Goal: Obtain resource: Download file/media

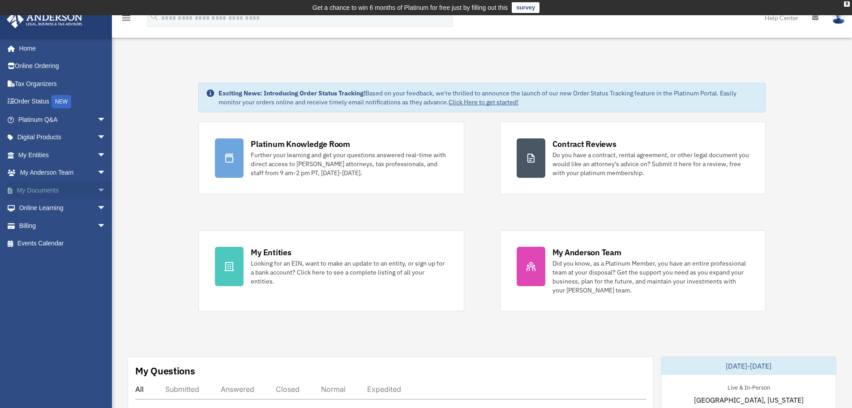
click at [60, 187] on link "My Documents arrow_drop_down" at bounding box center [62, 190] width 113 height 18
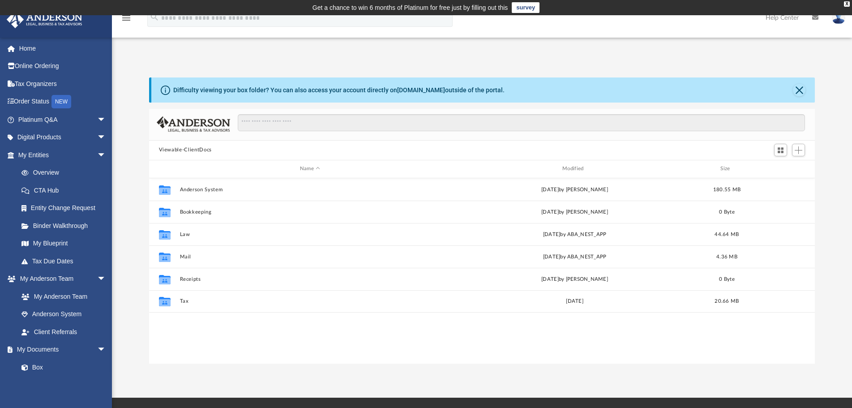
scroll to position [196, 658]
click at [54, 139] on link "Digital Products arrow_drop_down" at bounding box center [62, 138] width 113 height 18
click at [97, 136] on span "arrow_drop_down" at bounding box center [106, 138] width 18 height 18
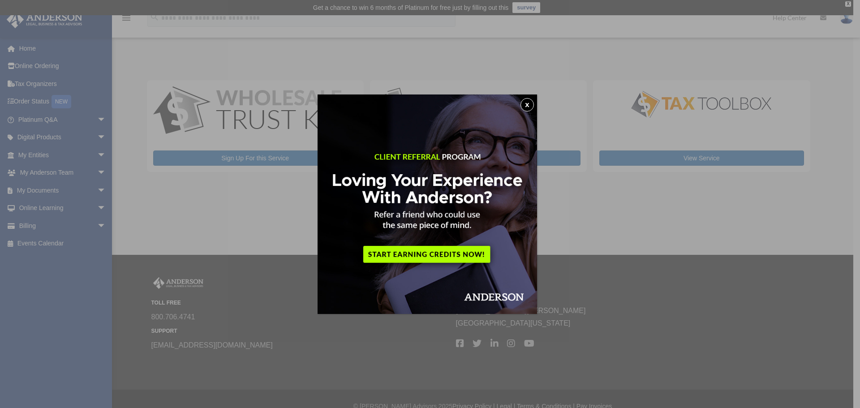
click at [527, 103] on button "x" at bounding box center [526, 104] width 13 height 13
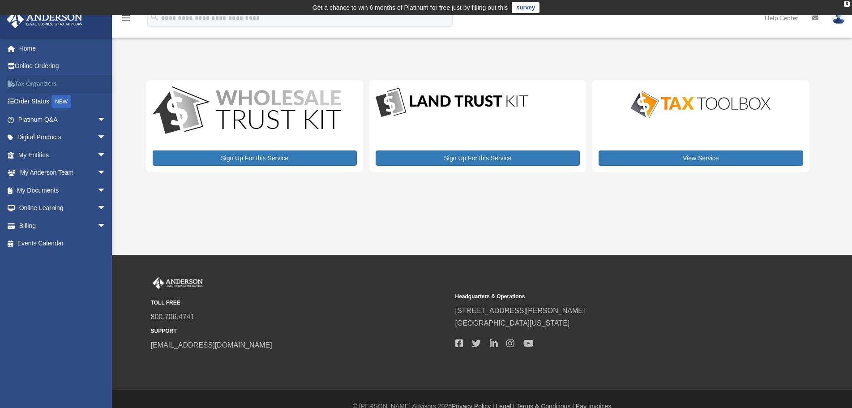
click at [52, 87] on link "Tax Organizers" at bounding box center [62, 84] width 113 height 18
click at [97, 155] on span "arrow_drop_down" at bounding box center [106, 155] width 18 height 18
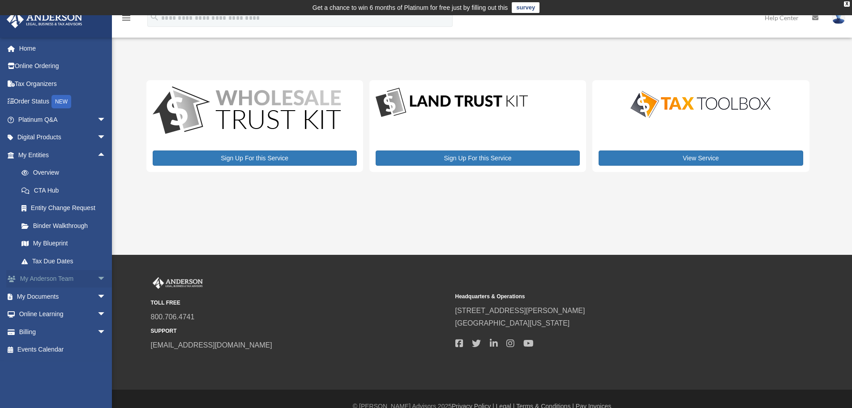
click at [81, 280] on link "My Anderson Team arrow_drop_down" at bounding box center [62, 279] width 113 height 18
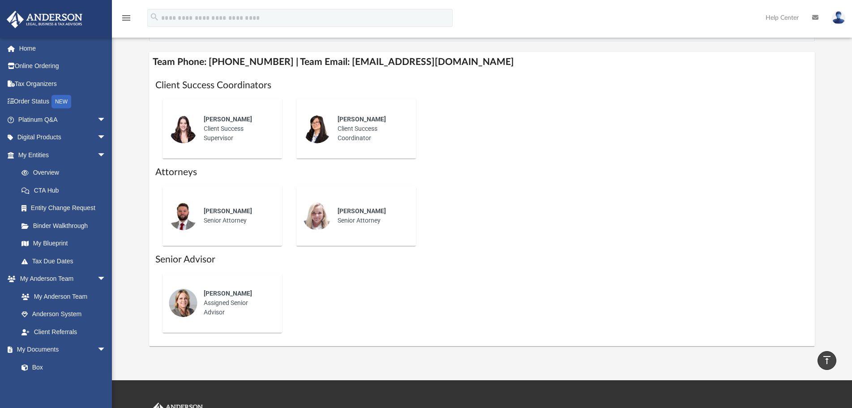
scroll to position [358, 0]
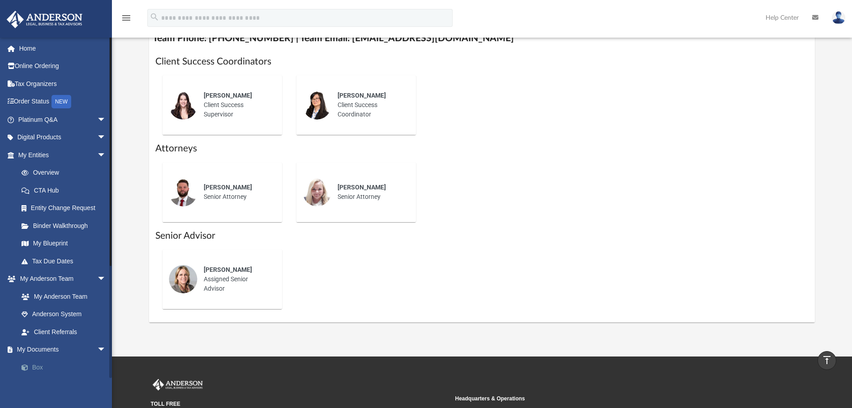
click at [56, 368] on link "Box" at bounding box center [66, 367] width 107 height 18
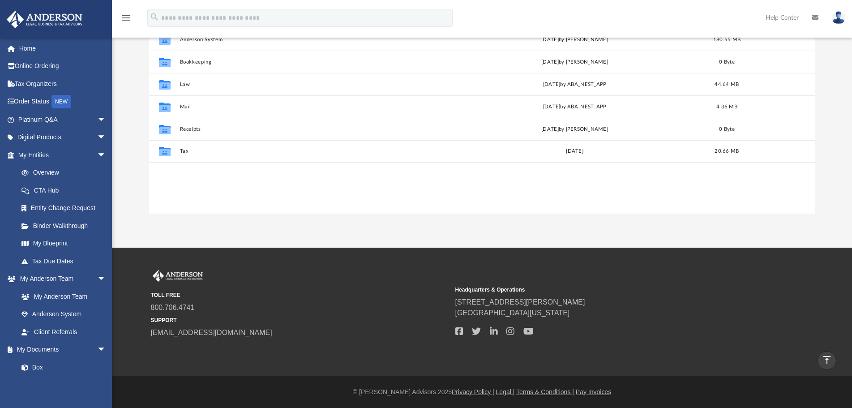
scroll to position [60, 0]
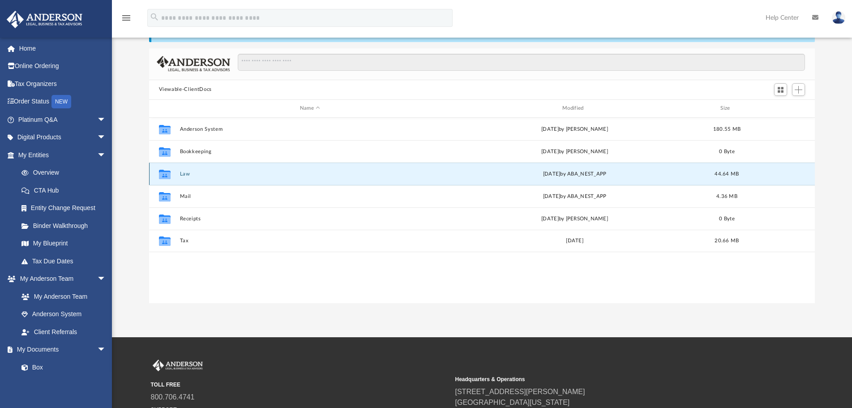
click at [197, 174] on button "Law" at bounding box center [310, 174] width 261 height 6
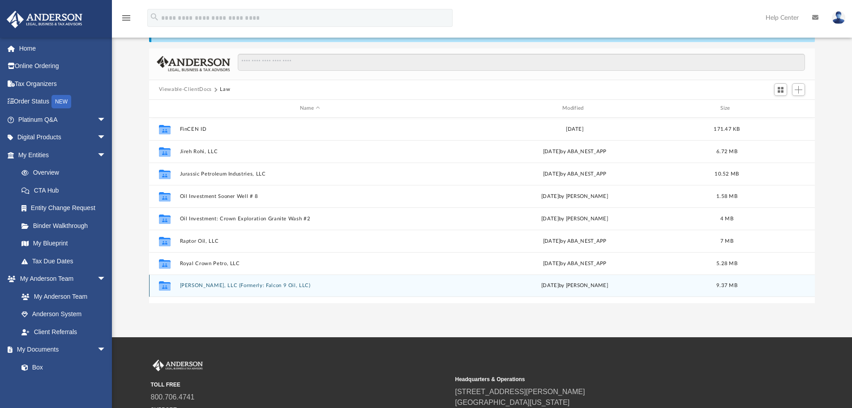
click at [239, 288] on button "Steven Rubright, LLC (Formerly: Falcon 9 Oil, LLC)" at bounding box center [310, 286] width 261 height 6
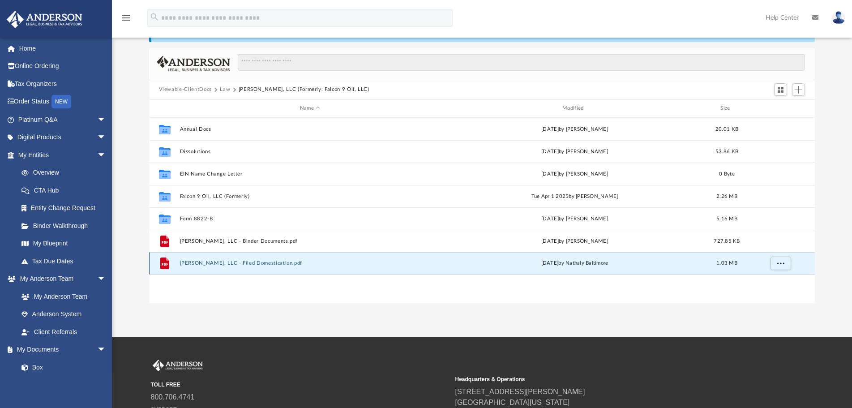
click at [278, 263] on button "Steven Rubright, LLC - Filed Domestication.pdf" at bounding box center [310, 263] width 261 height 6
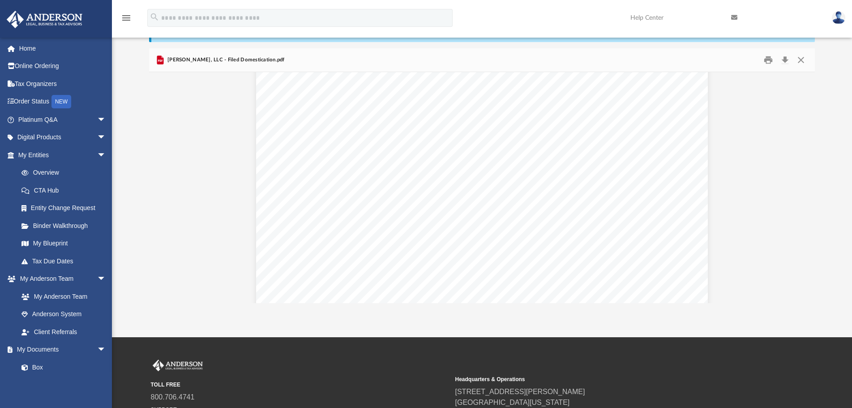
scroll to position [0, 0]
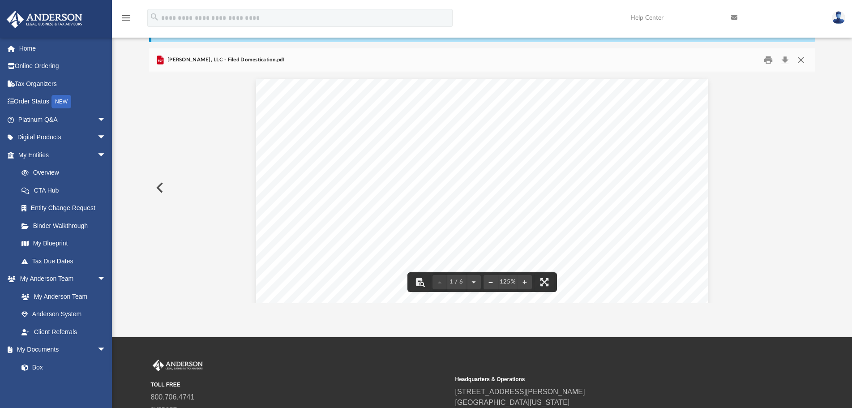
click at [804, 60] on button "Close" at bounding box center [801, 60] width 16 height 14
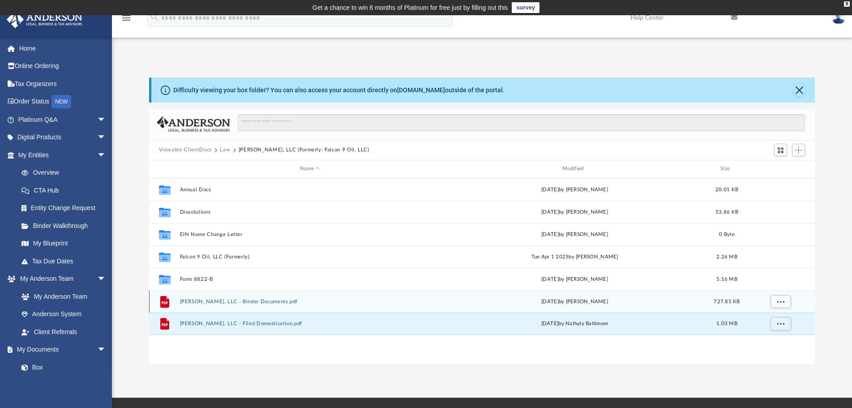
click at [270, 303] on button "Steven Rubright, LLC - Binder Documents.pdf" at bounding box center [310, 302] width 261 height 6
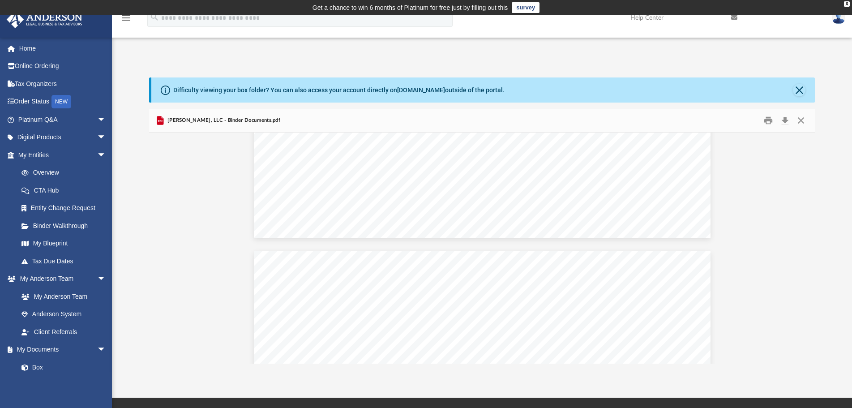
scroll to position [36860, 0]
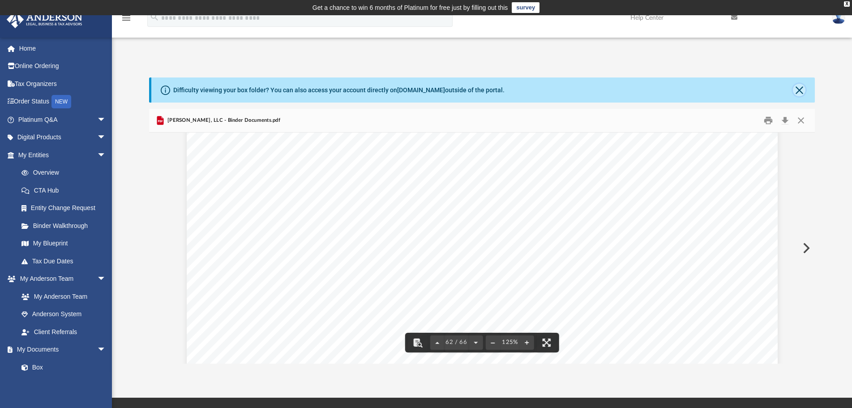
click at [805, 91] on button "Close" at bounding box center [799, 90] width 13 height 13
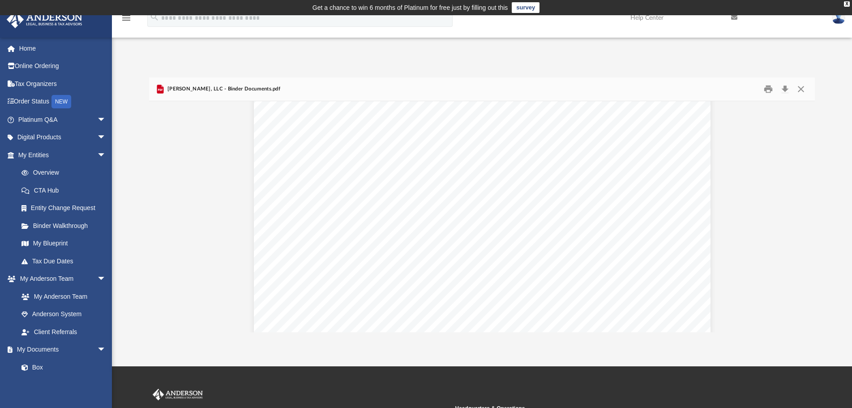
scroll to position [37708, 0]
click at [832, 266] on div "Difficulty viewing your box folder? You can also access your account directly o…" at bounding box center [482, 204] width 740 height 255
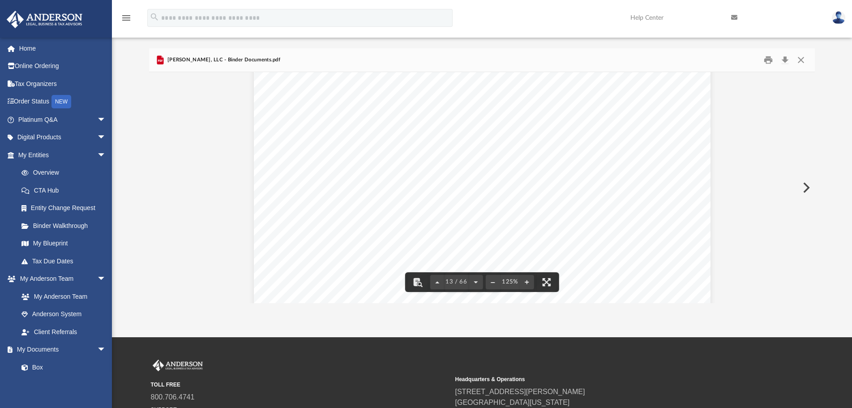
scroll to position [7549, 0]
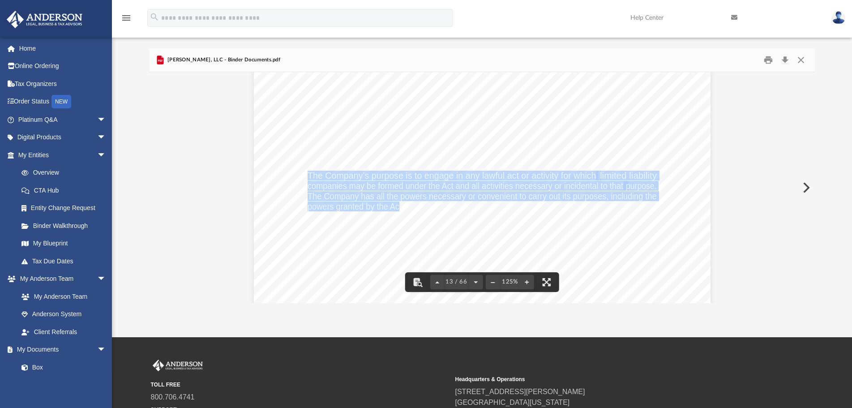
drag, startPoint x: 304, startPoint y: 175, endPoint x: 396, endPoint y: 207, distance: 97.3
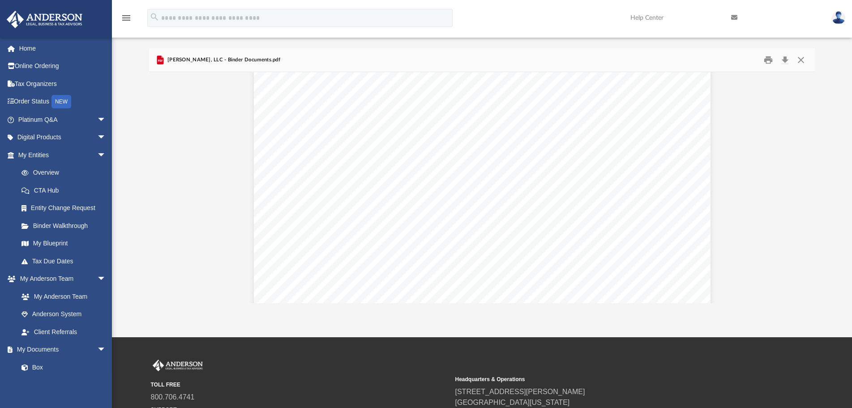
scroll to position [0, 0]
click at [805, 59] on button "Close" at bounding box center [801, 60] width 16 height 14
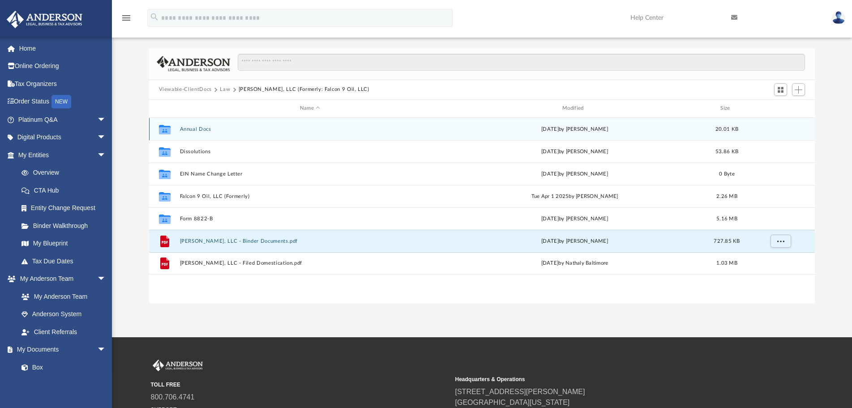
click at [198, 130] on button "Annual Docs" at bounding box center [310, 129] width 261 height 6
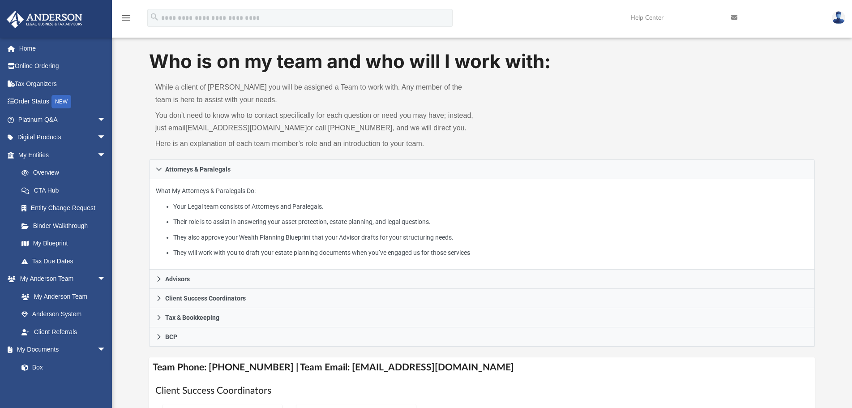
scroll to position [358, 0]
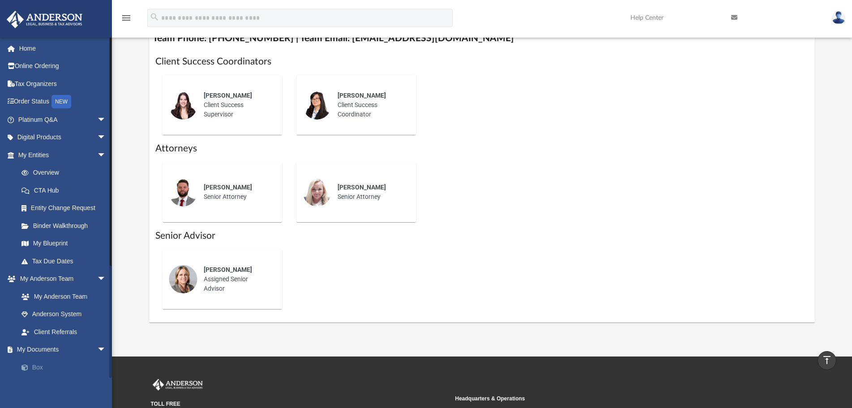
click at [41, 366] on link "Box" at bounding box center [66, 367] width 107 height 18
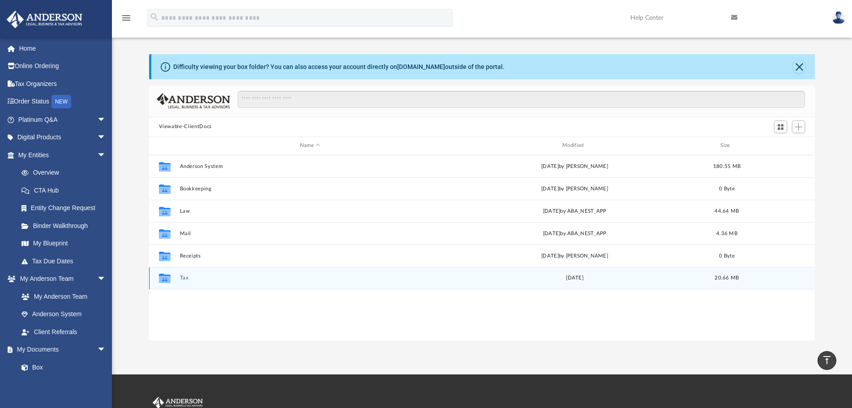
scroll to position [16, 0]
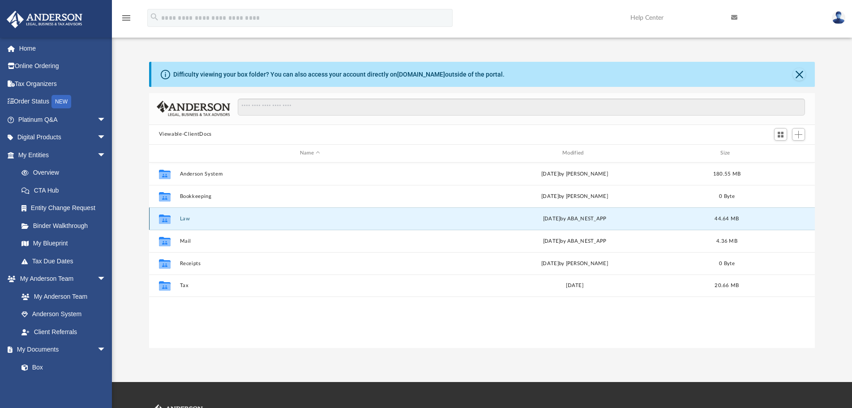
click at [196, 222] on button "Law" at bounding box center [310, 219] width 261 height 6
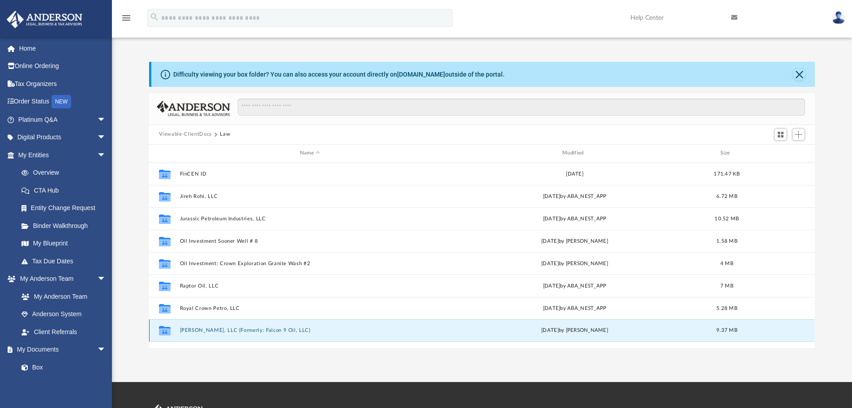
click at [228, 329] on button "[PERSON_NAME], LLC (Formerly: Falcon 9 Oil, LLC)" at bounding box center [310, 330] width 261 height 6
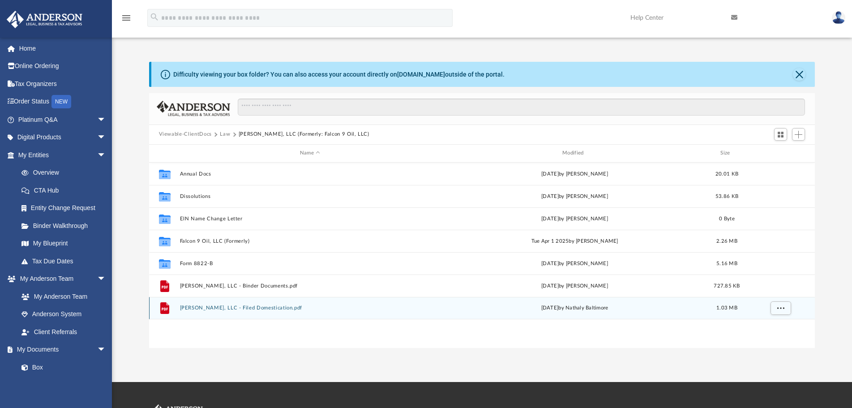
click at [252, 309] on button "[PERSON_NAME], LLC - Filed Domestication.pdf" at bounding box center [310, 308] width 261 height 6
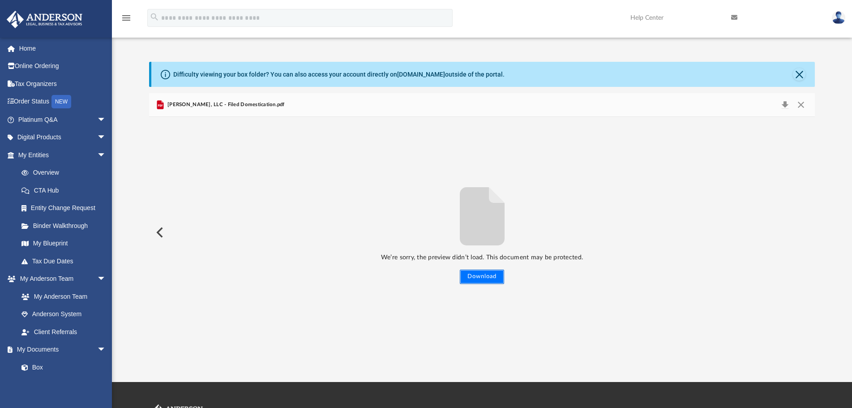
click at [474, 275] on button "Download" at bounding box center [482, 277] width 44 height 14
click at [156, 229] on button "Preview" at bounding box center [159, 232] width 20 height 25
click at [803, 100] on button "Close" at bounding box center [801, 105] width 16 height 13
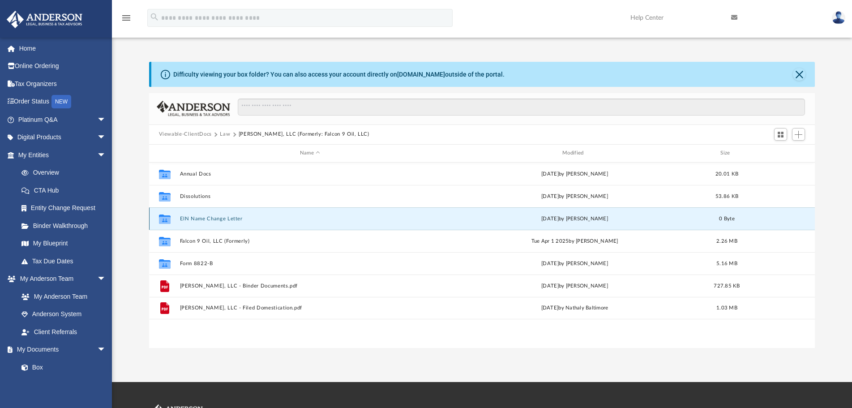
click at [219, 222] on button "EIN Name Change Letter" at bounding box center [310, 219] width 261 height 6
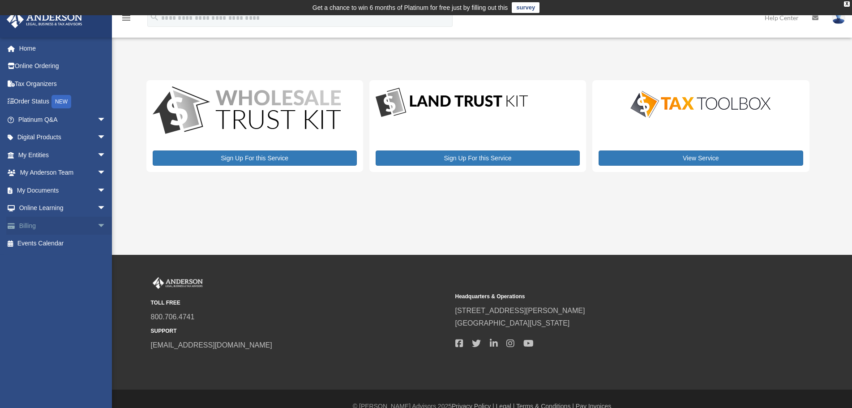
click at [75, 221] on link "Billing arrow_drop_down" at bounding box center [62, 226] width 113 height 18
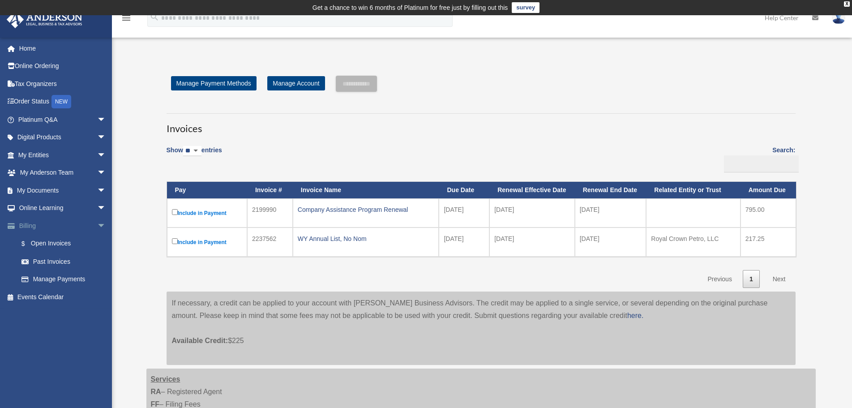
click at [97, 223] on span "arrow_drop_down" at bounding box center [106, 226] width 18 height 18
click at [97, 223] on span "arrow_drop_up" at bounding box center [106, 226] width 18 height 18
click at [97, 155] on span "arrow_drop_down" at bounding box center [106, 155] width 18 height 18
click at [97, 329] on span "arrow_drop_down" at bounding box center [106, 332] width 18 height 18
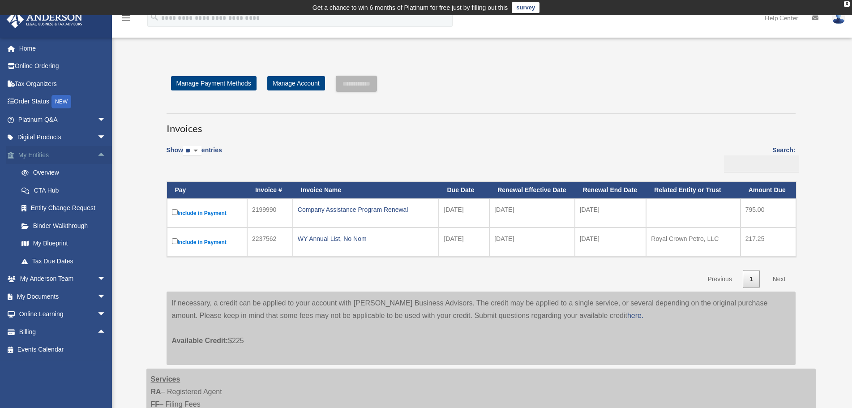
click at [97, 155] on span "arrow_drop_up" at bounding box center [106, 155] width 18 height 18
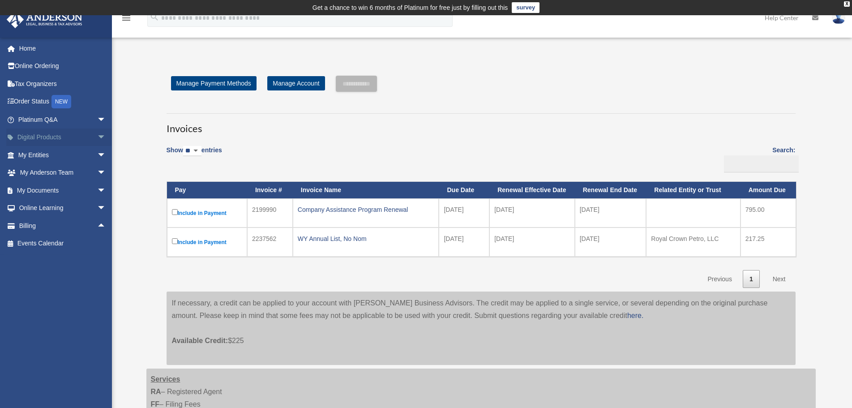
click at [54, 137] on link "Digital Products arrow_drop_down" at bounding box center [62, 138] width 113 height 18
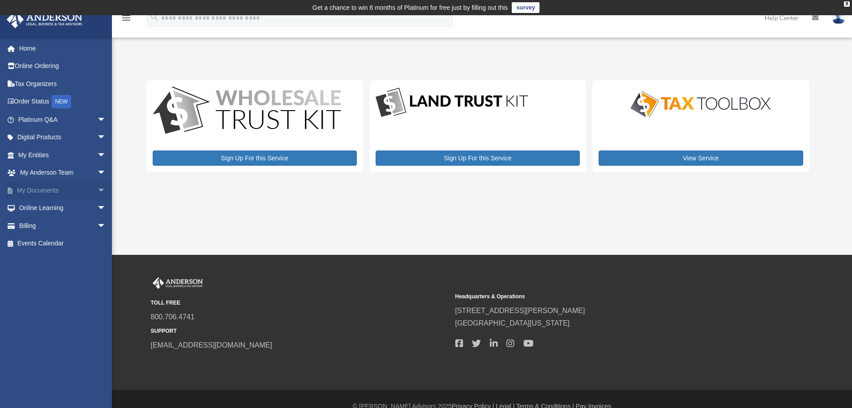
click at [97, 192] on span "arrow_drop_down" at bounding box center [106, 190] width 18 height 18
click at [57, 213] on link "Box" at bounding box center [66, 208] width 107 height 18
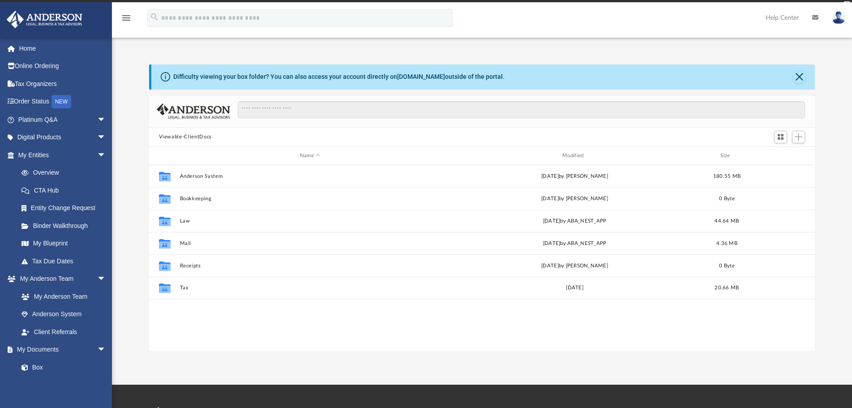
scroll to position [196, 658]
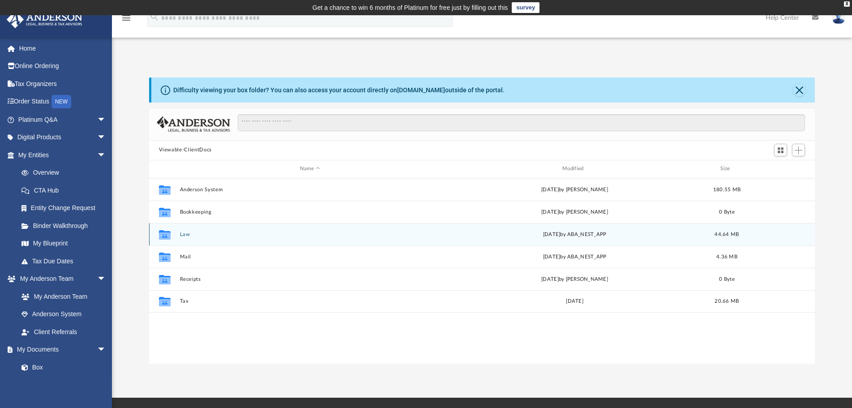
click at [185, 233] on button "Law" at bounding box center [310, 235] width 261 height 6
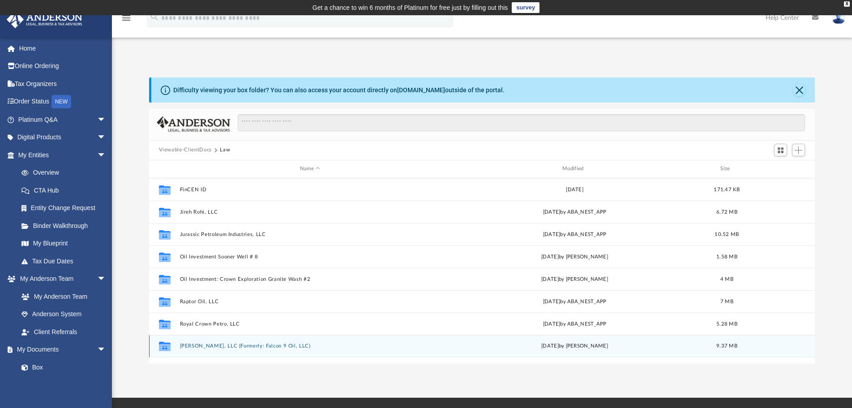
click at [234, 343] on button "[PERSON_NAME], LLC (Formerly: Falcon 9 Oil, LLC)" at bounding box center [310, 346] width 261 height 6
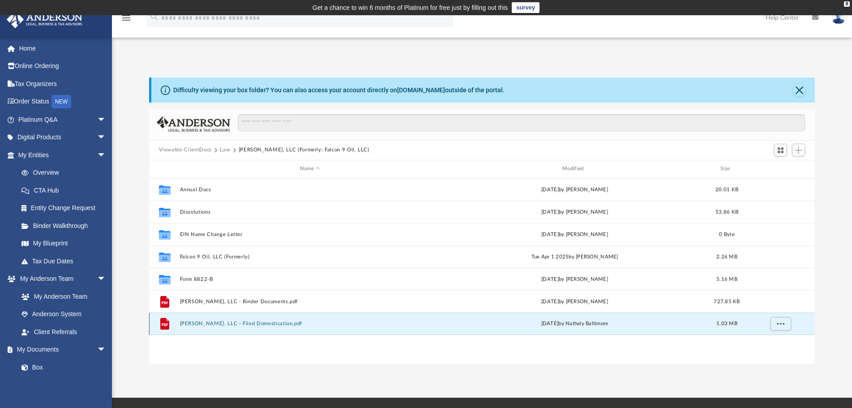
click at [304, 326] on button "[PERSON_NAME], LLC - Filed Domestication.pdf" at bounding box center [310, 324] width 261 height 6
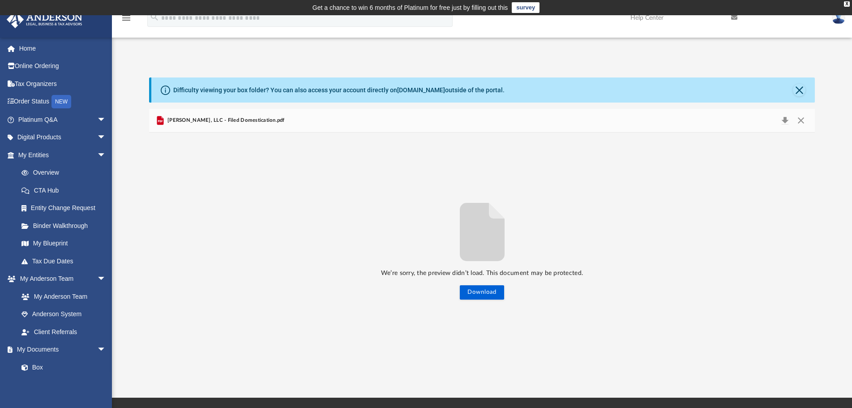
click at [248, 120] on span "Steven Rubright, LLC - Filed Domestication.pdf" at bounding box center [225, 120] width 119 height 8
drag, startPoint x: 200, startPoint y: 121, endPoint x: 635, endPoint y: 129, distance: 435.8
click at [228, 121] on span "Steven Rubright, LLC - Filed Domestication.pdf" at bounding box center [225, 120] width 119 height 8
click at [847, 3] on div "X" at bounding box center [847, 3] width 6 height 5
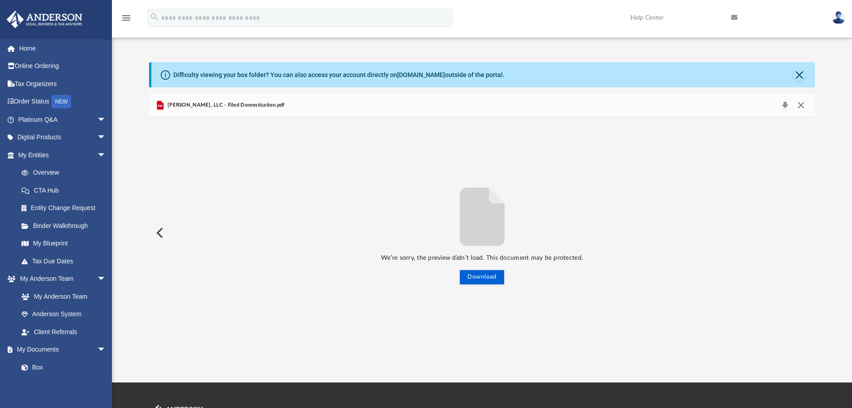
click at [802, 101] on button "Close" at bounding box center [801, 105] width 16 height 13
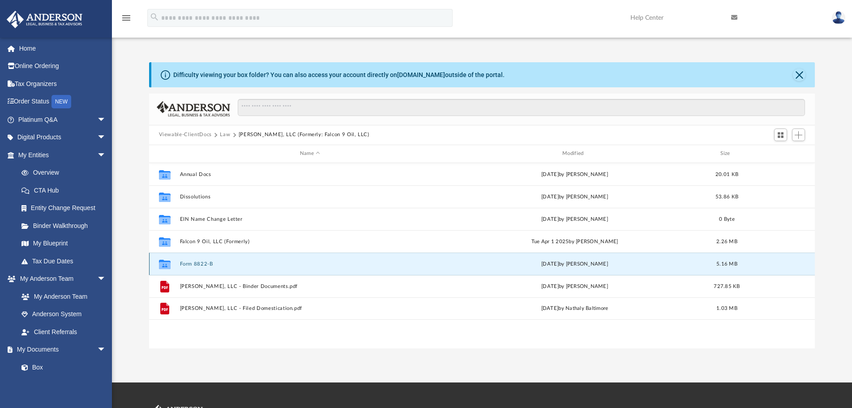
click at [214, 261] on button "Form 8822-B" at bounding box center [310, 264] width 261 height 6
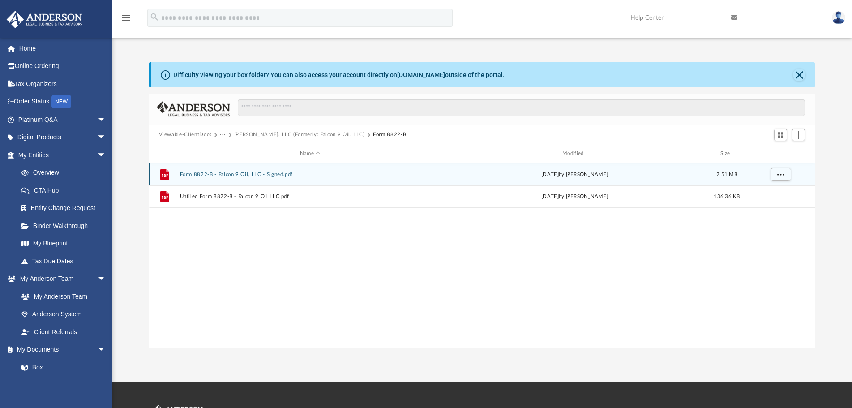
click at [264, 174] on button "Form 8822-B - Falcon 9 Oil, LLC - Signed.pdf" at bounding box center [310, 175] width 261 height 6
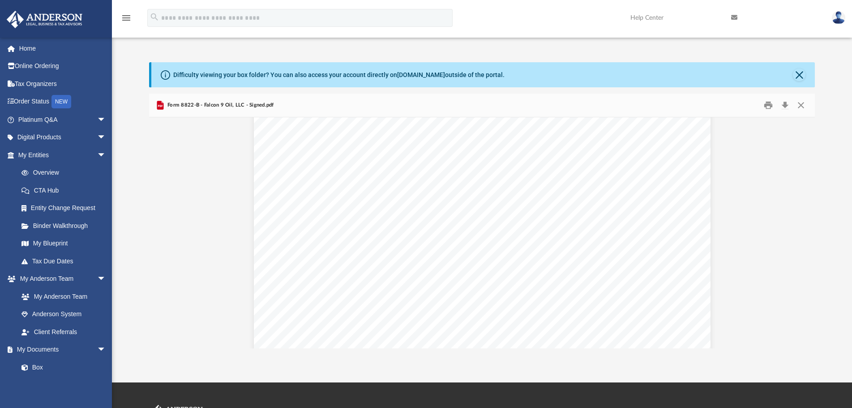
scroll to position [0, 0]
click at [803, 107] on button "Close" at bounding box center [801, 105] width 16 height 14
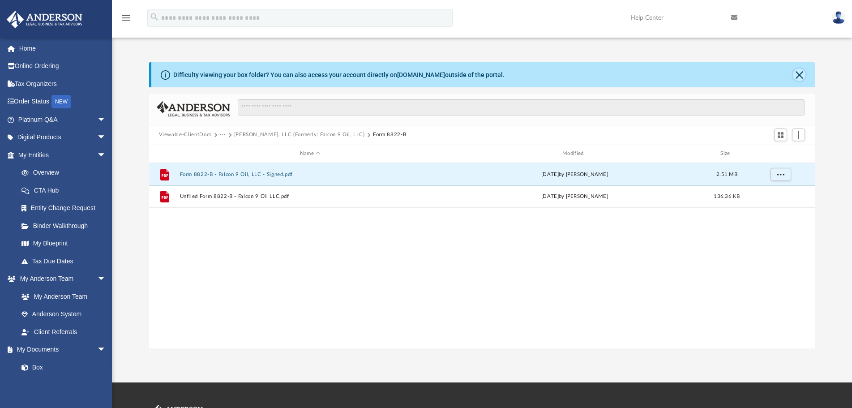
click at [801, 76] on button "Close" at bounding box center [799, 75] width 13 height 13
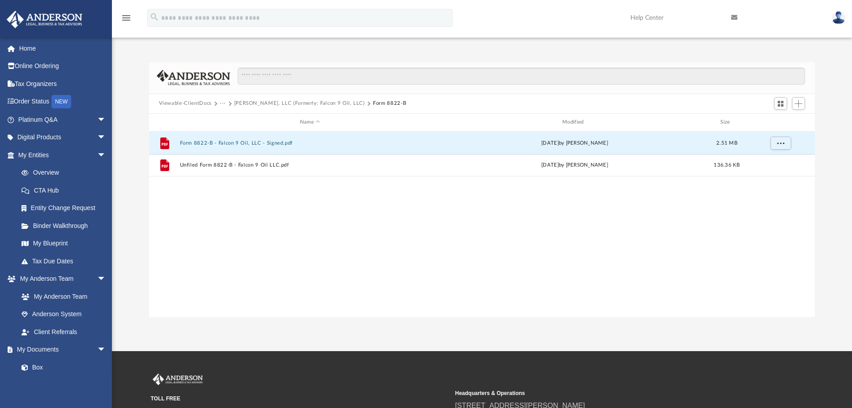
click at [341, 104] on button "Steven Rubright, LLC (Formerly: Falcon 9 Oil, LLC)" at bounding box center [299, 103] width 131 height 8
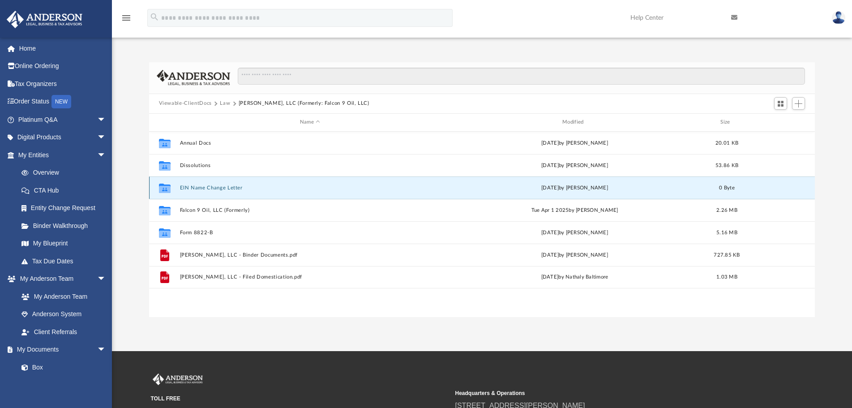
click at [224, 189] on button "EIN Name Change Letter" at bounding box center [310, 188] width 261 height 6
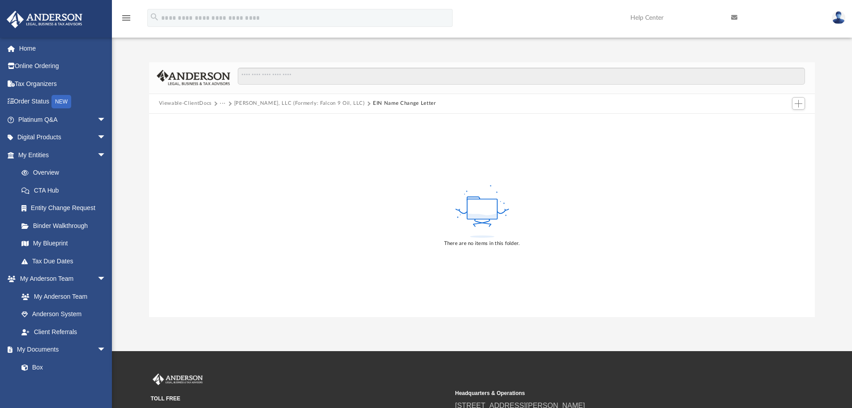
click at [311, 102] on button "Steven Rubright, LLC (Formerly: Falcon 9 Oil, LLC)" at bounding box center [299, 103] width 131 height 8
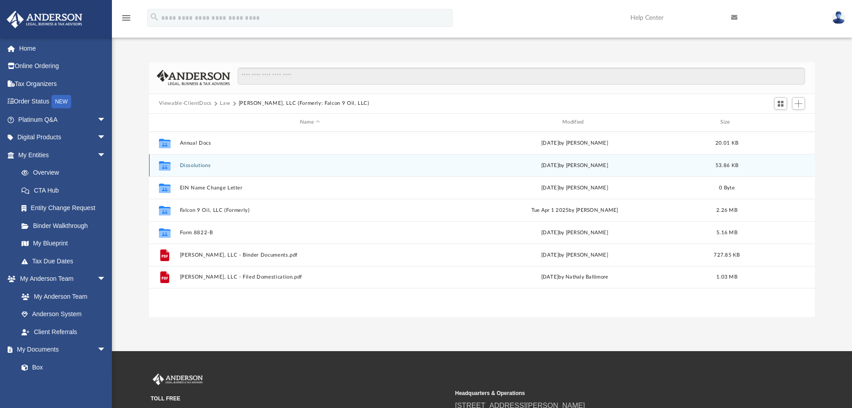
scroll to position [196, 658]
click at [201, 165] on button "Dissolutions" at bounding box center [310, 166] width 261 height 6
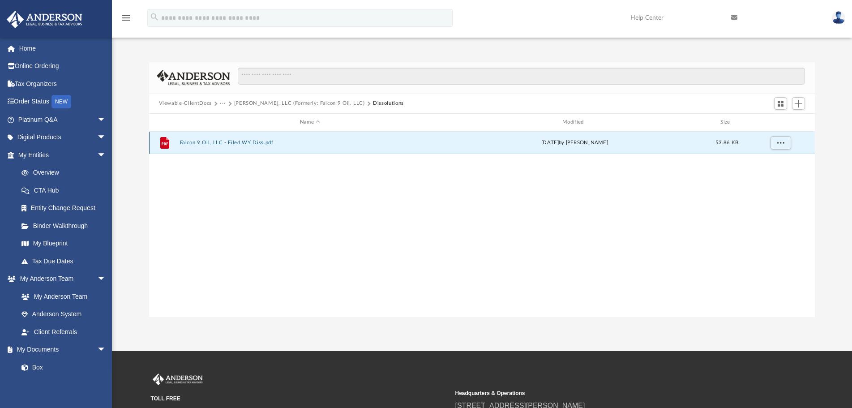
click at [241, 143] on button "Falcon 9 Oil, LLC - Filed WY Diss.pdf" at bounding box center [310, 143] width 261 height 6
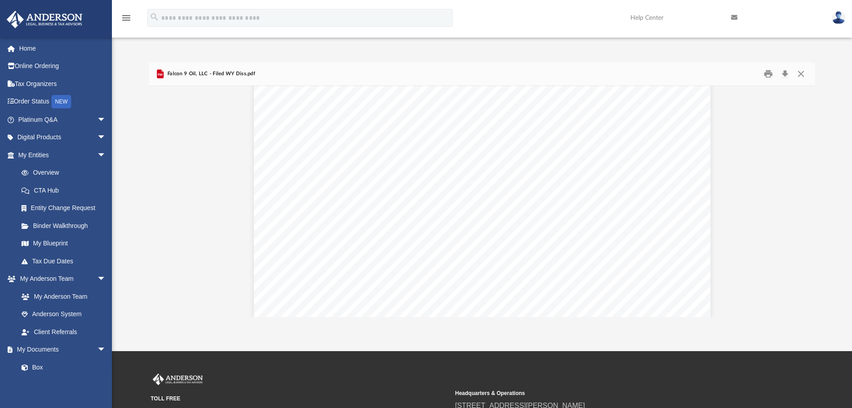
scroll to position [0, 0]
click at [804, 73] on button "Close" at bounding box center [801, 74] width 16 height 14
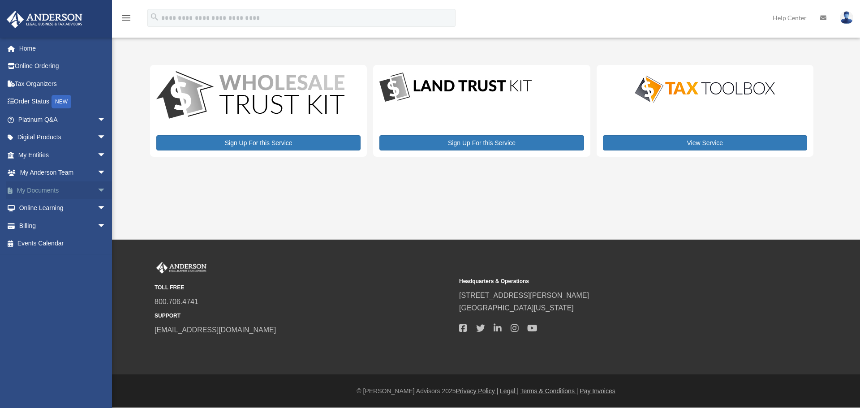
click at [68, 191] on link "My Documents arrow_drop_down" at bounding box center [62, 190] width 113 height 18
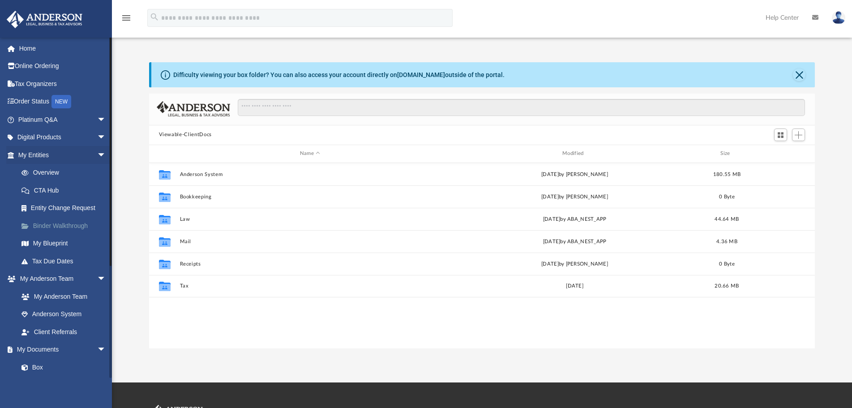
scroll to position [196, 658]
click at [97, 154] on span "arrow_drop_down" at bounding box center [106, 155] width 18 height 18
click at [49, 261] on link "Box" at bounding box center [66, 261] width 107 height 18
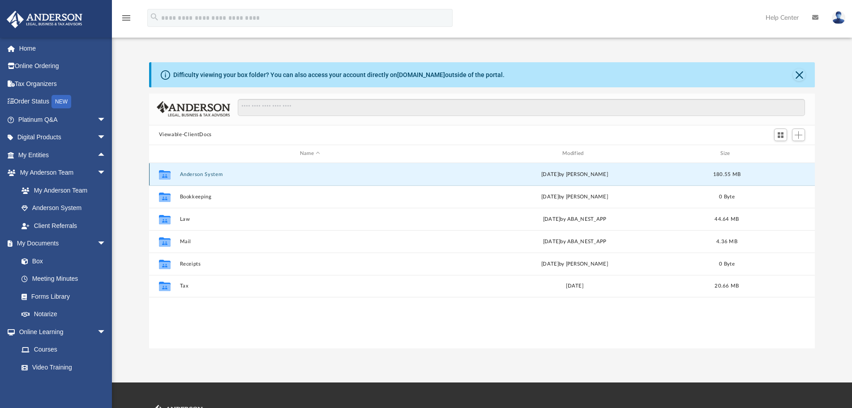
click at [196, 177] on button "Anderson System" at bounding box center [310, 175] width 261 height 6
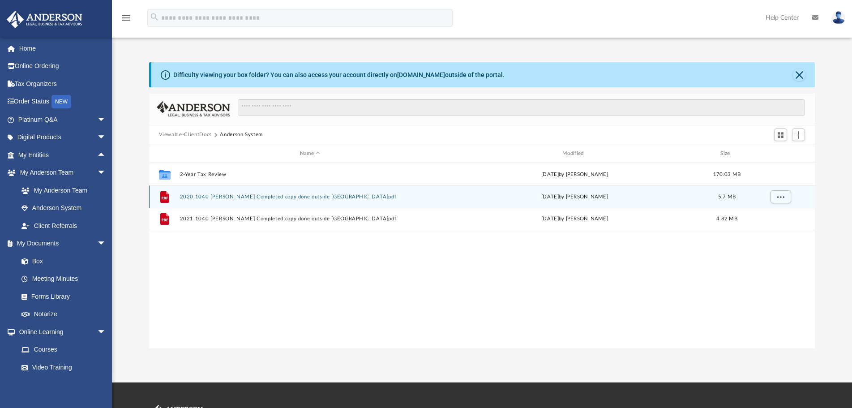
click at [242, 199] on button "2020 1040 [PERSON_NAME] Completed copy done outside [GEOGRAPHIC_DATA]pdf" at bounding box center [310, 197] width 261 height 6
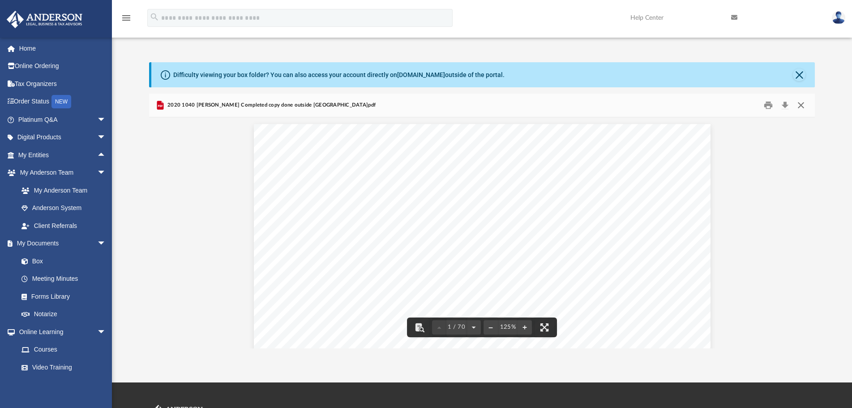
click at [804, 105] on button "Close" at bounding box center [801, 105] width 16 height 14
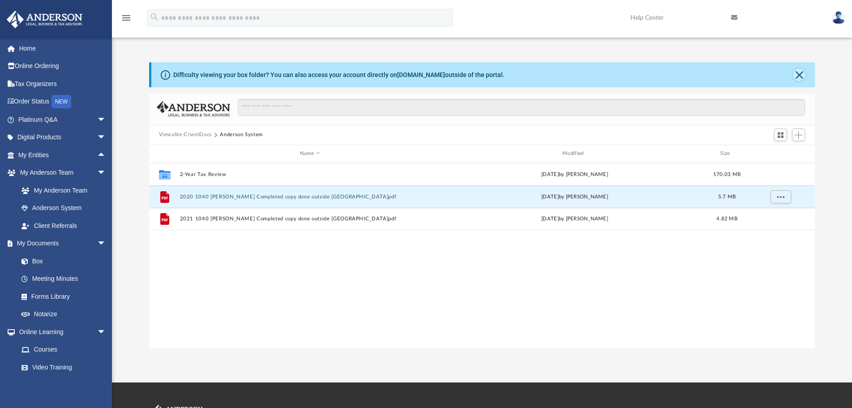
click at [800, 74] on button "Close" at bounding box center [799, 75] width 13 height 13
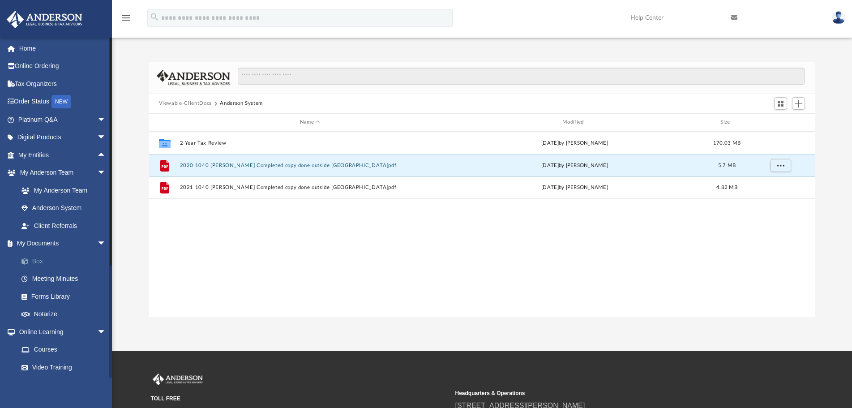
click at [47, 262] on link "Box" at bounding box center [66, 261] width 107 height 18
click at [42, 262] on link "Box" at bounding box center [66, 261] width 107 height 18
click at [36, 263] on link "Box" at bounding box center [66, 261] width 107 height 18
click at [45, 258] on link "Box" at bounding box center [66, 261] width 107 height 18
click at [42, 262] on link "Box" at bounding box center [66, 261] width 107 height 18
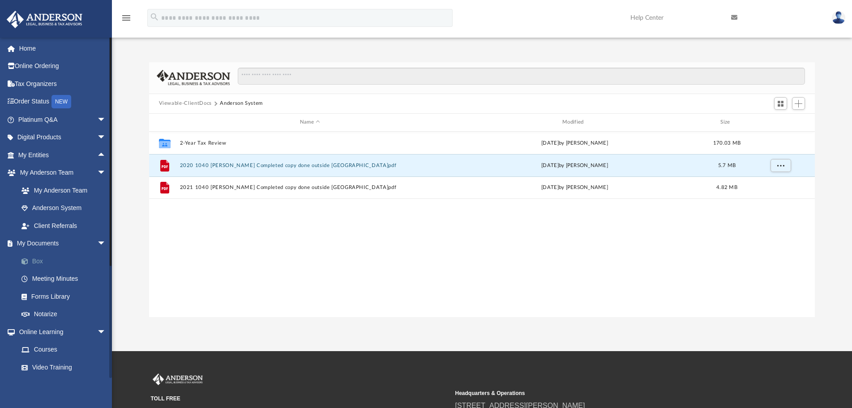
click at [42, 262] on link "Box" at bounding box center [66, 261] width 107 height 18
click at [192, 106] on button "Viewable-ClientDocs" at bounding box center [185, 103] width 53 height 8
click at [235, 104] on button "Anderson System" at bounding box center [241, 103] width 43 height 8
click at [97, 244] on span "arrow_drop_down" at bounding box center [106, 244] width 18 height 18
click at [97, 174] on span "arrow_drop_down" at bounding box center [106, 173] width 18 height 18
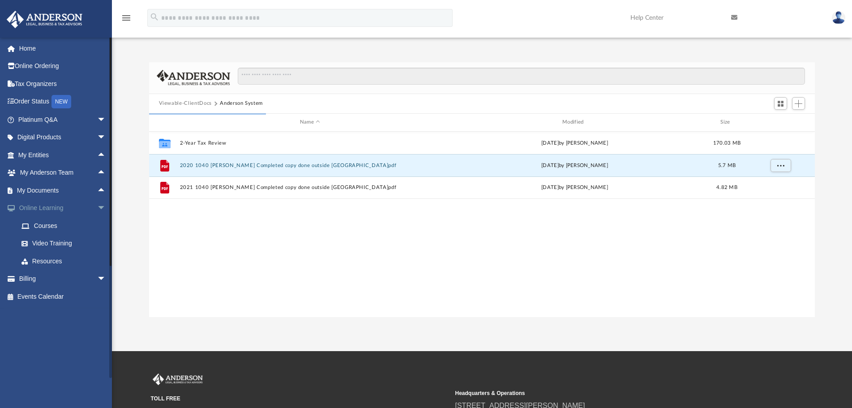
click at [97, 206] on span "arrow_drop_down" at bounding box center [106, 208] width 18 height 18
click at [55, 190] on link "My Documents arrow_drop_up" at bounding box center [62, 190] width 113 height 18
click at [97, 190] on span "arrow_drop_up" at bounding box center [106, 190] width 18 height 18
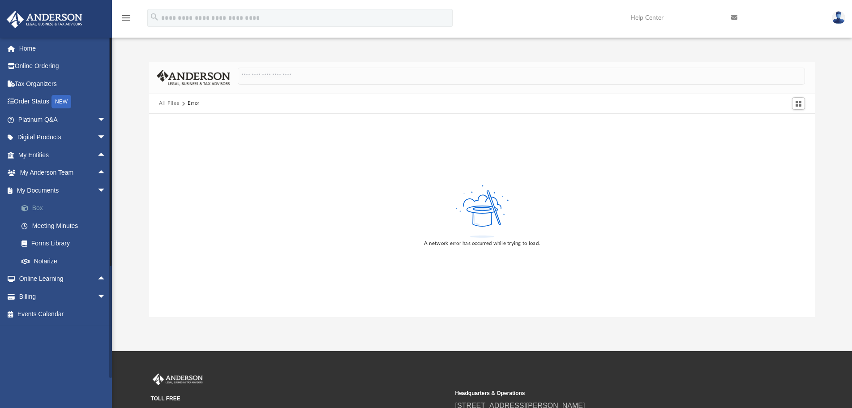
click at [39, 207] on link "Box" at bounding box center [66, 208] width 107 height 18
click at [43, 209] on link "Box" at bounding box center [66, 208] width 107 height 18
click at [38, 205] on link "Box" at bounding box center [66, 208] width 107 height 18
click at [838, 19] on img at bounding box center [838, 17] width 13 height 13
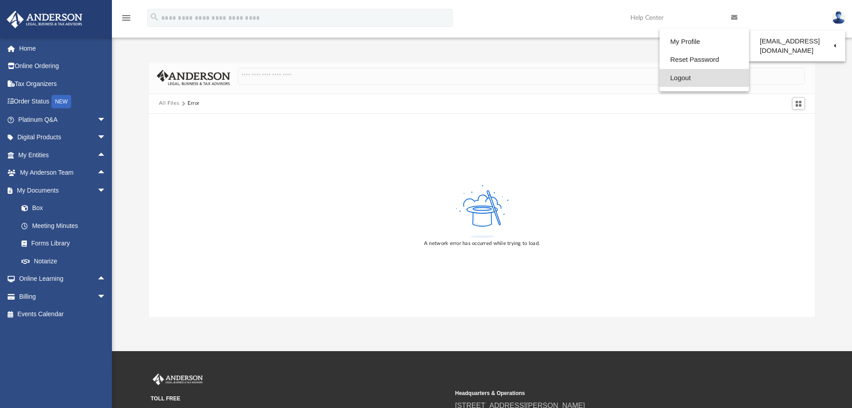
click at [700, 80] on link "Logout" at bounding box center [705, 78] width 90 height 18
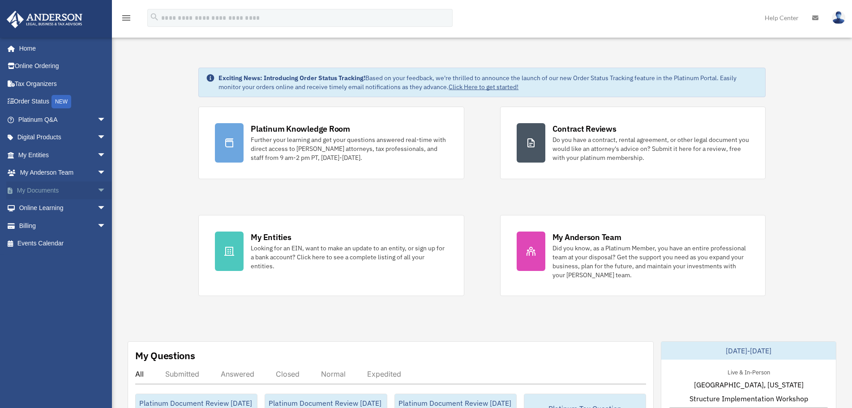
click at [97, 190] on span "arrow_drop_down" at bounding box center [106, 190] width 18 height 18
click at [45, 209] on link "Box" at bounding box center [66, 208] width 107 height 18
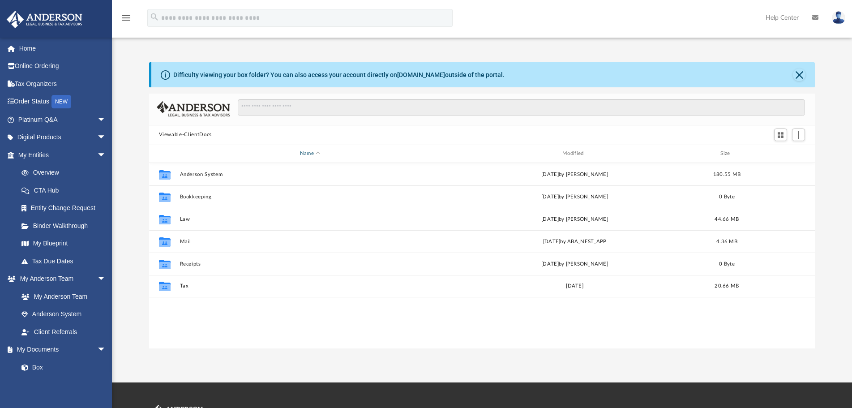
scroll to position [196, 658]
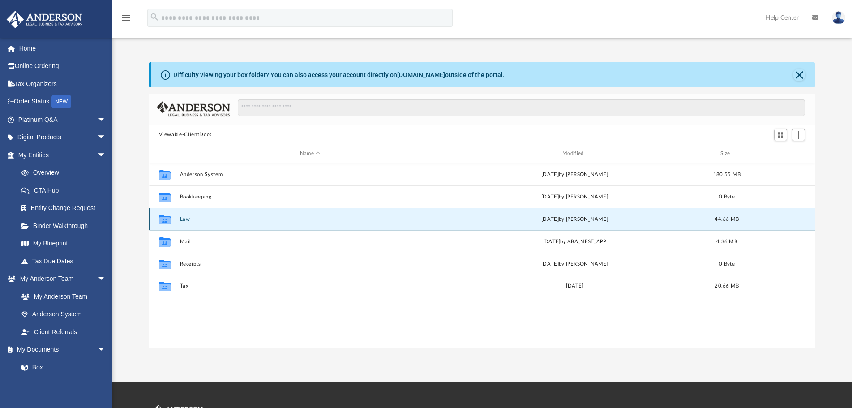
click at [185, 216] on button "Law" at bounding box center [310, 219] width 261 height 6
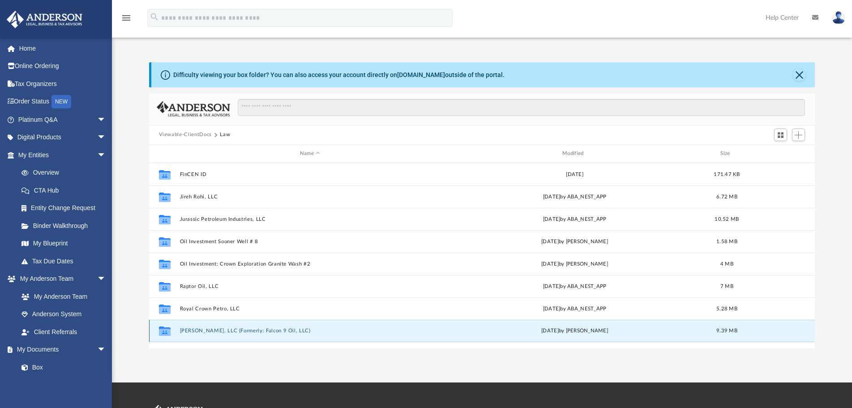
click at [247, 331] on button "[PERSON_NAME], LLC (Formerly: Falcon 9 Oil, LLC)" at bounding box center [310, 331] width 261 height 6
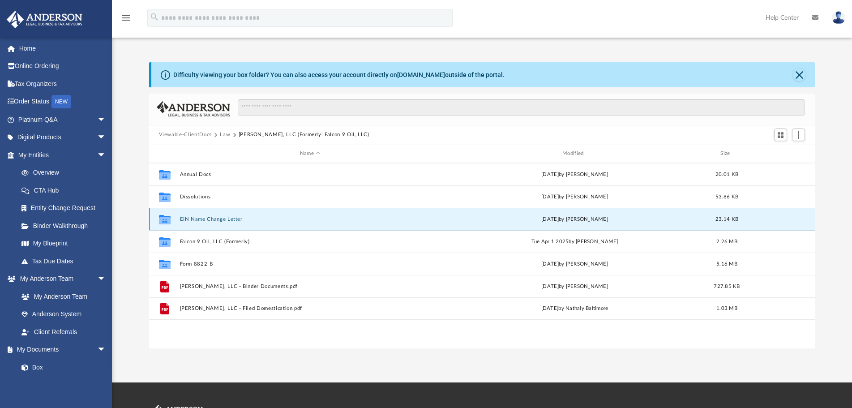
click at [202, 219] on button "EIN Name Change Letter" at bounding box center [310, 219] width 261 height 6
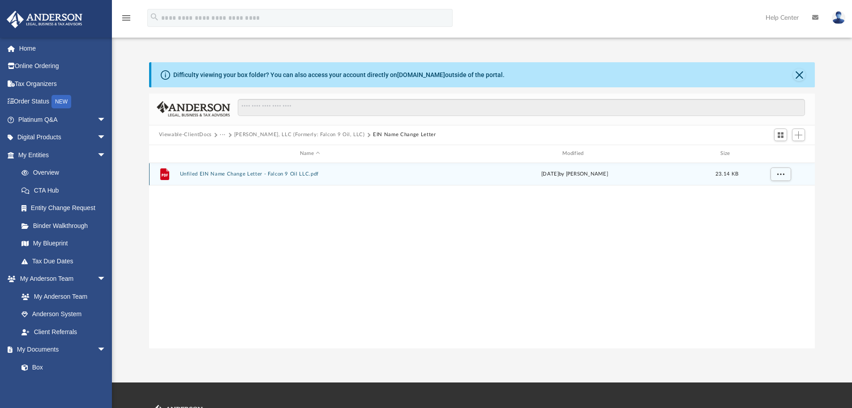
click at [221, 178] on div "File Unfiled EIN Name Change Letter - Falcon 9 Oil LLC.pdf [DATE] by [PERSON_NA…" at bounding box center [482, 174] width 666 height 22
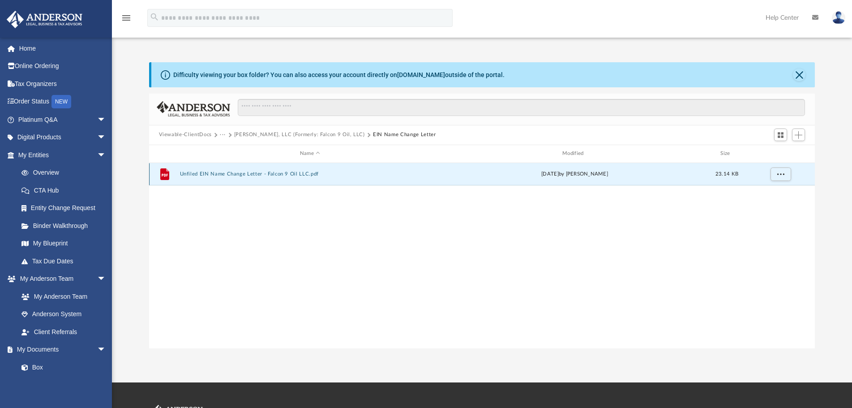
click at [227, 175] on button "Unfiled EIN Name Change Letter - Falcon 9 Oil LLC.pdf" at bounding box center [310, 174] width 261 height 6
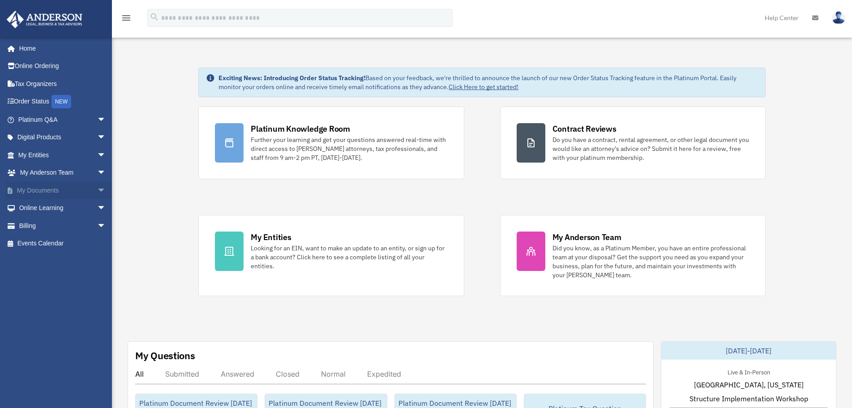
click at [97, 191] on span "arrow_drop_down" at bounding box center [106, 190] width 18 height 18
click at [41, 208] on link "Box" at bounding box center [66, 208] width 107 height 18
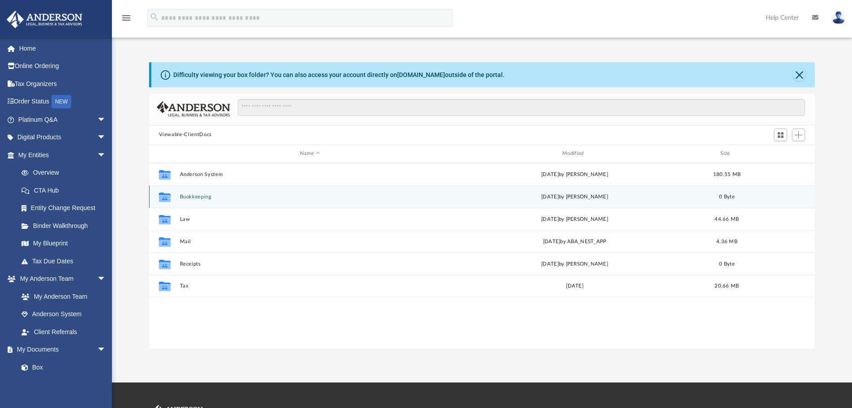
scroll to position [196, 658]
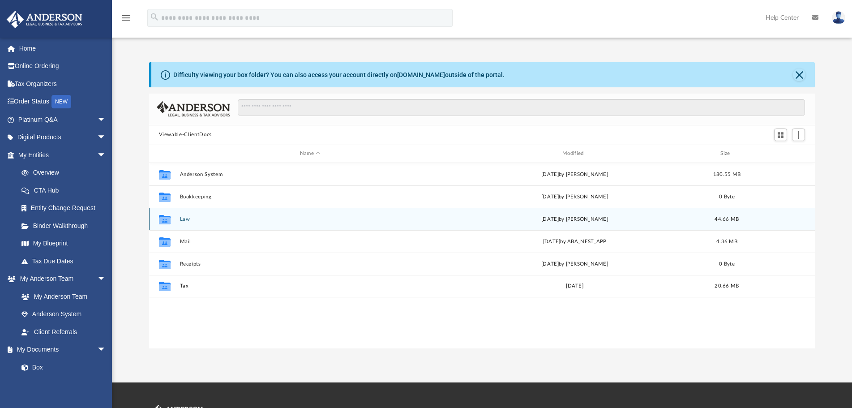
click at [185, 219] on button "Law" at bounding box center [310, 219] width 261 height 6
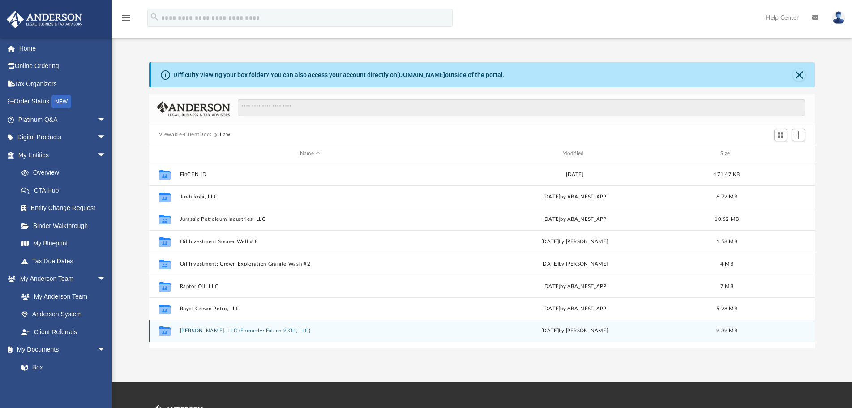
click at [249, 331] on button "[PERSON_NAME], LLC (Formerly: Falcon 9 Oil, LLC)" at bounding box center [310, 331] width 261 height 6
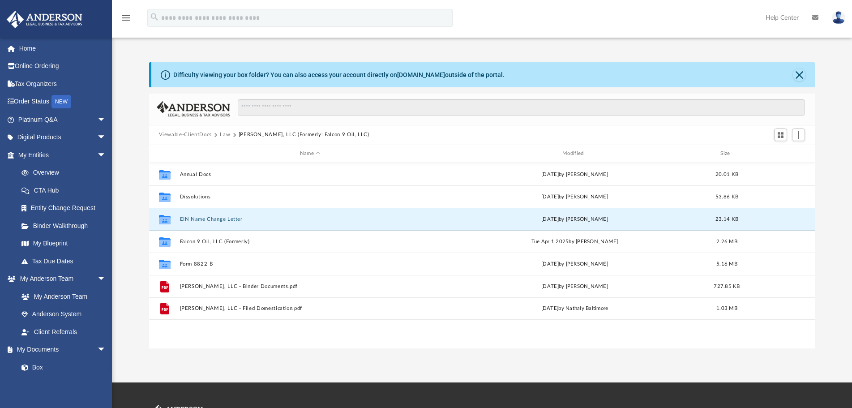
drag, startPoint x: 232, startPoint y: 220, endPoint x: 132, endPoint y: 219, distance: 99.9
click at [132, 219] on div "Difficulty viewing your box folder? You can also access your account directly o…" at bounding box center [482, 205] width 740 height 286
click at [227, 219] on button "EIN Name Change Letter" at bounding box center [310, 219] width 261 height 6
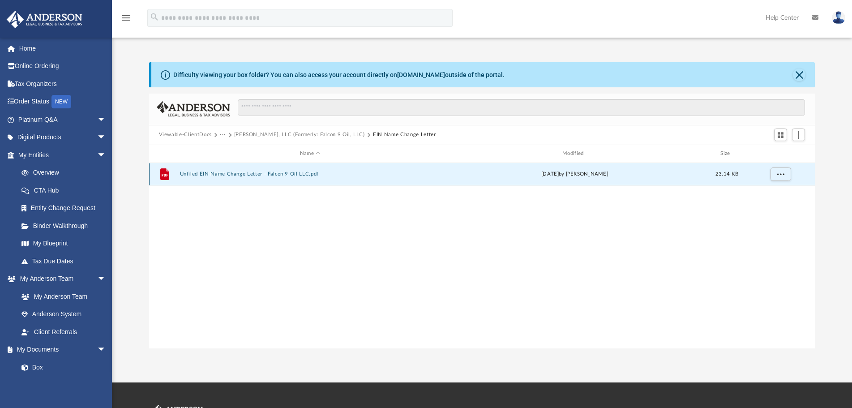
click at [259, 175] on button "Unfiled EIN Name Change Letter - Falcon 9 Oil LLC.pdf" at bounding box center [310, 174] width 261 height 6
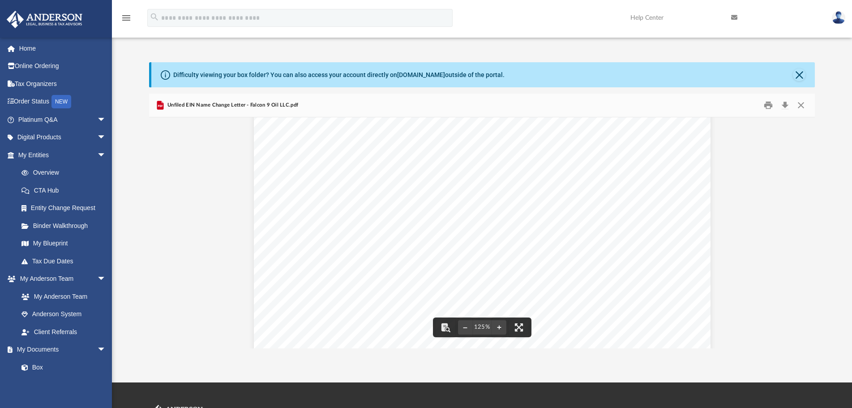
scroll to position [134, 0]
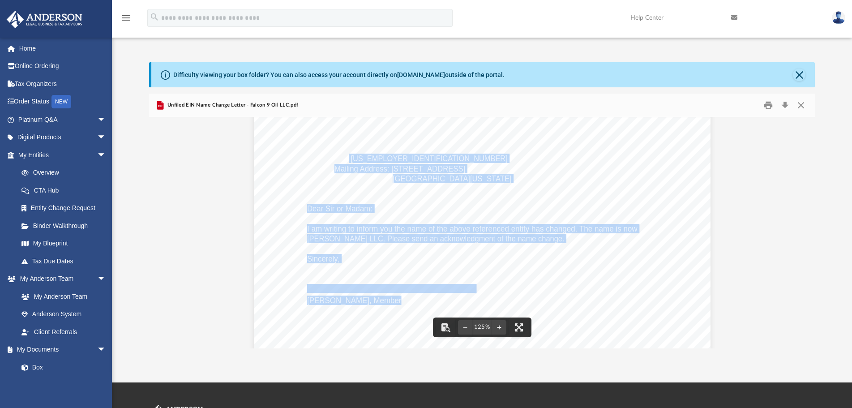
drag, startPoint x: 345, startPoint y: 159, endPoint x: 387, endPoint y: 159, distance: 42.5
click at [387, 159] on div "[DATE] Department of the Treasury Internal Revenue Service [GEOGRAPHIC_DATA] RE…" at bounding box center [482, 285] width 457 height 591
click at [394, 159] on div "[DATE] Department of the Treasury Internal Revenue Service [GEOGRAPHIC_DATA] RE…" at bounding box center [482, 285] width 457 height 591
click at [399, 193] on div "[DATE] Department of the Treasury Internal Revenue Service [GEOGRAPHIC_DATA] RE…" at bounding box center [482, 285] width 457 height 591
click at [481, 151] on div "September 2, 2025 Department of the Treasury Internal Revenue Service Ogden, UT…" at bounding box center [482, 285] width 457 height 591
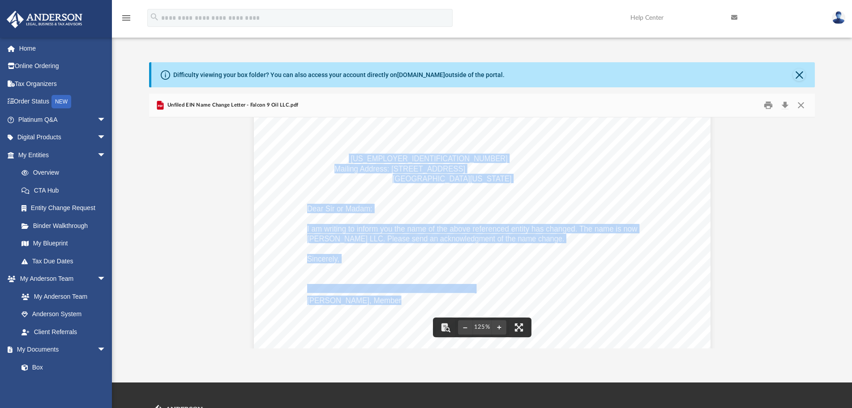
click at [480, 197] on div "September 2, 2025 Department of the Treasury Internal Revenue Service Ogden, UT…" at bounding box center [482, 285] width 457 height 591
click at [551, 178] on div "September 2, 2025 Department of the Treasury Internal Revenue Service Ogden, UT…" at bounding box center [482, 285] width 457 height 591
click at [730, 182] on div "September 2, 2025 Department of the Treasury Internal Revenue Service Ogden, UT…" at bounding box center [482, 285] width 666 height 605
click at [688, 192] on div "September 2, 2025 Department of the Treasury Internal Revenue Service Ogden, UT…" at bounding box center [482, 285] width 457 height 591
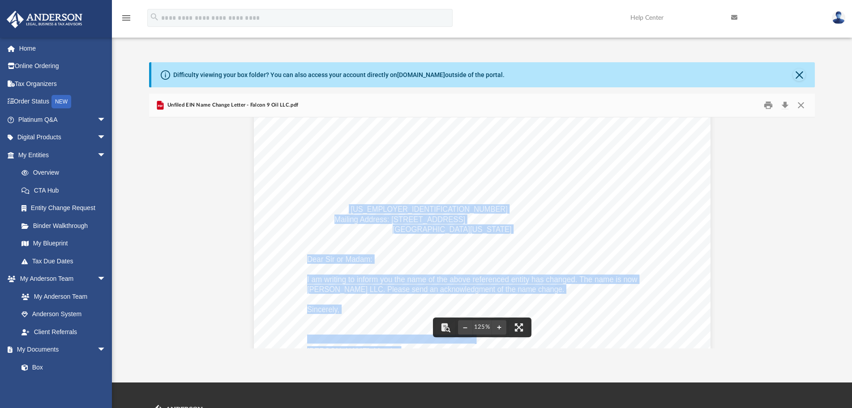
scroll to position [90, 0]
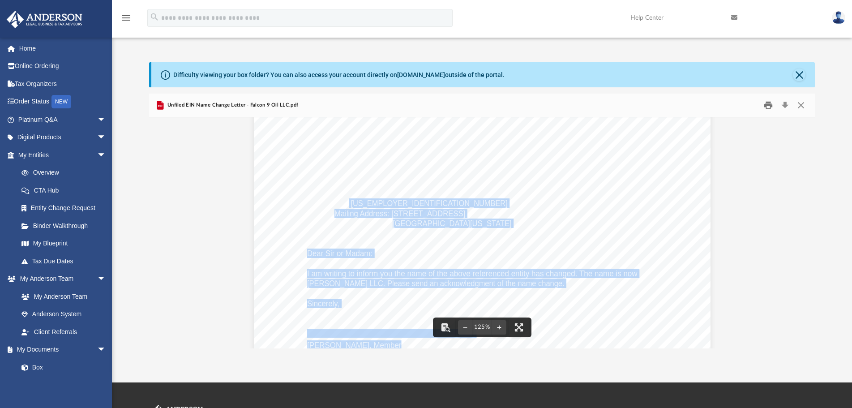
click at [766, 109] on button "Print" at bounding box center [769, 105] width 18 height 14
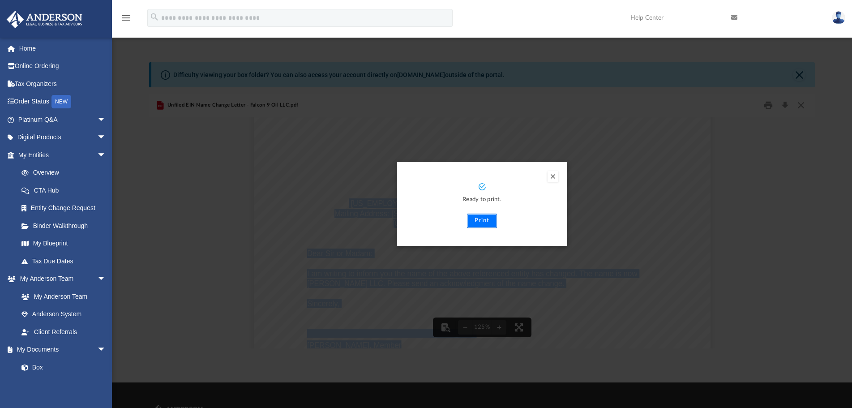
click at [478, 222] on button "Print" at bounding box center [482, 221] width 30 height 14
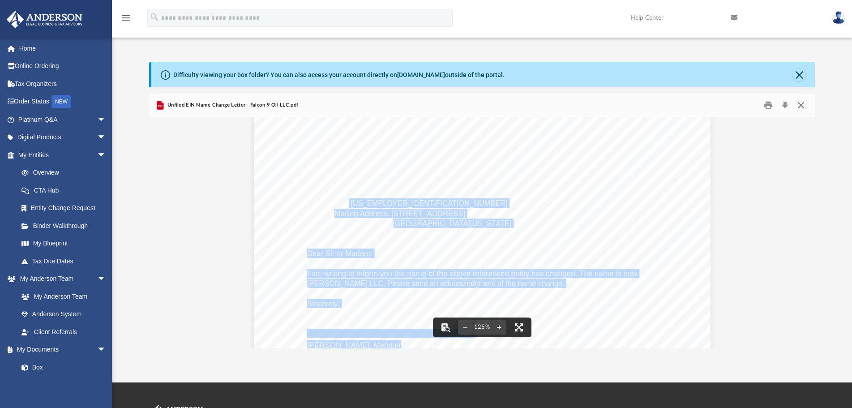
click at [799, 108] on button "Close" at bounding box center [801, 105] width 16 height 14
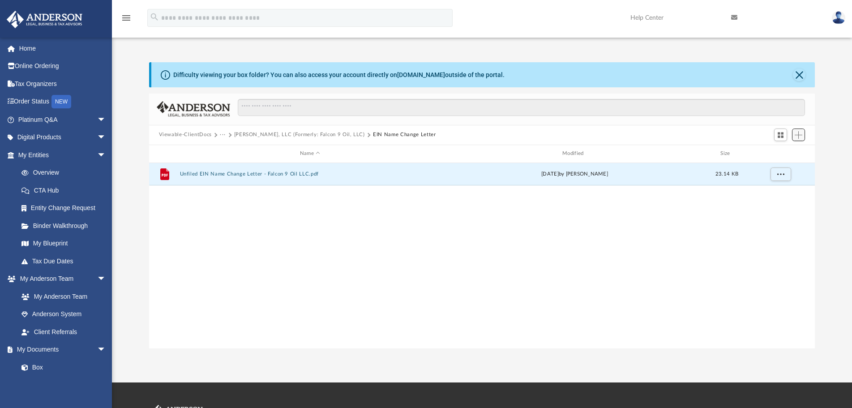
click at [799, 136] on span "Add" at bounding box center [799, 135] width 8 height 8
click at [784, 152] on li "Upload" at bounding box center [786, 152] width 29 height 9
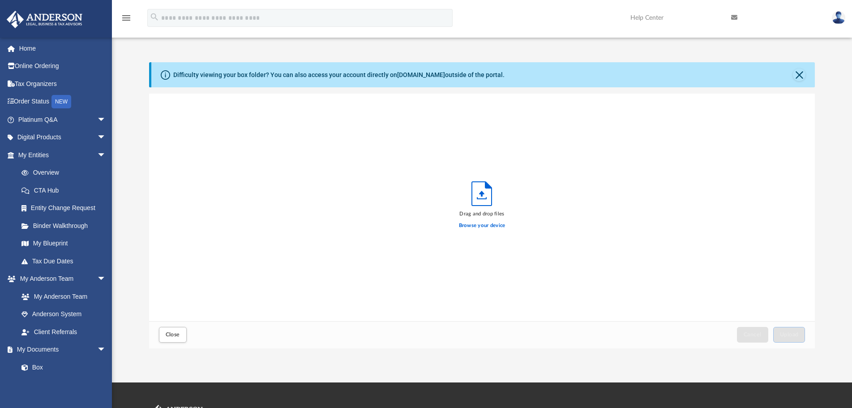
scroll to position [219, 658]
click at [794, 336] on span "Upload" at bounding box center [789, 334] width 19 height 5
click at [803, 76] on button "Close" at bounding box center [799, 75] width 13 height 13
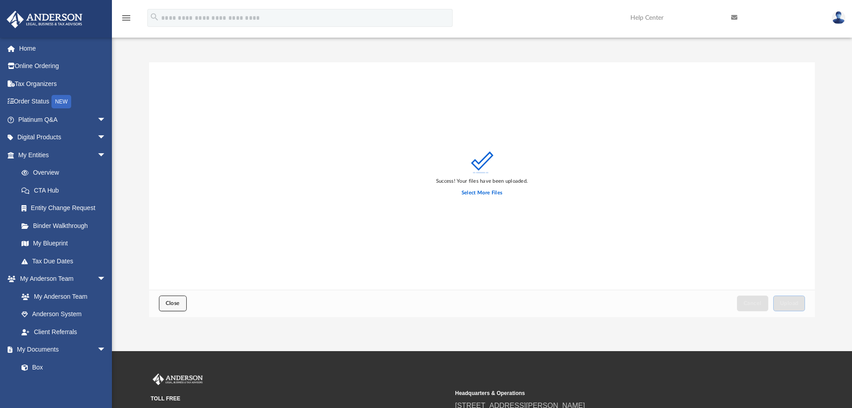
click at [170, 305] on span "Close" at bounding box center [173, 302] width 14 height 5
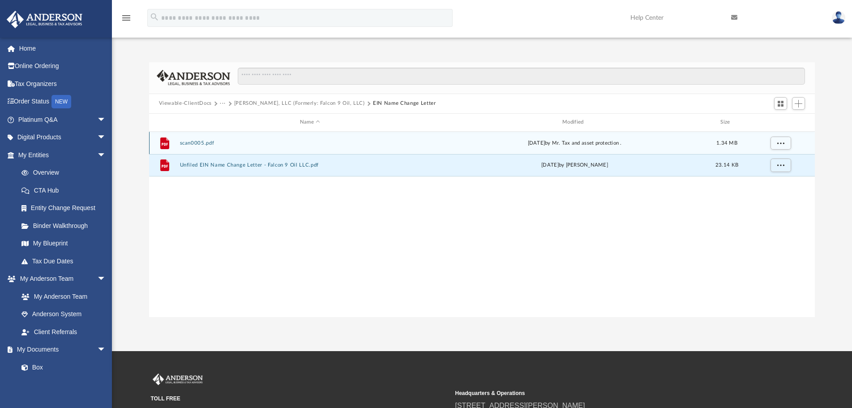
click at [379, 144] on button "scan0005.pdf" at bounding box center [310, 143] width 261 height 6
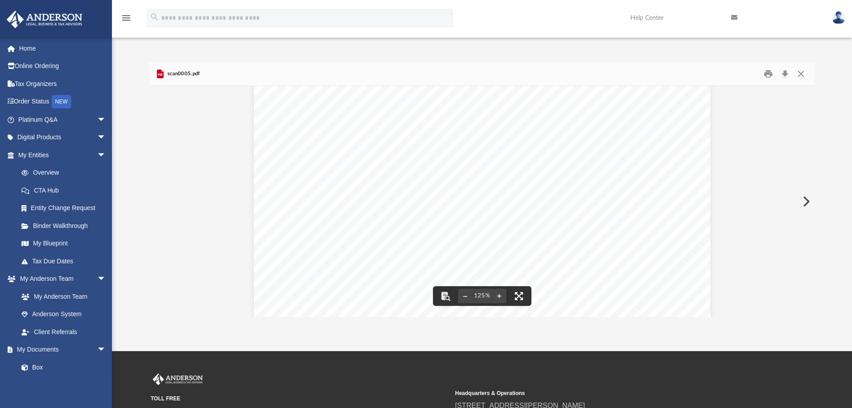
scroll to position [0, 0]
click at [800, 73] on button "Close" at bounding box center [801, 74] width 16 height 14
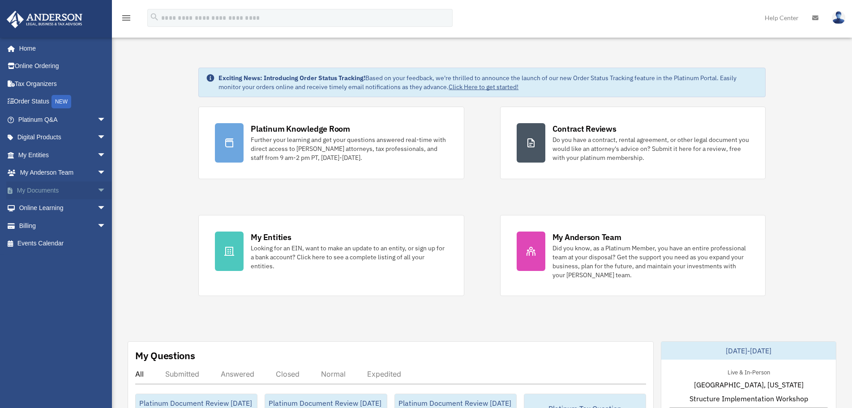
click at [97, 188] on span "arrow_drop_down" at bounding box center [106, 190] width 18 height 18
click at [59, 207] on link "Box" at bounding box center [66, 208] width 107 height 18
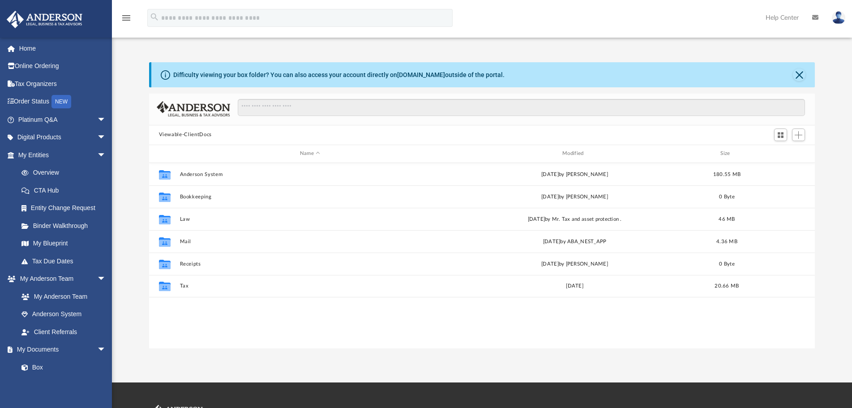
scroll to position [196, 658]
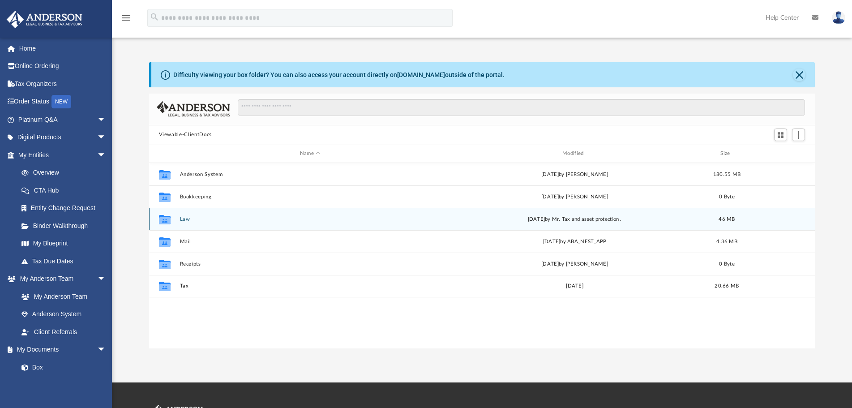
click at [165, 221] on icon "grid" at bounding box center [165, 219] width 12 height 9
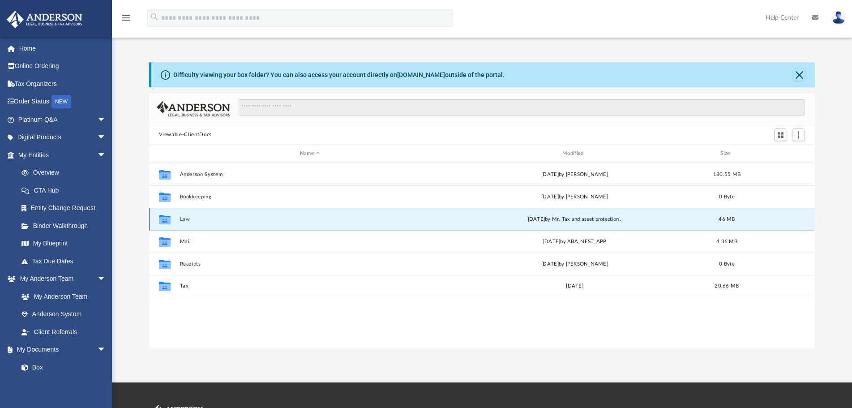
click at [165, 221] on icon "grid" at bounding box center [165, 220] width 12 height 7
click at [182, 219] on button "Law" at bounding box center [310, 219] width 261 height 6
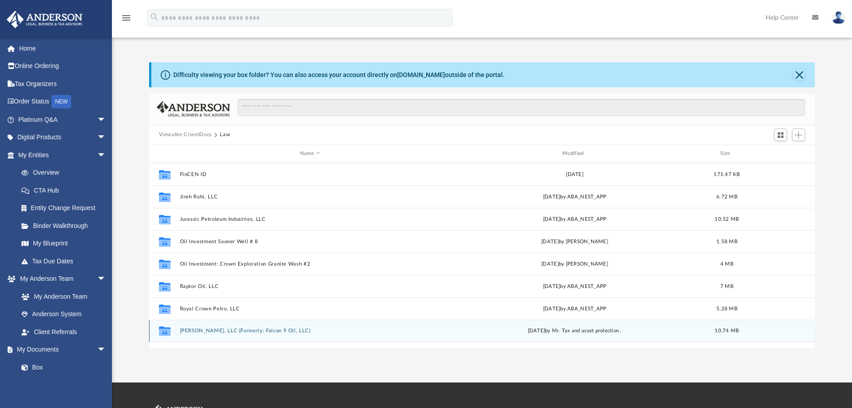
click at [229, 331] on button "[PERSON_NAME], LLC (Formerly: Falcon 9 Oil, LLC)" at bounding box center [310, 331] width 261 height 6
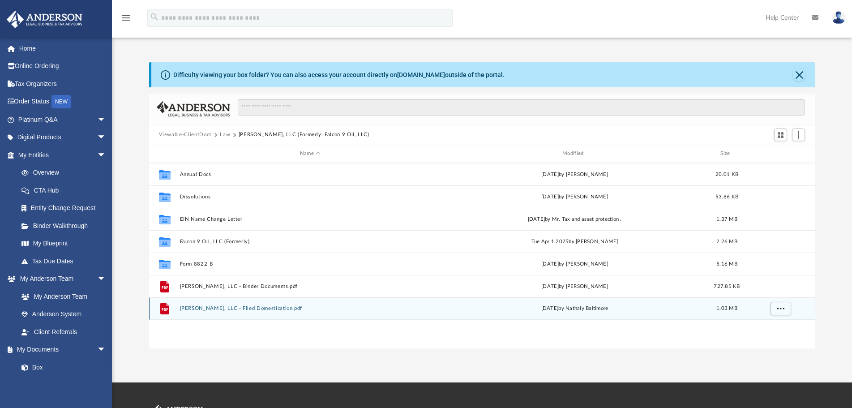
click at [251, 308] on button "[PERSON_NAME], LLC - Filed Domestication.pdf" at bounding box center [310, 308] width 261 height 6
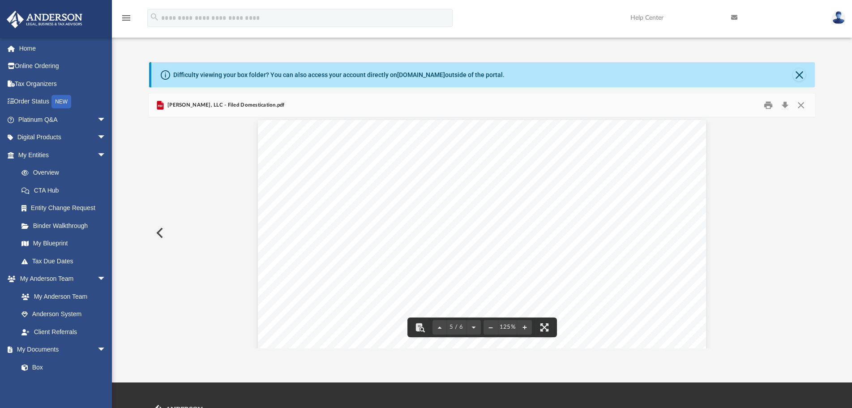
scroll to position [3090, 0]
click at [829, 200] on div "Difficulty viewing your box folder? You can also access your account directly o…" at bounding box center [482, 205] width 740 height 286
click at [803, 103] on button "Close" at bounding box center [801, 105] width 16 height 14
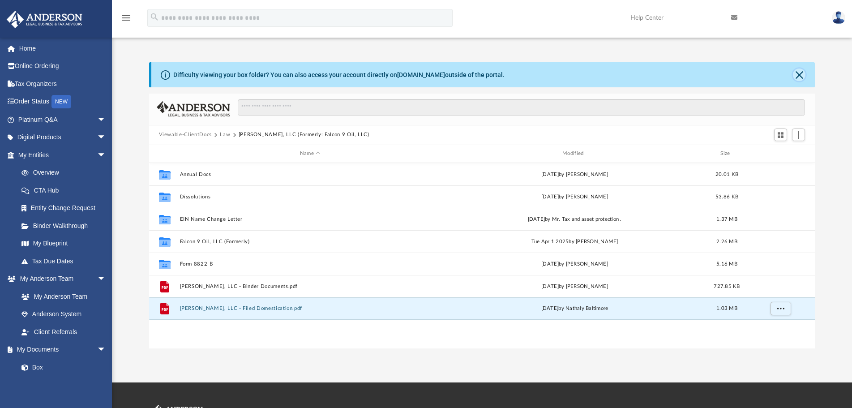
click at [802, 77] on button "Close" at bounding box center [799, 75] width 13 height 13
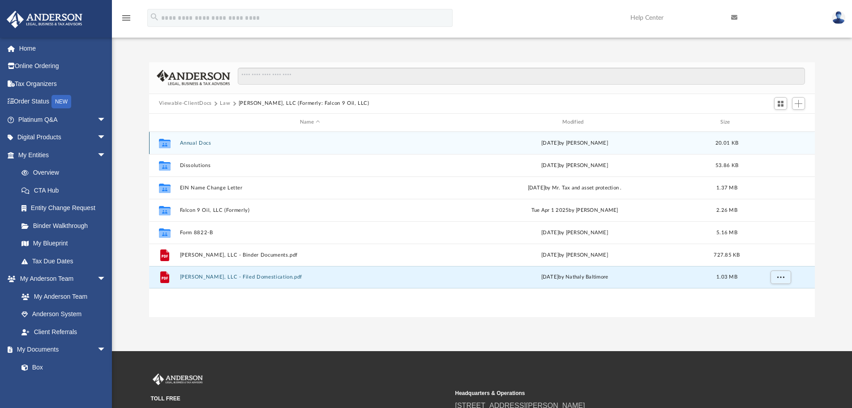
click at [201, 144] on button "Annual Docs" at bounding box center [310, 143] width 261 height 6
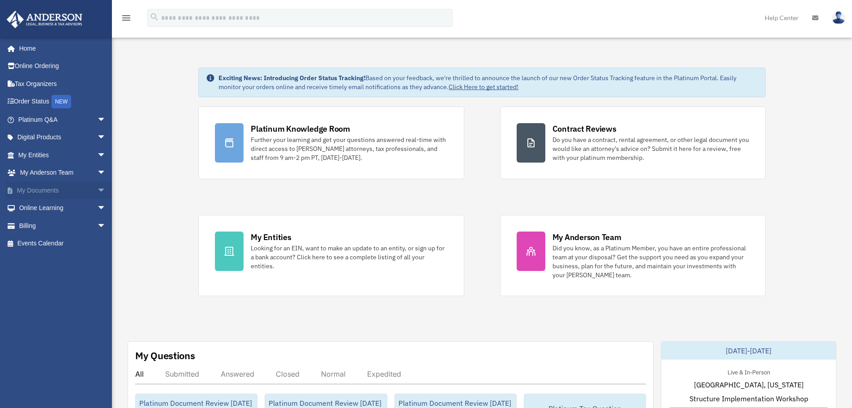
click at [97, 190] on span "arrow_drop_down" at bounding box center [106, 190] width 18 height 18
click at [44, 206] on link "Box" at bounding box center [66, 208] width 107 height 18
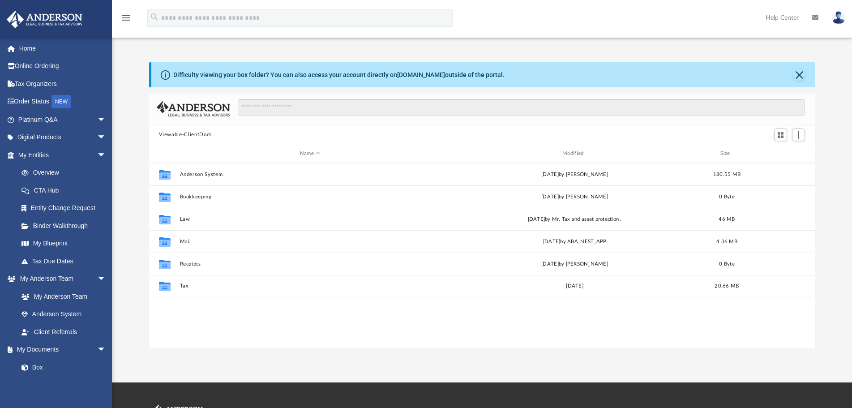
scroll to position [196, 658]
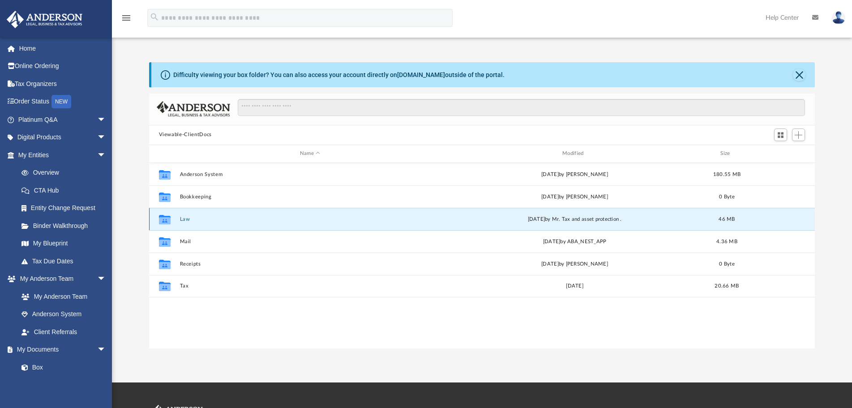
click at [189, 218] on button "Law" at bounding box center [310, 219] width 261 height 6
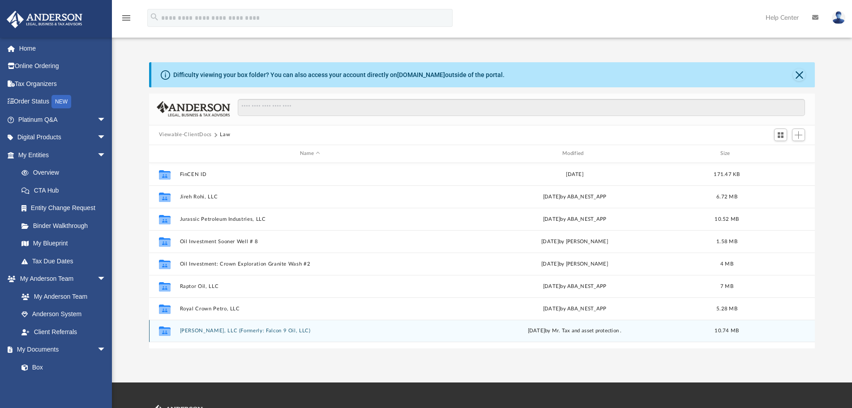
click at [256, 335] on div "Collaborated Folder [PERSON_NAME], LLC (Formerly: Falcon 9 Oil, LLC) [DATE] by …" at bounding box center [482, 331] width 666 height 22
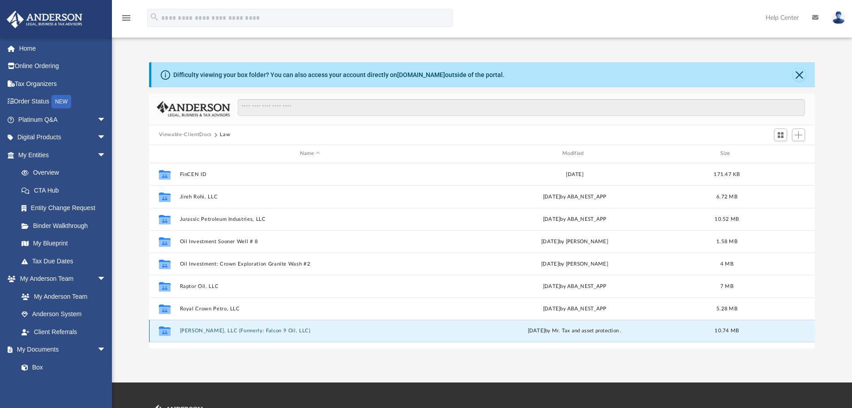
click at [260, 329] on button "[PERSON_NAME], LLC (Formerly: Falcon 9 Oil, LLC)" at bounding box center [310, 331] width 261 height 6
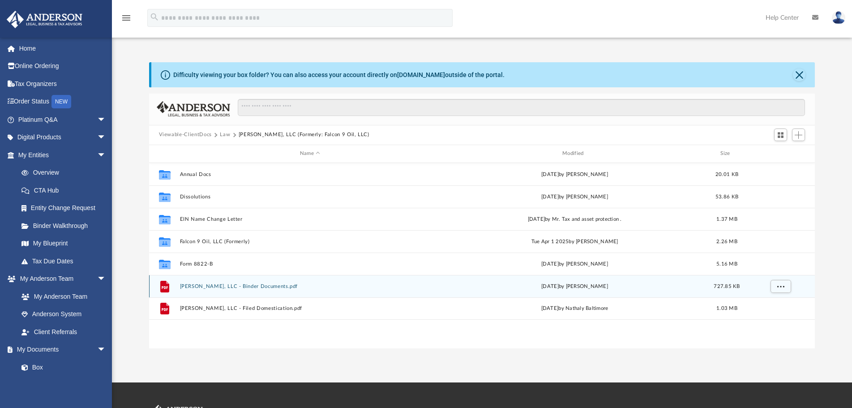
click at [383, 288] on button "[PERSON_NAME], LLC - Binder Documents.pdf" at bounding box center [310, 286] width 261 height 6
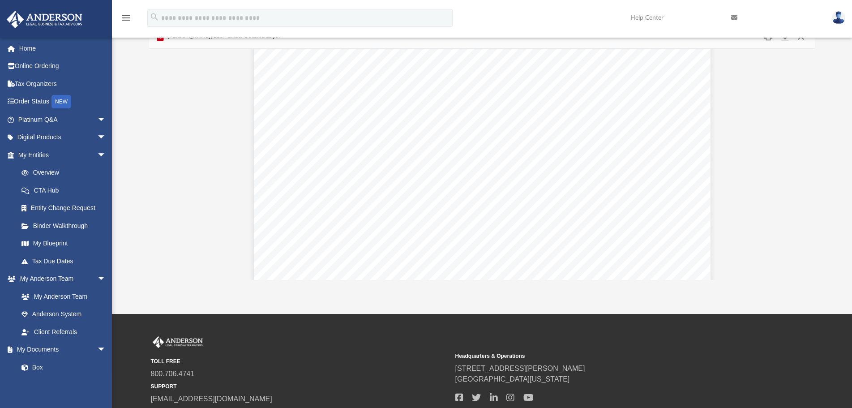
scroll to position [39402, 0]
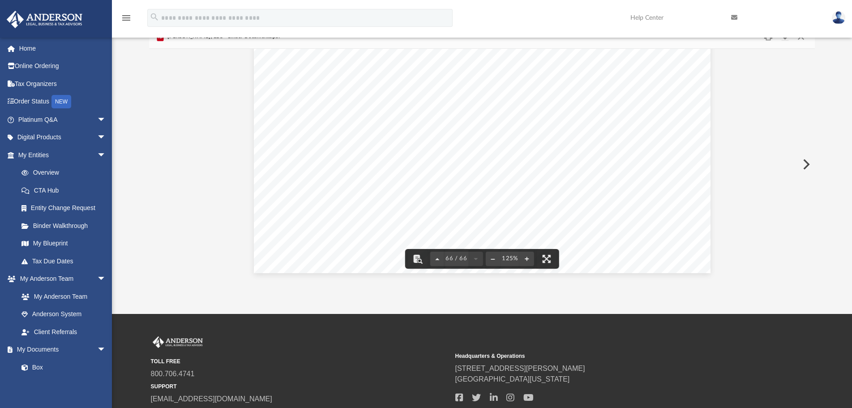
click at [832, 231] on div "Difficulty viewing your box folder? You can also access your account directly o…" at bounding box center [482, 137] width 740 height 286
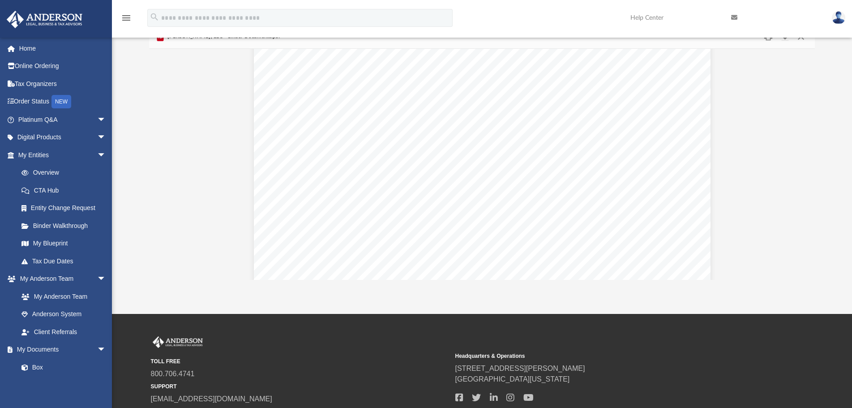
scroll to position [0, 0]
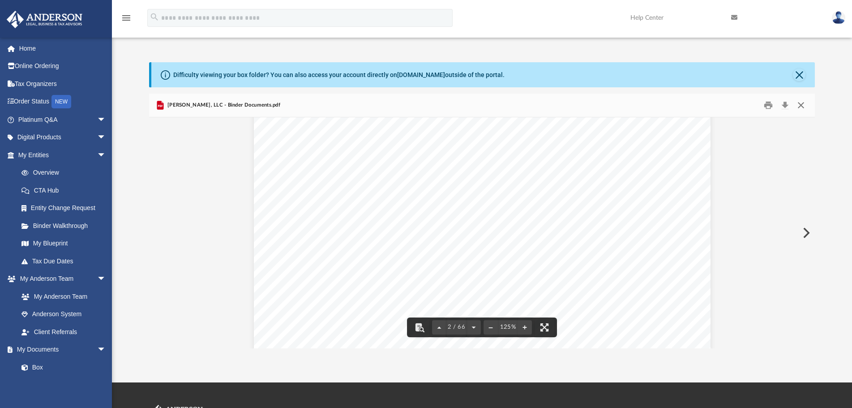
click at [806, 103] on button "Close" at bounding box center [801, 105] width 16 height 14
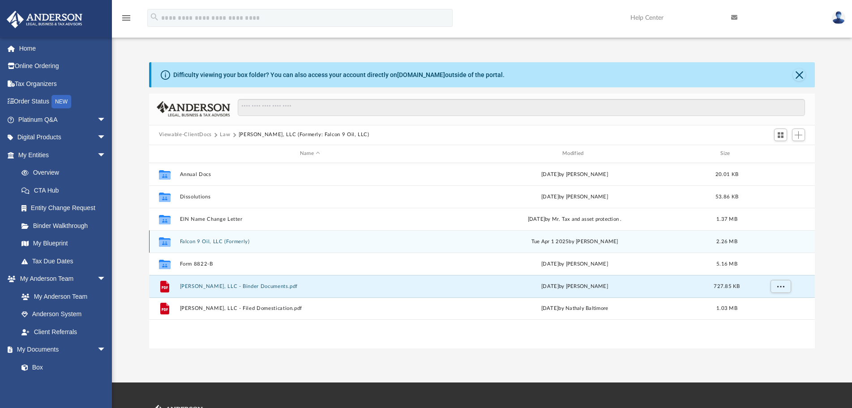
click at [245, 243] on button "Falcon 9 Oil, LLC (Formerly)" at bounding box center [310, 242] width 261 height 6
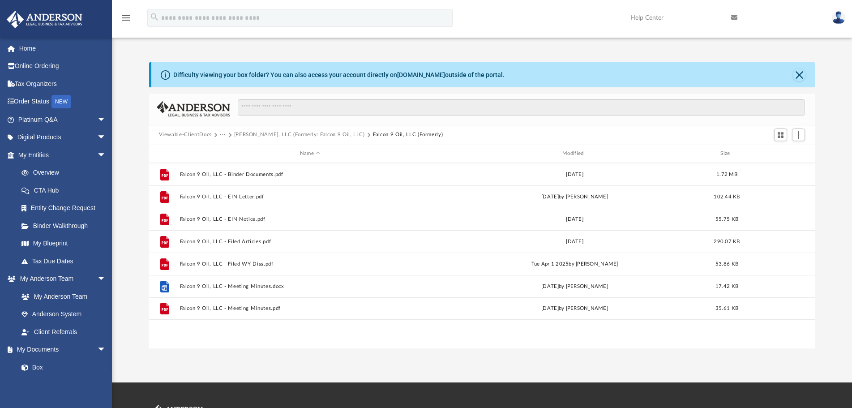
click at [341, 137] on button "Steven Rubright, LLC (Formerly: Falcon 9 Oil, LLC)" at bounding box center [299, 135] width 131 height 8
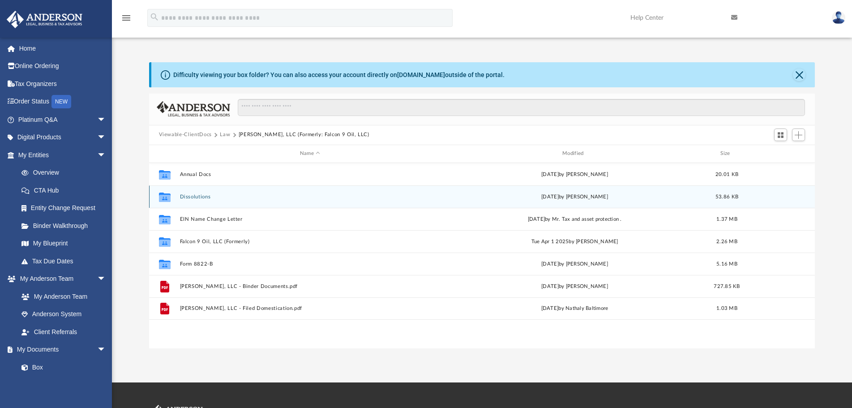
click at [217, 202] on div "Collaborated Folder Dissolutions Thu Jul 17 2025 by Nikki Llagas 53.86 KB" at bounding box center [482, 196] width 666 height 22
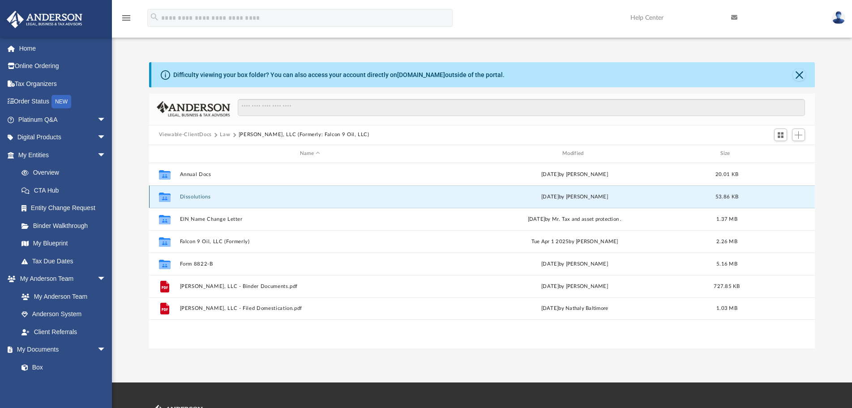
click at [187, 197] on button "Dissolutions" at bounding box center [310, 197] width 261 height 6
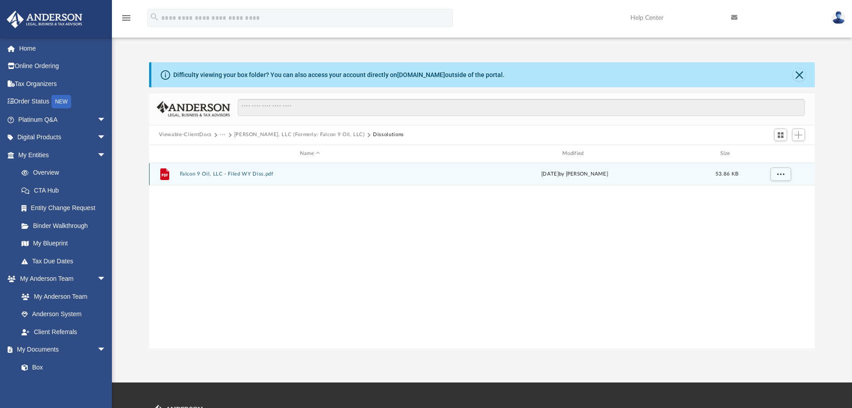
click at [225, 175] on button "Falcon 9 Oil, LLC - Filed WY Diss.pdf" at bounding box center [310, 174] width 261 height 6
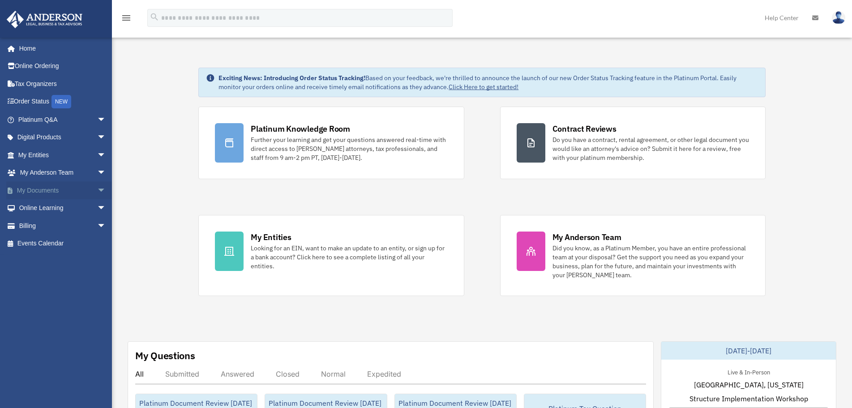
click at [97, 189] on span "arrow_drop_down" at bounding box center [106, 190] width 18 height 18
click at [43, 212] on link "Box" at bounding box center [66, 208] width 107 height 18
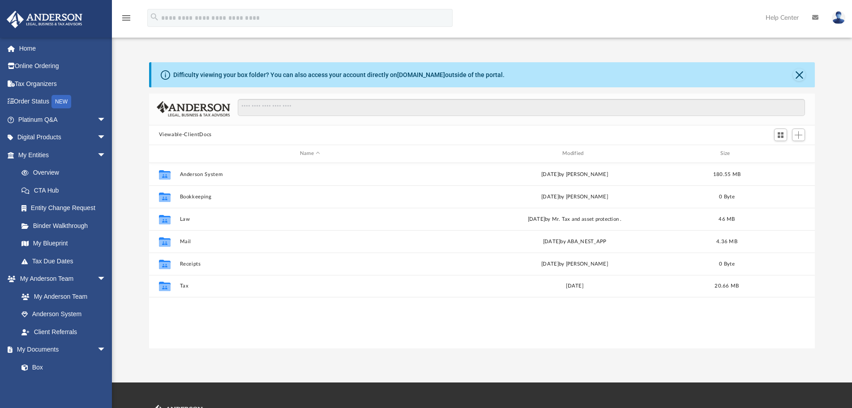
scroll to position [196, 658]
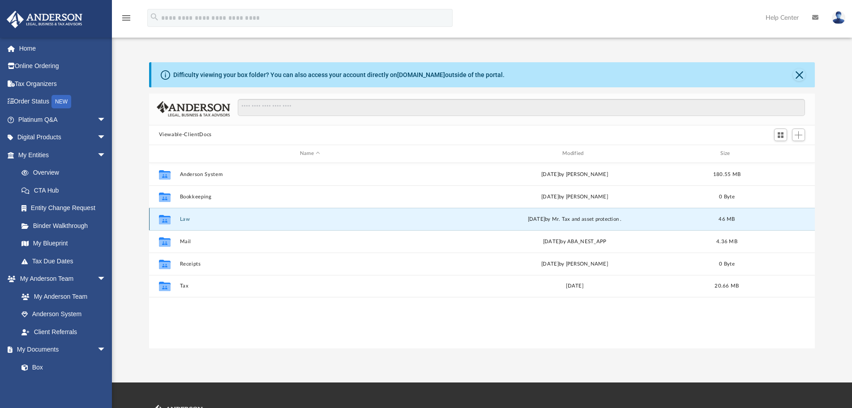
click at [185, 221] on button "Law" at bounding box center [310, 219] width 261 height 6
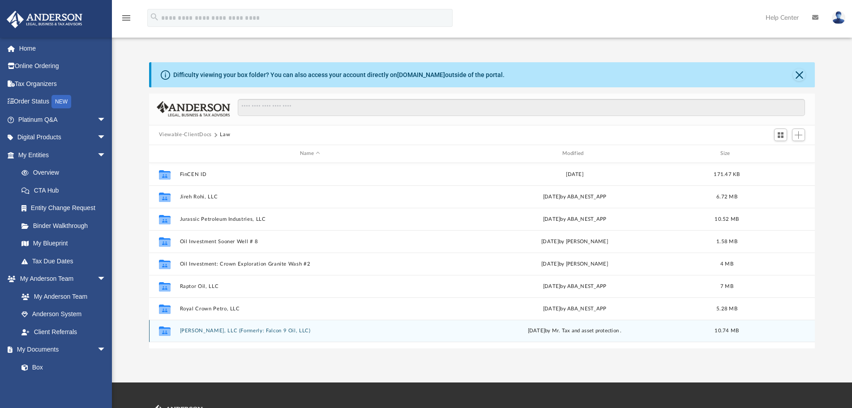
click at [262, 335] on div "Collaborated Folder [PERSON_NAME], LLC (Formerly: Falcon 9 Oil, LLC) [DATE] by …" at bounding box center [482, 331] width 666 height 22
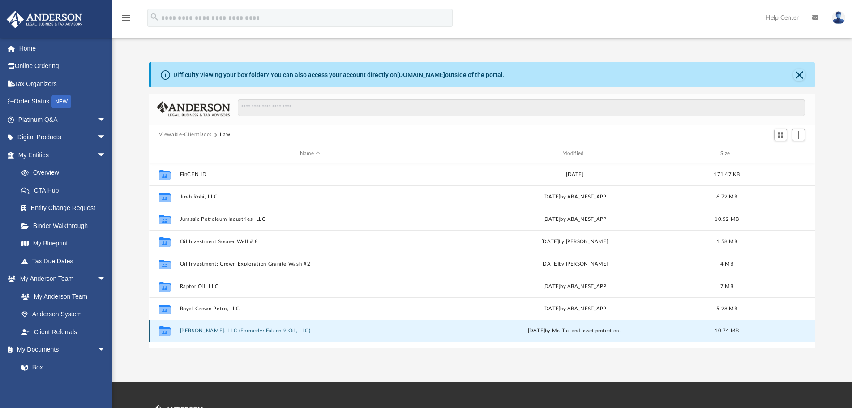
click at [251, 331] on button "[PERSON_NAME], LLC (Formerly: Falcon 9 Oil, LLC)" at bounding box center [310, 331] width 261 height 6
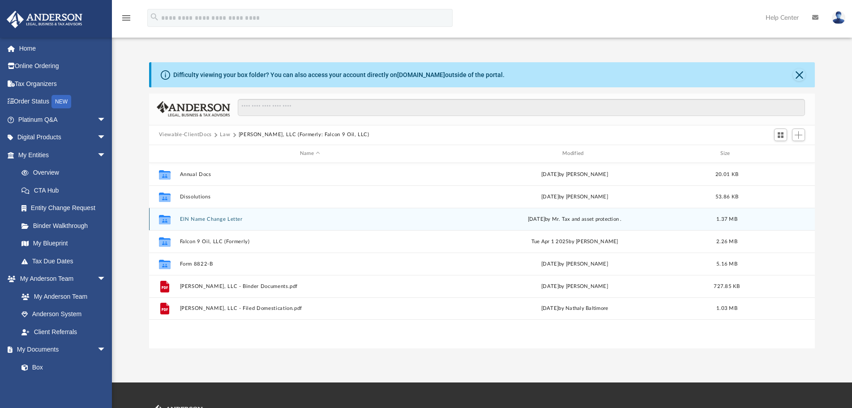
click at [206, 218] on button "EIN Name Change Letter" at bounding box center [310, 219] width 261 height 6
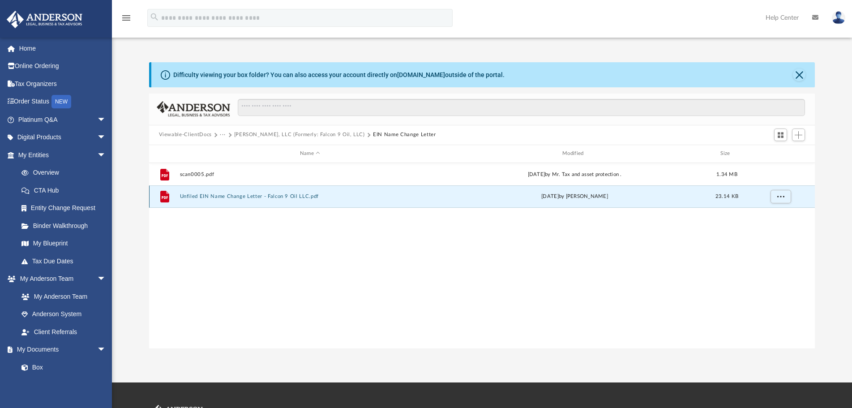
click at [224, 196] on button "Unfiled EIN Name Change Letter - Falcon 9 Oil LLC.pdf" at bounding box center [310, 196] width 261 height 6
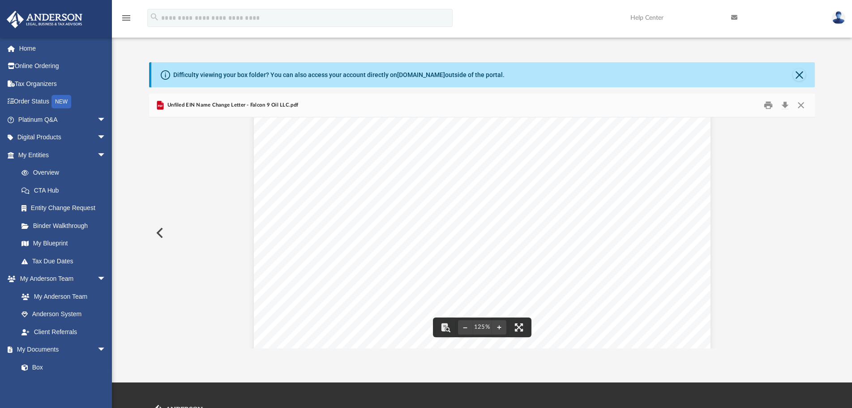
scroll to position [90, 0]
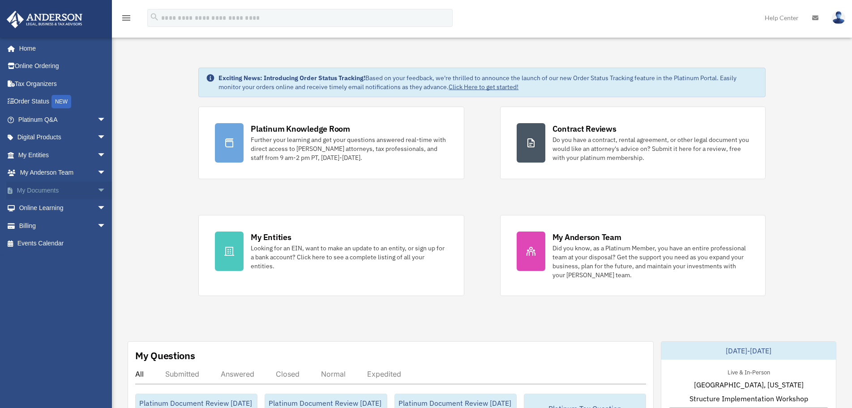
click at [97, 190] on span "arrow_drop_down" at bounding box center [106, 190] width 18 height 18
click at [73, 208] on link "Box" at bounding box center [66, 208] width 107 height 18
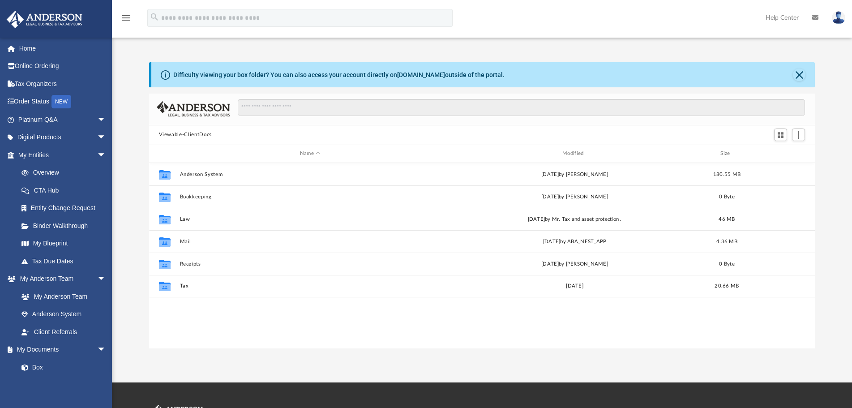
scroll to position [196, 658]
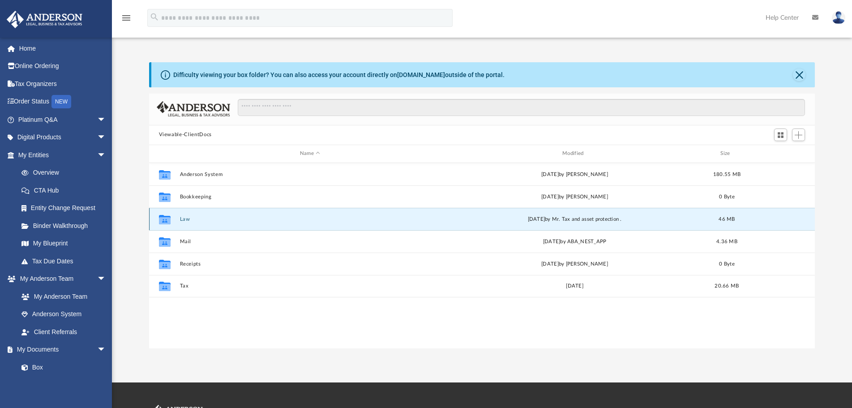
click at [181, 219] on button "Law" at bounding box center [310, 219] width 261 height 6
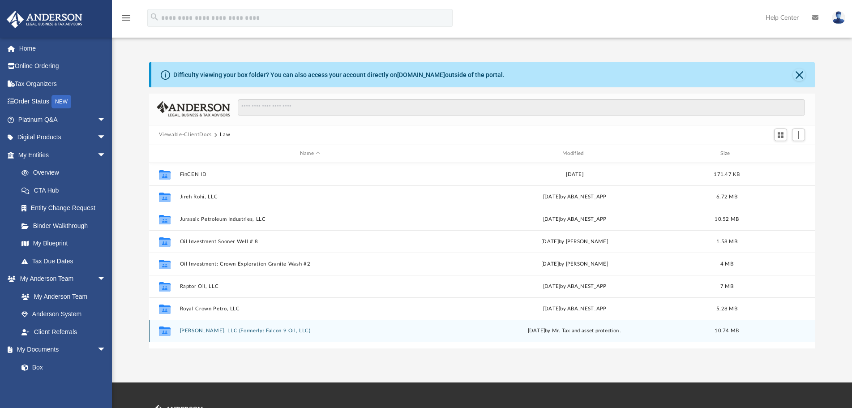
click at [221, 326] on div "Collaborated Folder Steven Rubright, LLC (Formerly: Falcon 9 Oil, LLC) today by…" at bounding box center [482, 331] width 666 height 22
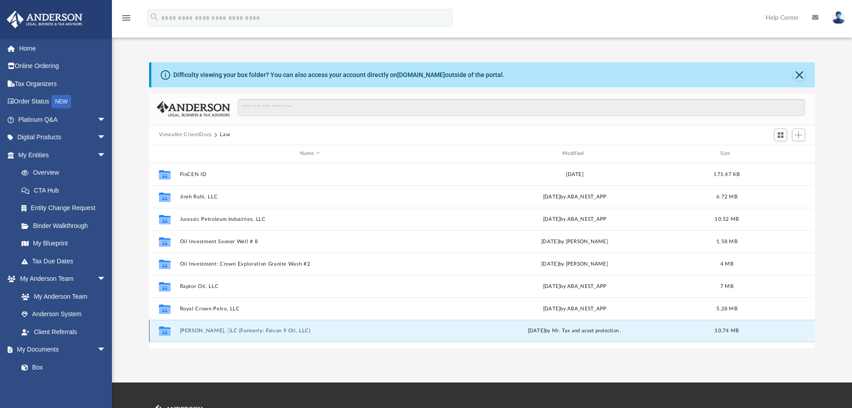
click at [221, 329] on button "Steven Rubright, LLC (Formerly: Falcon 9 Oil, LLC)" at bounding box center [310, 331] width 261 height 6
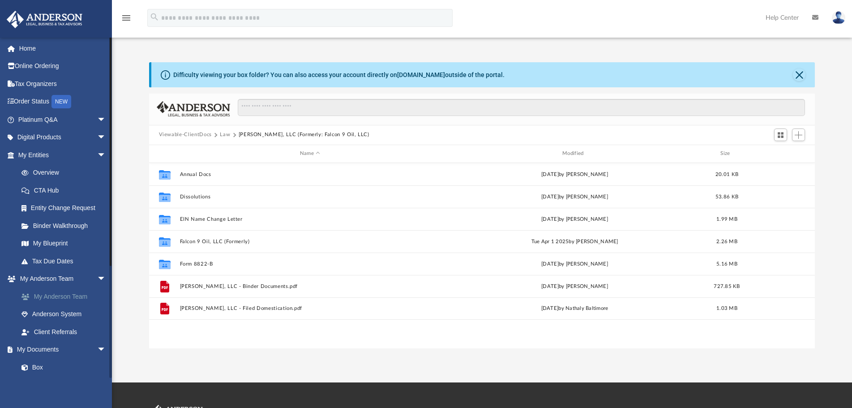
click at [86, 296] on link "My Anderson Team" at bounding box center [66, 297] width 107 height 18
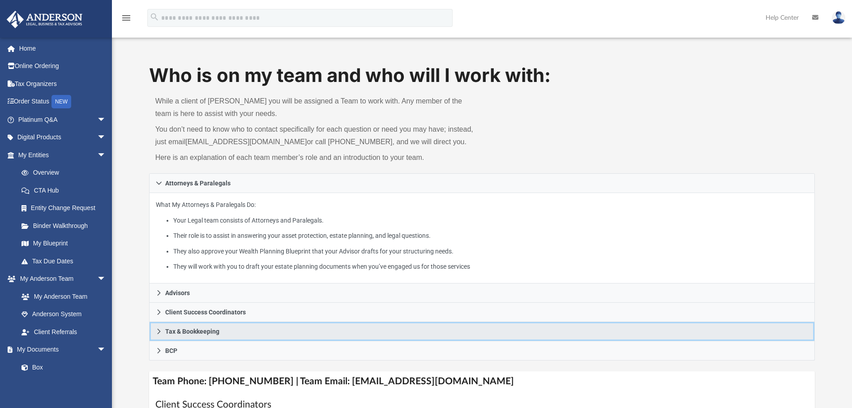
click at [190, 331] on span "Tax & Bookkeeping" at bounding box center [192, 331] width 54 height 6
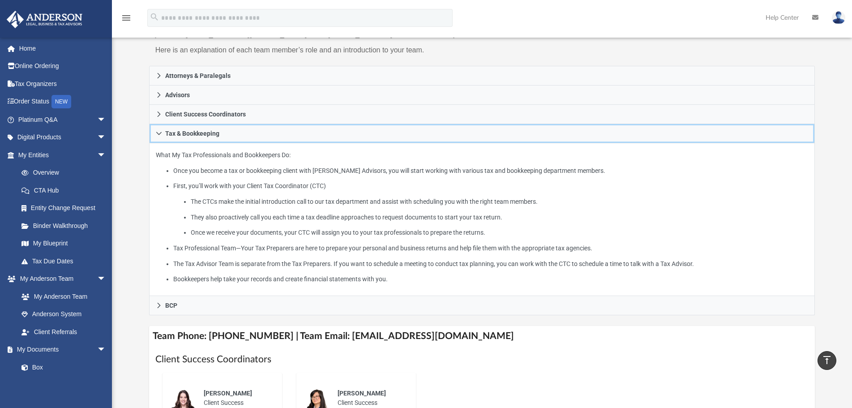
scroll to position [90, 0]
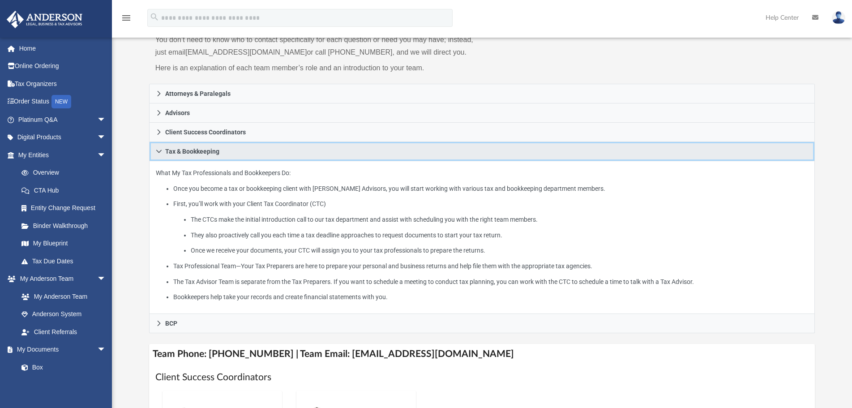
click at [171, 150] on span "Tax & Bookkeeping" at bounding box center [192, 151] width 54 height 6
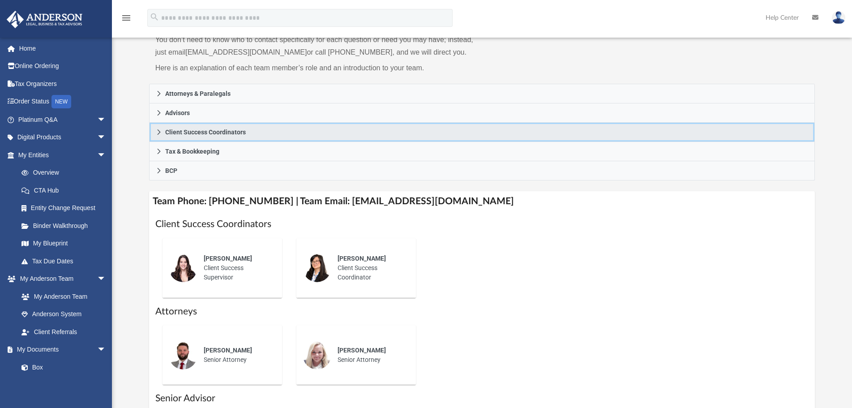
click at [166, 134] on span "Client Success Coordinators" at bounding box center [205, 132] width 81 height 6
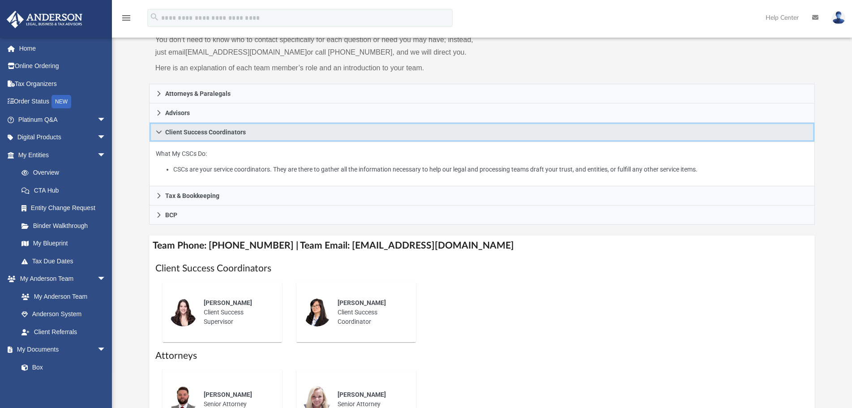
click at [166, 134] on span "Client Success Coordinators" at bounding box center [205, 132] width 81 height 6
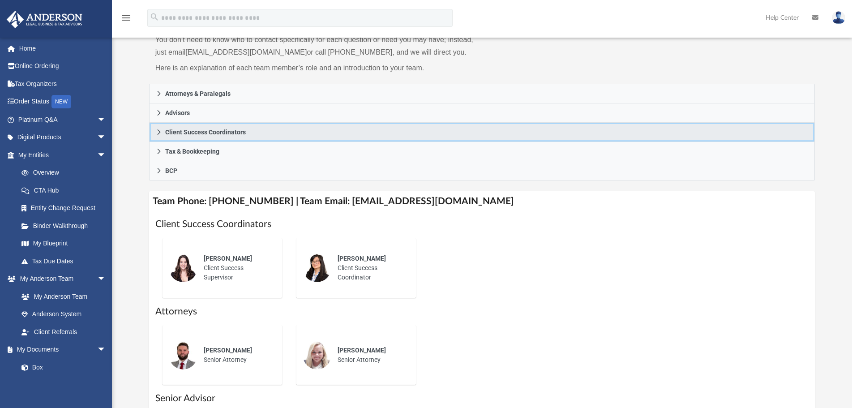
click at [166, 134] on span "Client Success Coordinators" at bounding box center [205, 132] width 81 height 6
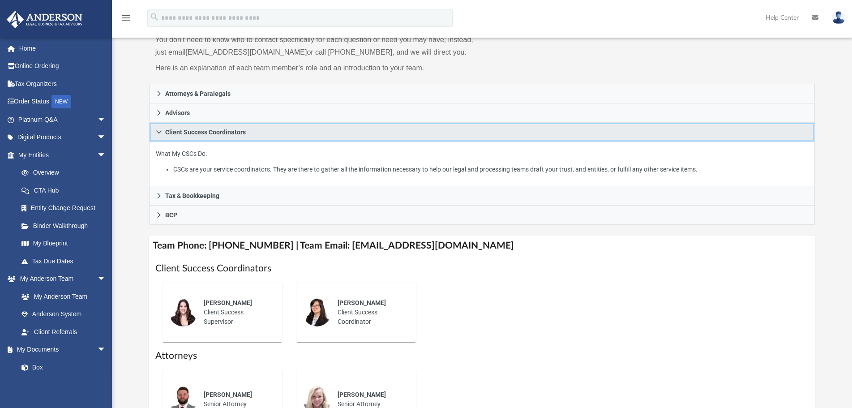
click at [159, 133] on icon at bounding box center [159, 132] width 6 height 6
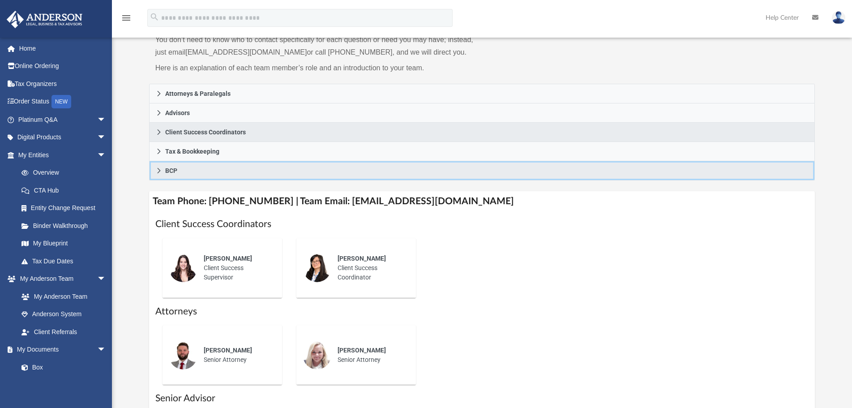
click at [159, 171] on icon at bounding box center [159, 170] width 6 height 6
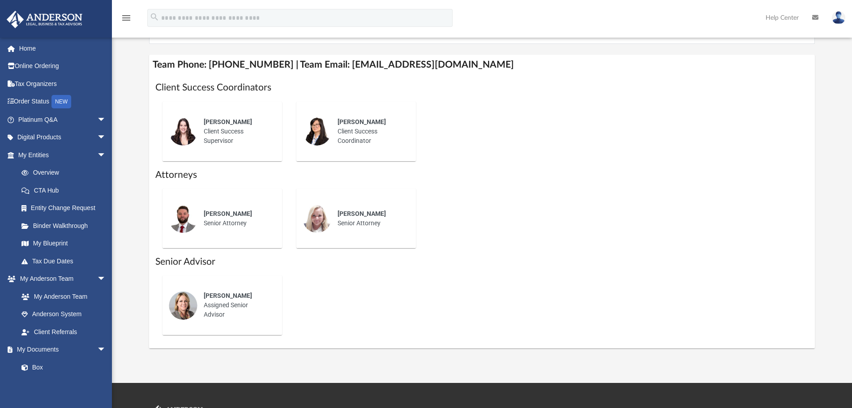
scroll to position [269, 0]
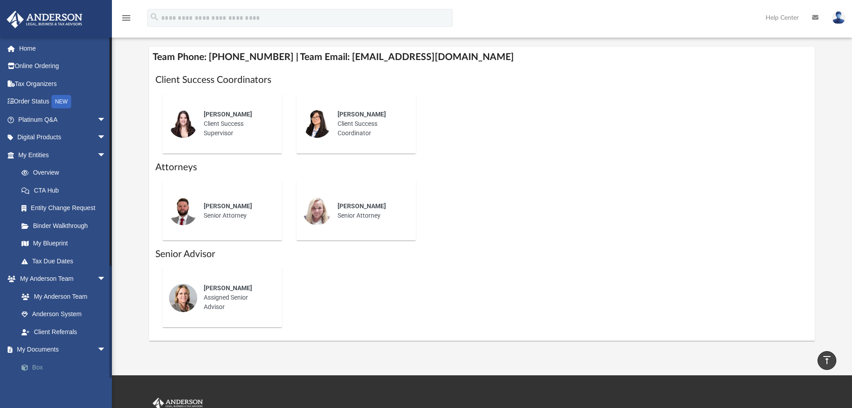
click at [40, 367] on link "Box" at bounding box center [66, 367] width 107 height 18
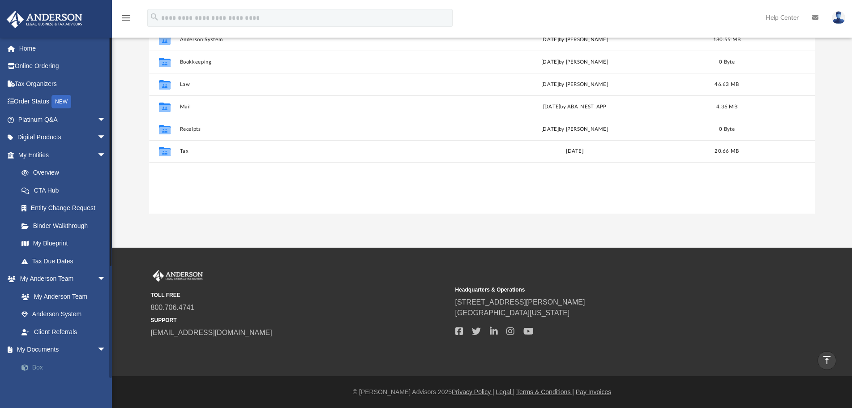
scroll to position [196, 658]
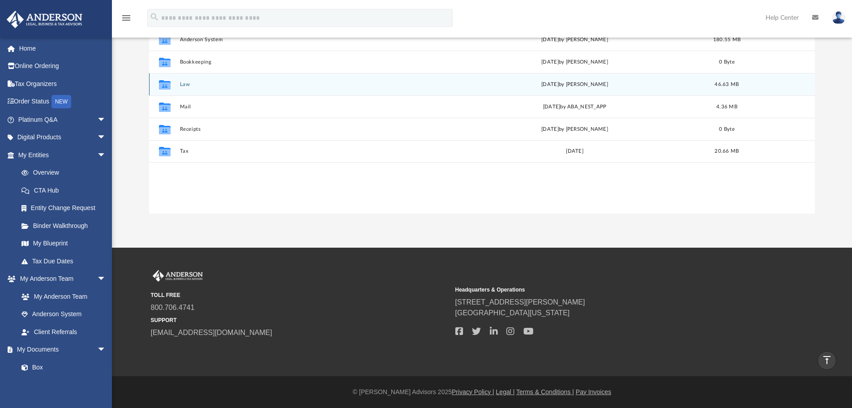
click at [183, 82] on button "Law" at bounding box center [310, 85] width 261 height 6
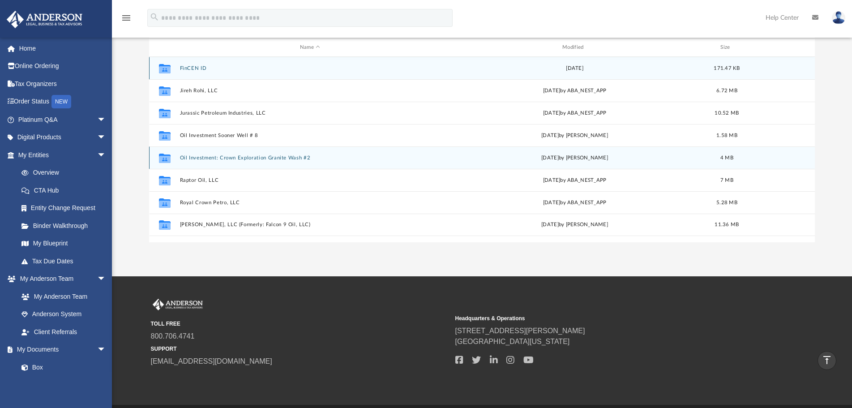
scroll to position [90, 0]
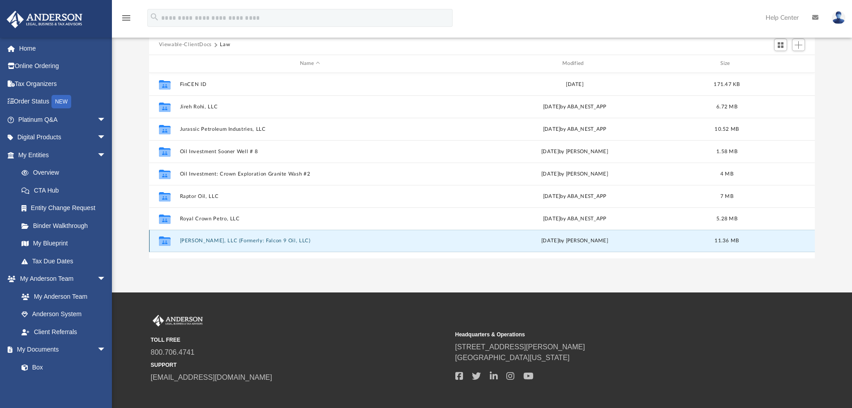
click at [280, 243] on button "Steven Rubright, LLC (Formerly: Falcon 9 Oil, LLC)" at bounding box center [310, 241] width 261 height 6
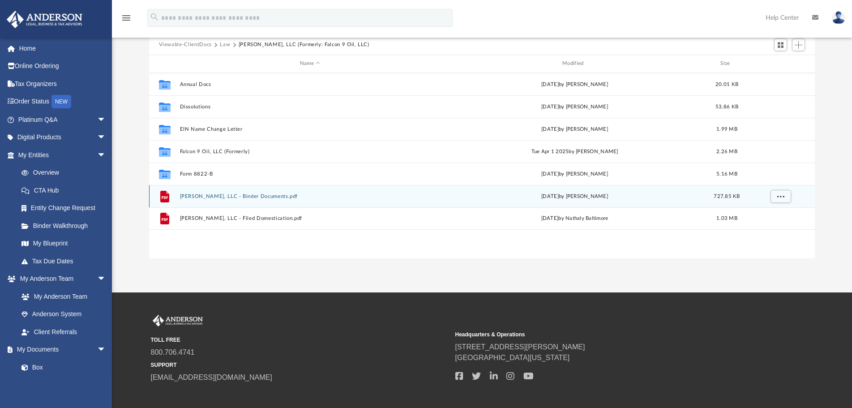
click at [270, 201] on div "File Steven Rubright, LLC - Binder Documents.pdf Mon Mar 3 2025 by Crayton Oliv…" at bounding box center [482, 196] width 666 height 22
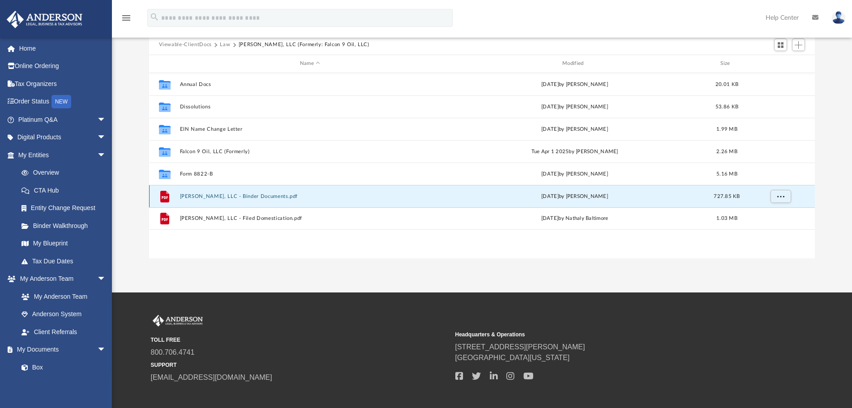
click at [253, 198] on button "Steven Rubright, LLC - Binder Documents.pdf" at bounding box center [310, 196] width 261 height 6
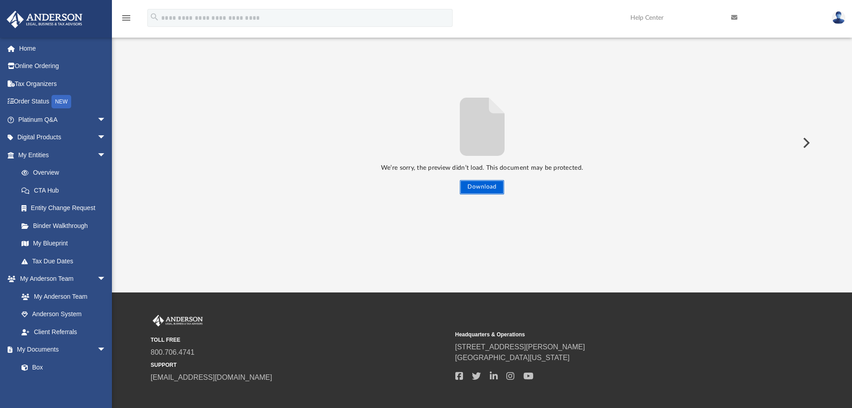
drag, startPoint x: 482, startPoint y: 187, endPoint x: 410, endPoint y: 206, distance: 74.4
click at [415, 206] on div "We’re sorry, the preview didn’t load. This document may be protected. Download" at bounding box center [482, 142] width 666 height 231
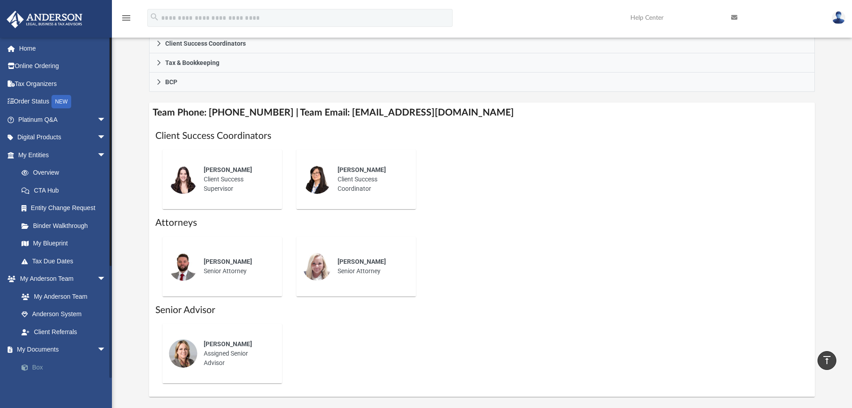
click at [39, 372] on link "Box" at bounding box center [66, 367] width 107 height 18
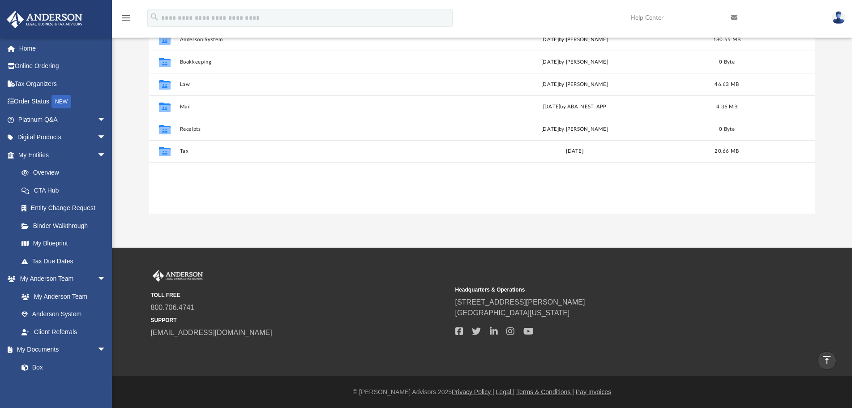
scroll to position [196, 658]
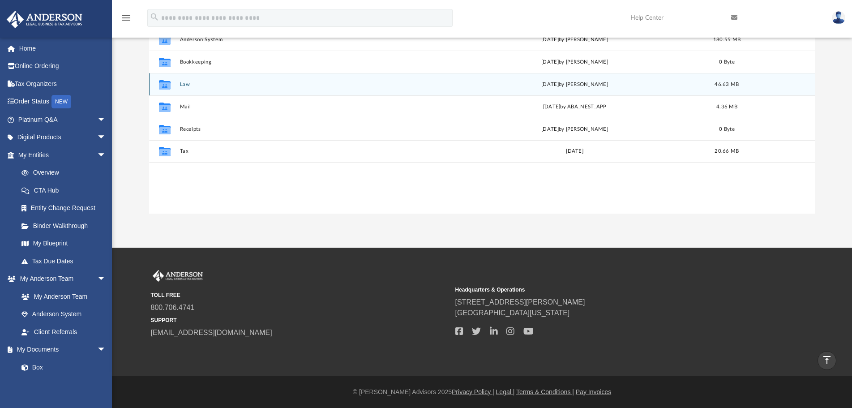
click at [180, 82] on button "Law" at bounding box center [310, 85] width 261 height 6
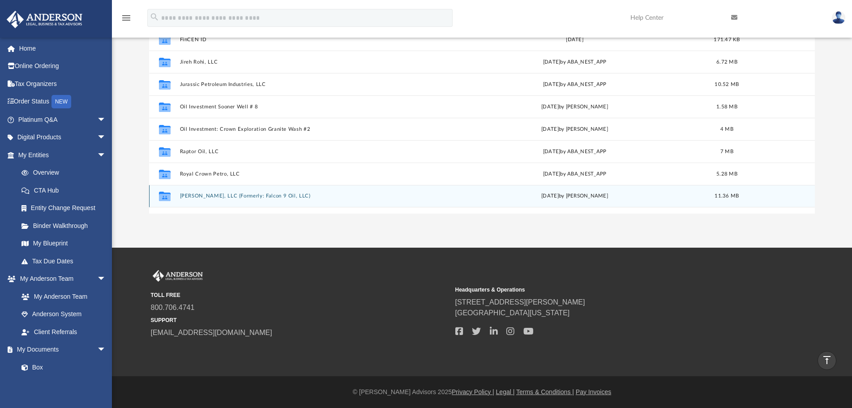
click at [232, 195] on button "Steven Rubright, LLC (Formerly: Falcon 9 Oil, LLC)" at bounding box center [310, 196] width 261 height 6
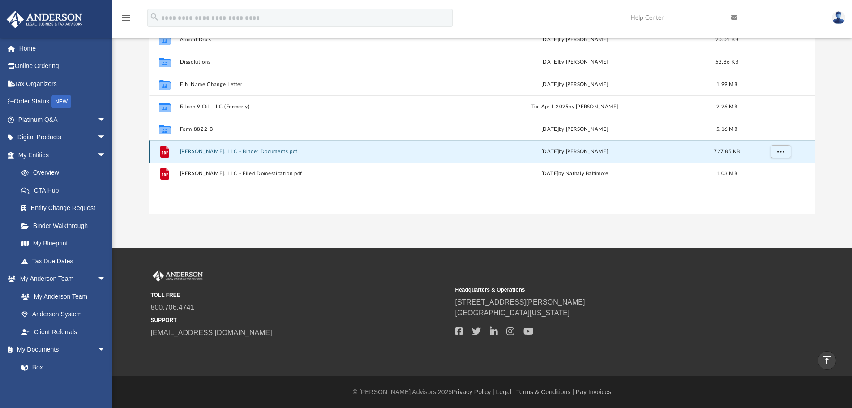
click at [211, 152] on button "Steven Rubright, LLC - Binder Documents.pdf" at bounding box center [310, 152] width 261 height 6
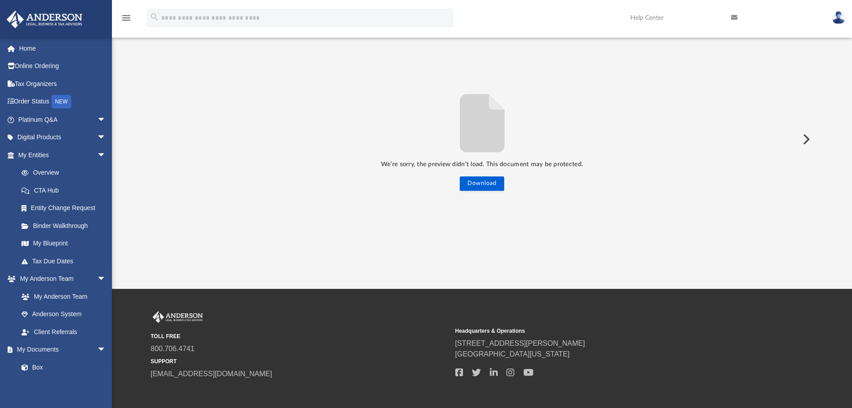
click at [810, 137] on button "Preview" at bounding box center [806, 139] width 20 height 25
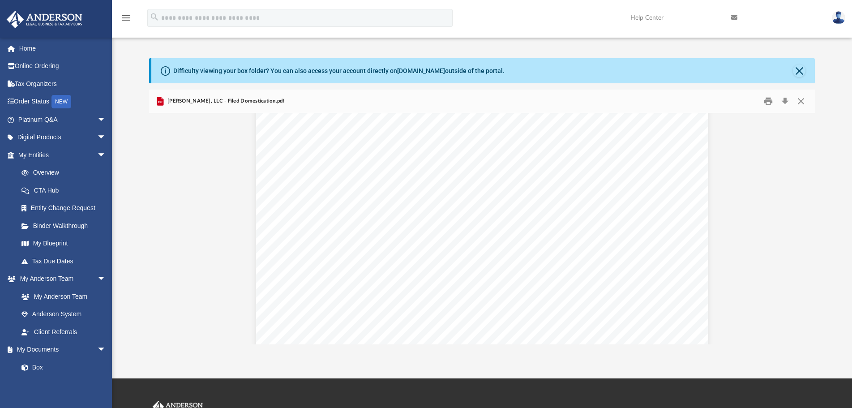
scroll to position [1824, 0]
click at [235, 103] on span "Steven Rubright, LLC - Filed Domestication.pdf" at bounding box center [225, 101] width 119 height 8
click at [206, 102] on span "Steven Rubright, LLC - Filed Domestication.pdf" at bounding box center [225, 101] width 119 height 8
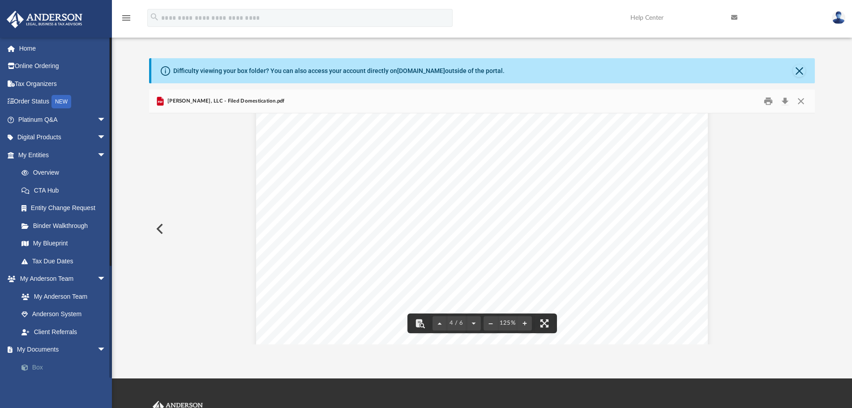
click at [47, 371] on link "Box" at bounding box center [66, 367] width 107 height 18
click at [39, 366] on link "Box" at bounding box center [66, 367] width 107 height 18
click at [802, 100] on button "Close" at bounding box center [801, 101] width 16 height 14
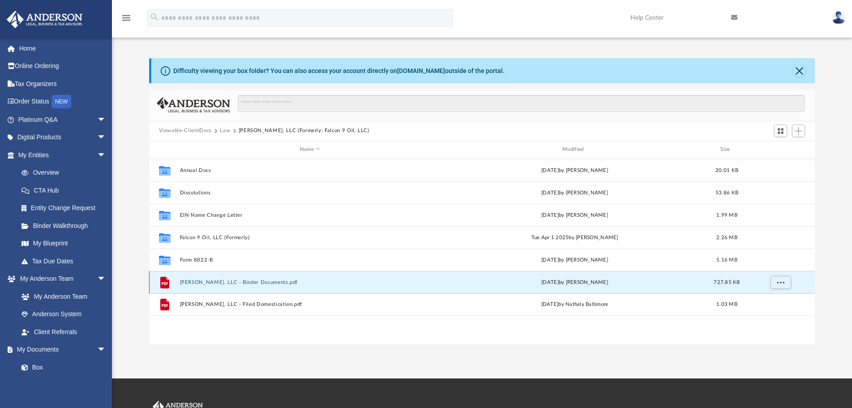
click at [201, 283] on button "Steven Rubright, LLC - Binder Documents.pdf" at bounding box center [310, 282] width 261 height 6
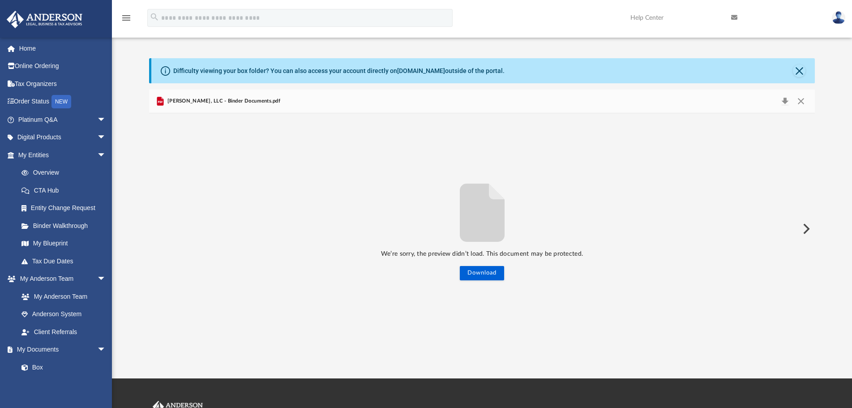
click at [805, 227] on button "Preview" at bounding box center [806, 228] width 20 height 25
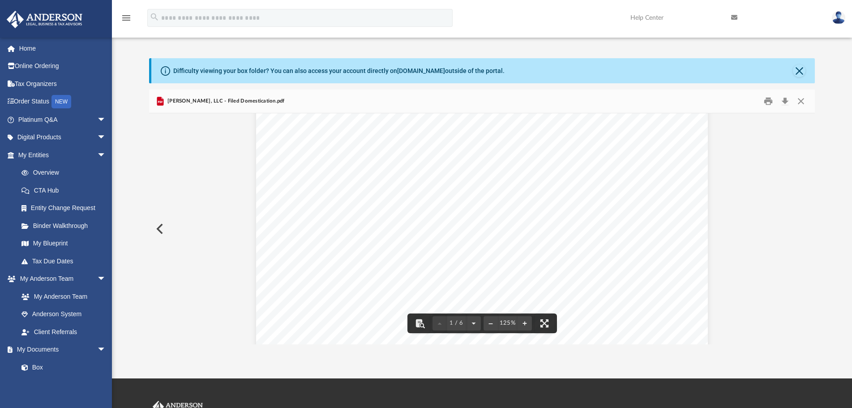
scroll to position [0, 0]
click at [157, 234] on button "Preview" at bounding box center [159, 228] width 20 height 25
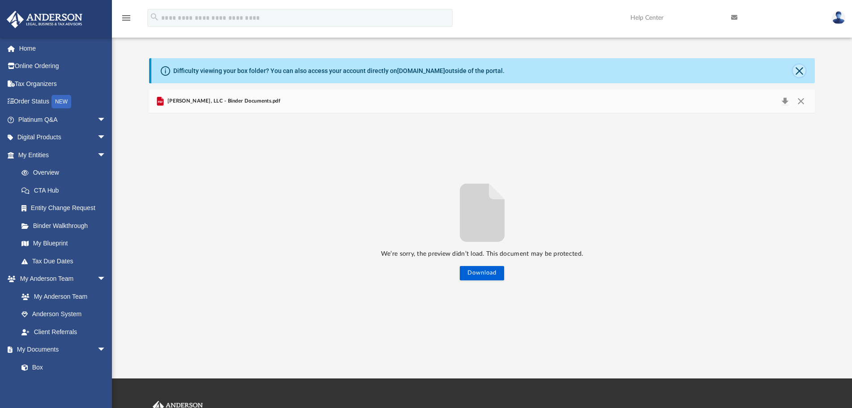
click at [798, 70] on button "Close" at bounding box center [799, 70] width 13 height 13
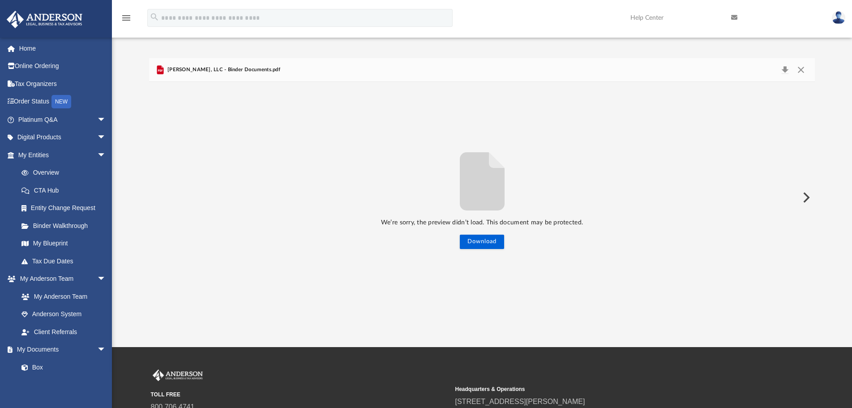
click at [212, 70] on span "Steven Rubright, LLC - Binder Documents.pdf" at bounding box center [223, 70] width 115 height 8
click at [809, 196] on button "Preview" at bounding box center [806, 197] width 20 height 25
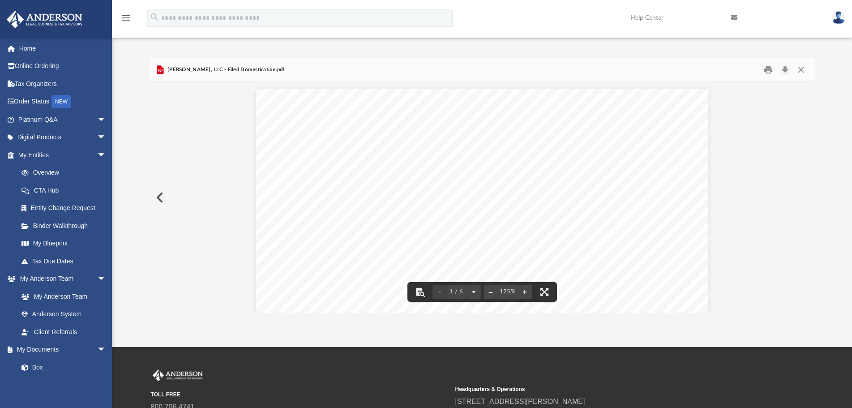
click at [159, 197] on button "Preview" at bounding box center [159, 197] width 20 height 25
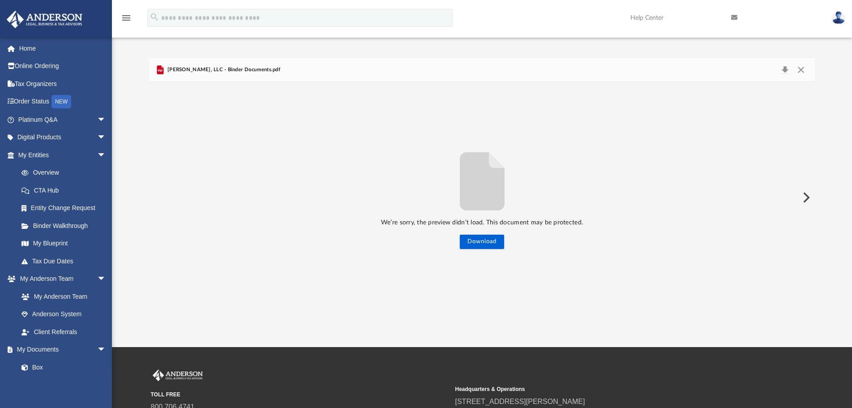
click at [159, 197] on div "We’re sorry, the preview didn’t load. This document may be protected. Download" at bounding box center [482, 198] width 666 height 104
click at [222, 74] on div "Steven Rubright, LLC - Binder Documents.pdf" at bounding box center [217, 69] width 125 height 11
drag, startPoint x: 231, startPoint y: 72, endPoint x: 218, endPoint y: 72, distance: 13.0
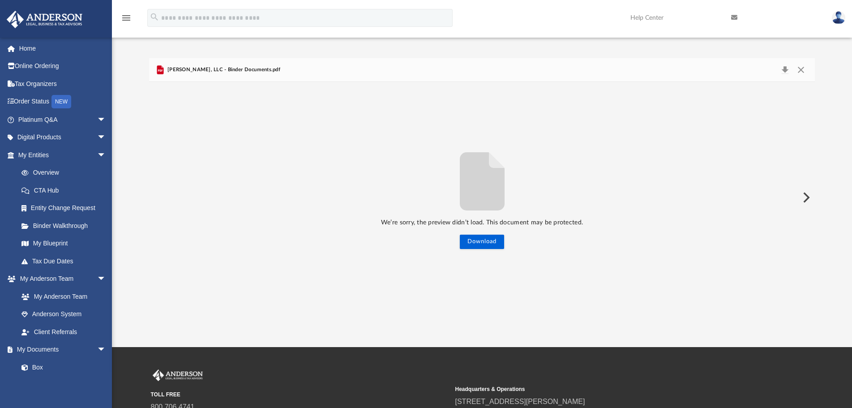
click at [230, 72] on span "Steven Rubright, LLC - Binder Documents.pdf" at bounding box center [223, 70] width 115 height 8
click at [203, 72] on span "Steven Rubright, LLC - Binder Documents.pdf" at bounding box center [223, 70] width 115 height 8
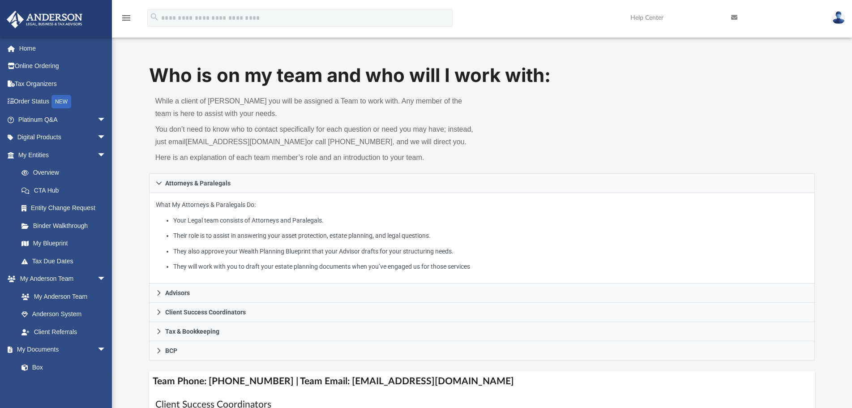
scroll to position [269, 0]
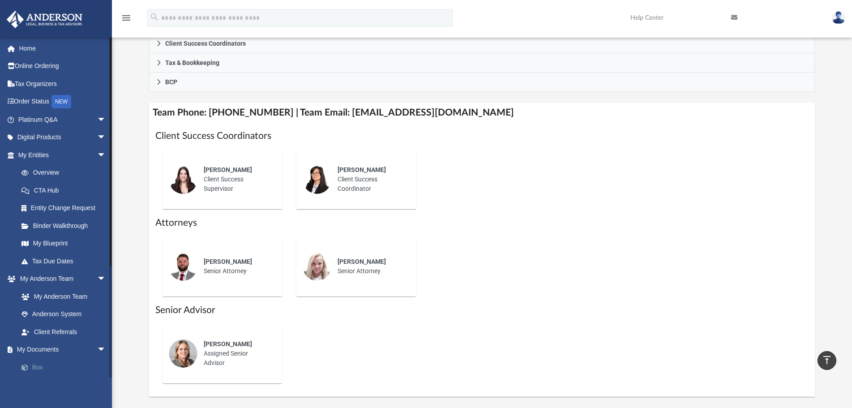
click at [44, 366] on link "Box" at bounding box center [66, 367] width 107 height 18
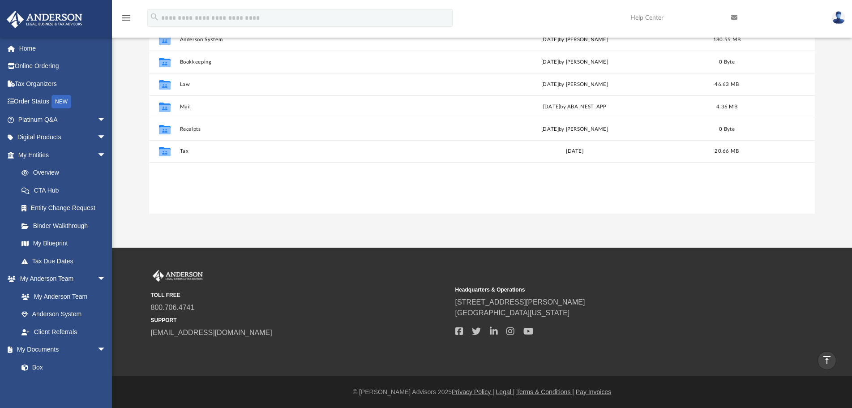
scroll to position [196, 658]
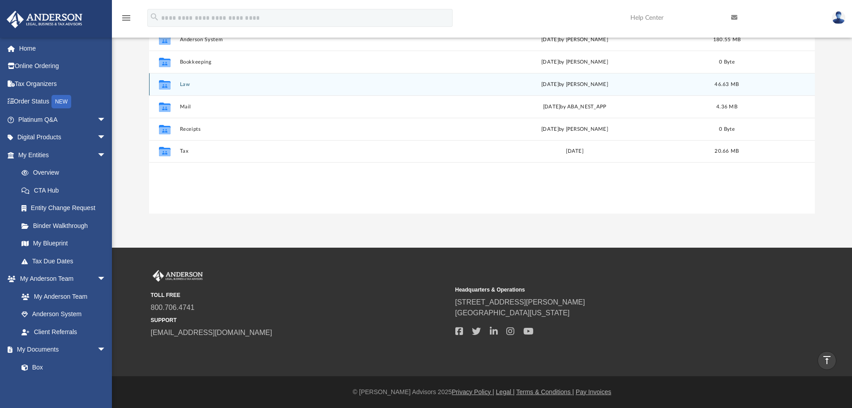
click at [179, 84] on div "Collaborated Folder Law today by Cynthia Peters 46.63 MB" at bounding box center [482, 84] width 666 height 22
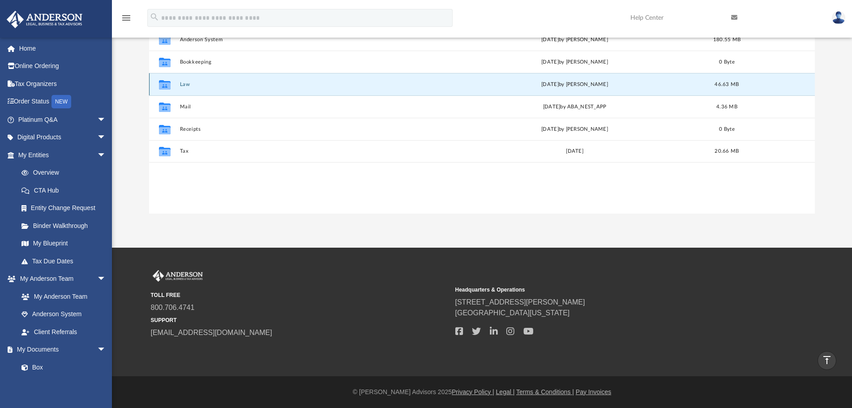
click at [186, 82] on button "Law" at bounding box center [310, 85] width 261 height 6
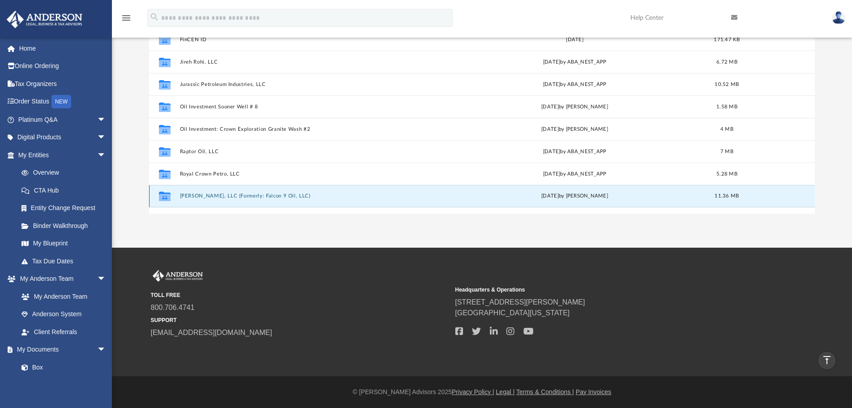
click at [234, 197] on button "Steven Rubright, LLC (Formerly: Falcon 9 Oil, LLC)" at bounding box center [310, 196] width 261 height 6
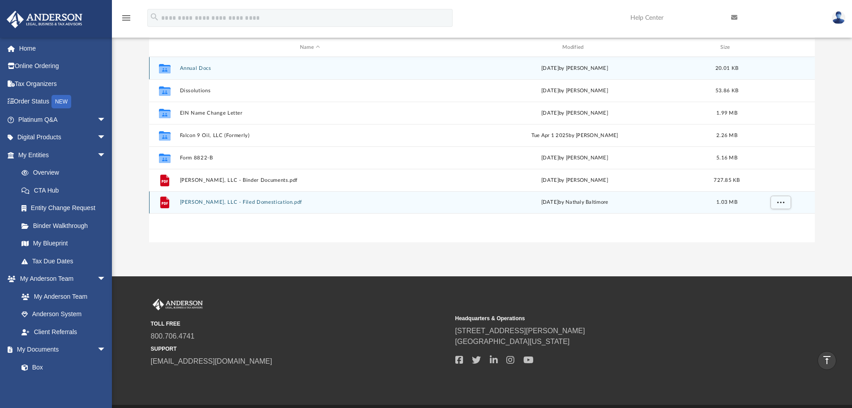
scroll to position [90, 0]
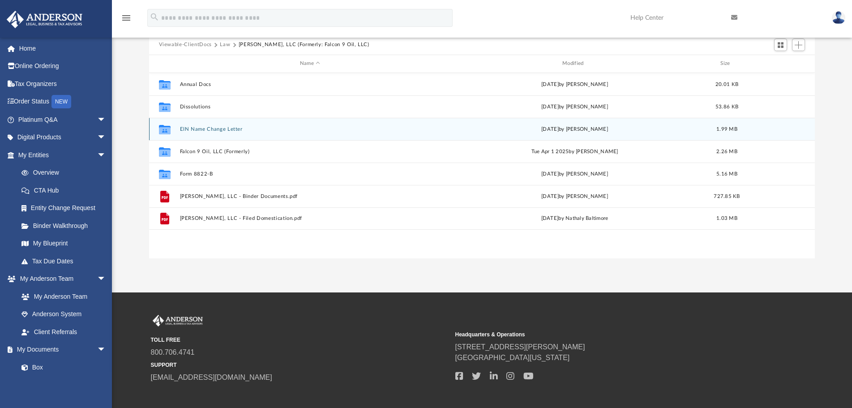
click at [203, 129] on button "EIN Name Change Letter" at bounding box center [310, 129] width 261 height 6
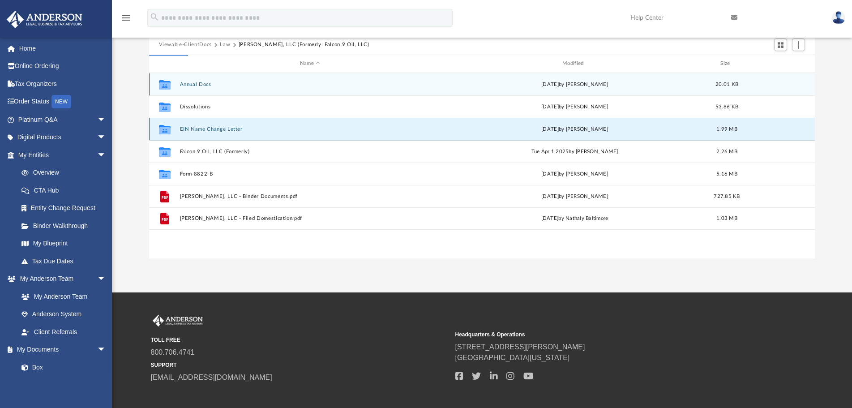
click at [204, 129] on button "EIN Name Change Letter" at bounding box center [310, 129] width 261 height 6
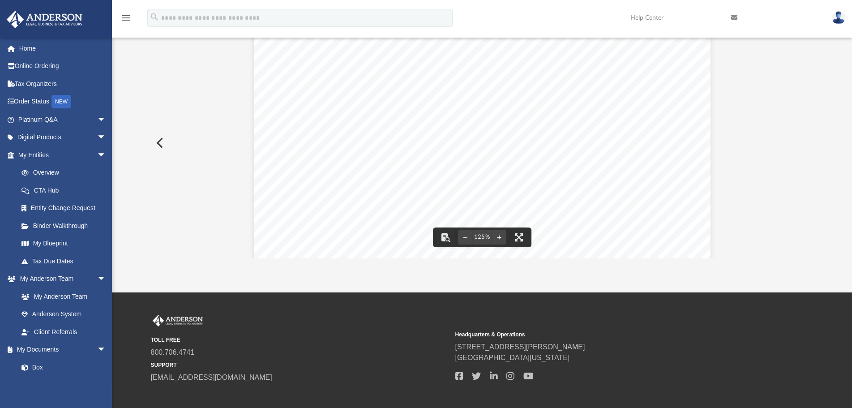
scroll to position [90, 0]
click at [163, 141] on button "Preview" at bounding box center [159, 142] width 20 height 25
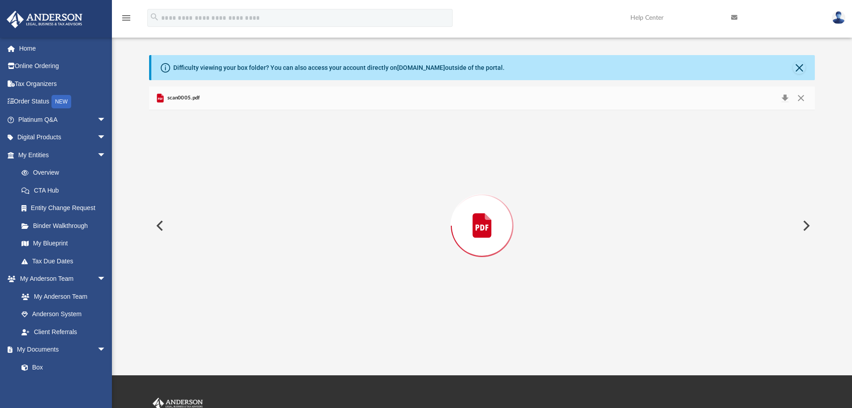
scroll to position [0, 0]
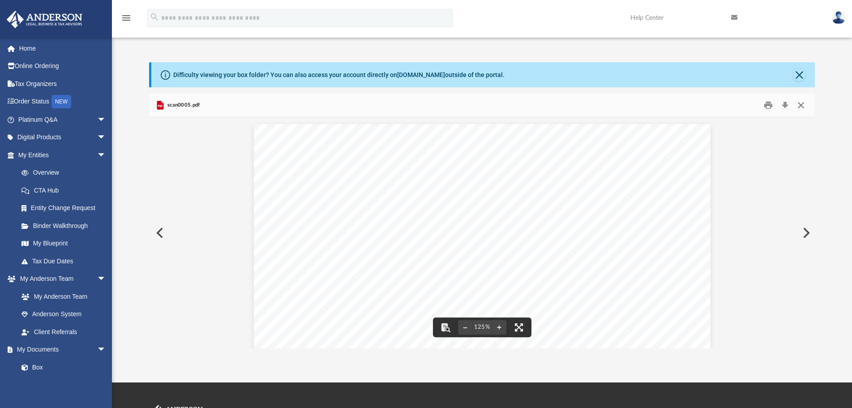
click at [800, 103] on button "Close" at bounding box center [801, 105] width 16 height 14
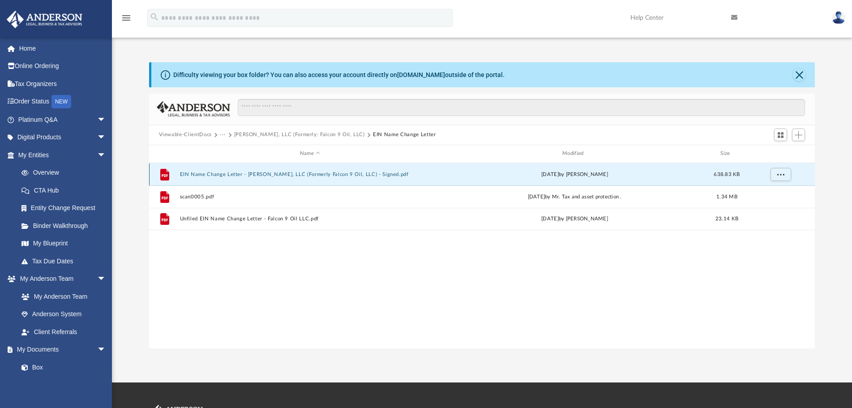
click at [302, 173] on button "EIN Name Change Letter - Steven Rubright, LLC (Formerly Falcon 9 Oil, LLC) - Si…" at bounding box center [310, 175] width 261 height 6
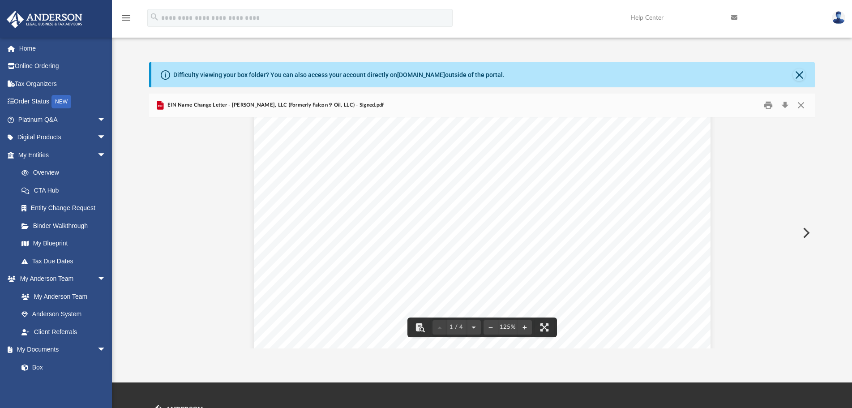
scroll to position [179, 0]
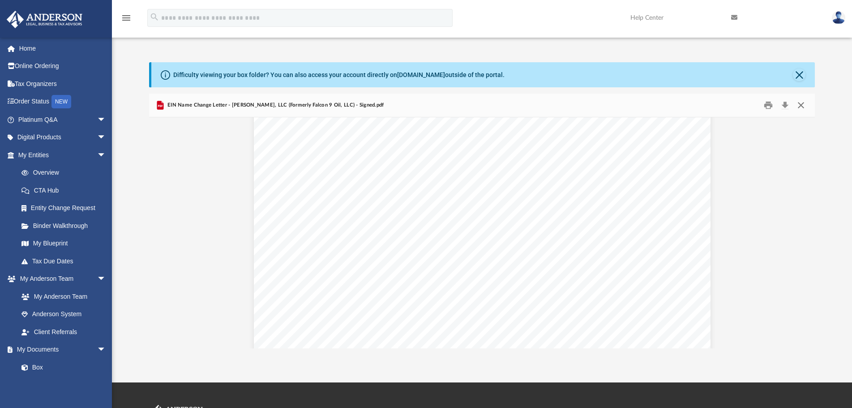
click at [801, 106] on button "Close" at bounding box center [801, 105] width 16 height 14
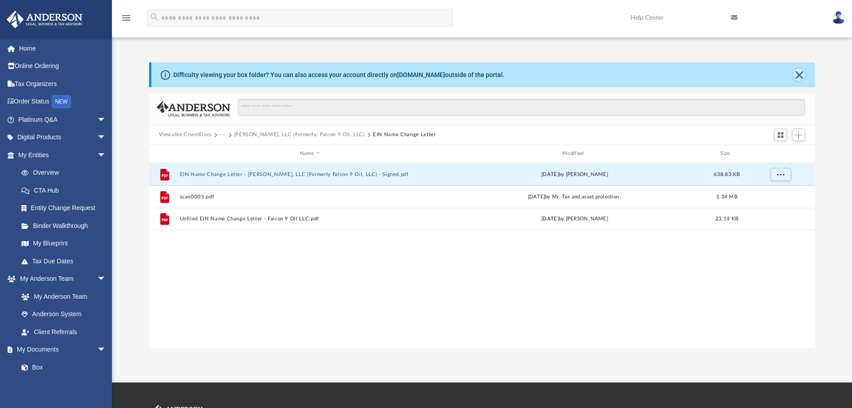
click at [796, 78] on button "Close" at bounding box center [799, 75] width 13 height 13
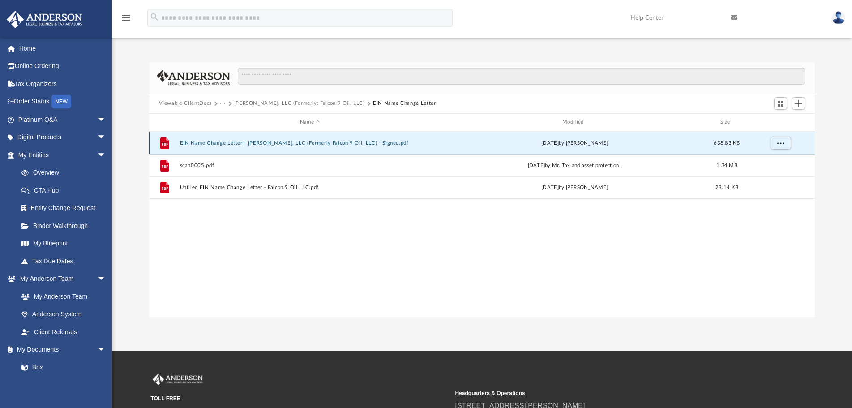
scroll to position [269, 0]
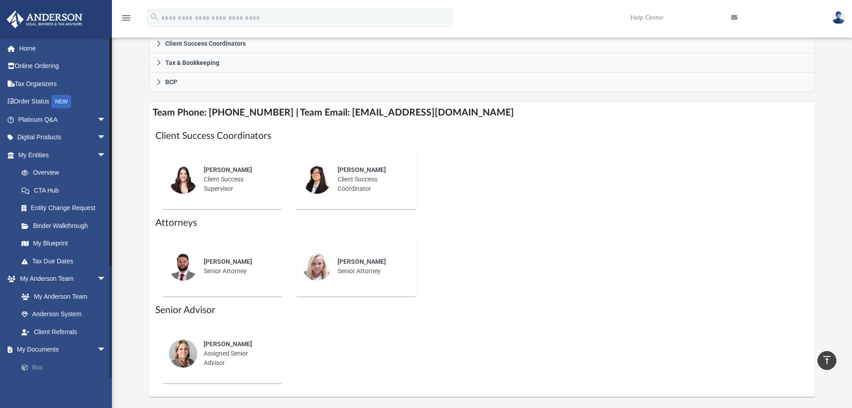
click at [50, 363] on link "Box" at bounding box center [66, 367] width 107 height 18
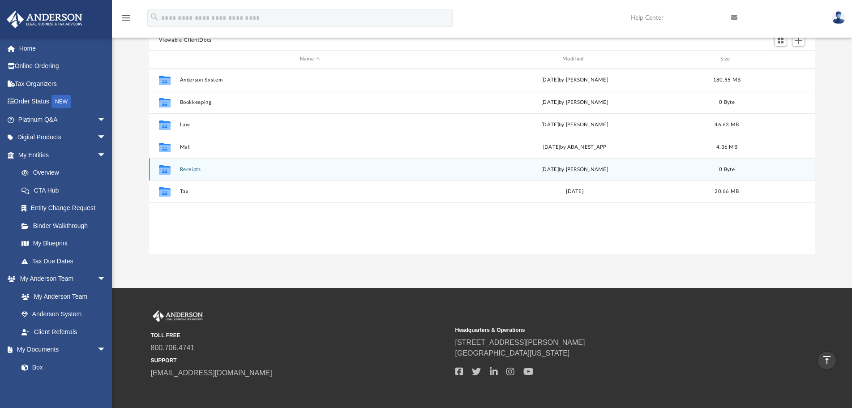
scroll to position [45, 0]
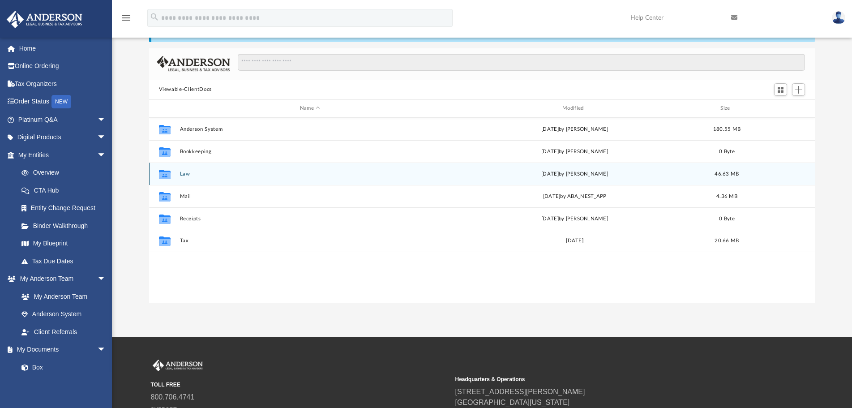
click at [182, 175] on button "Law" at bounding box center [310, 174] width 261 height 6
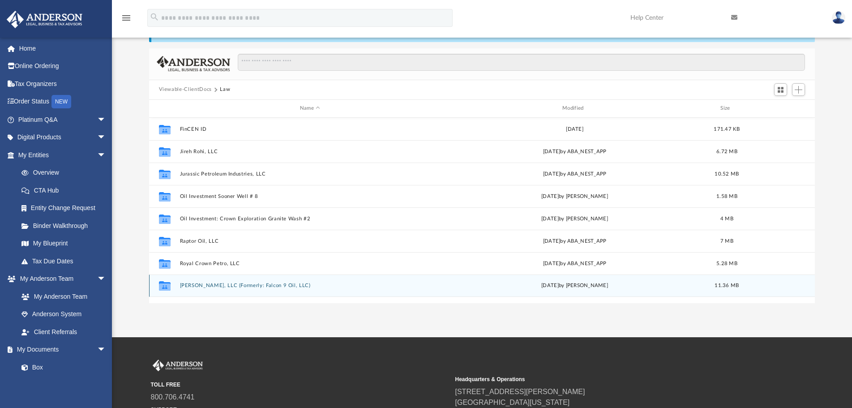
click at [215, 285] on button "Steven Rubright, LLC (Formerly: Falcon 9 Oil, LLC)" at bounding box center [310, 286] width 261 height 6
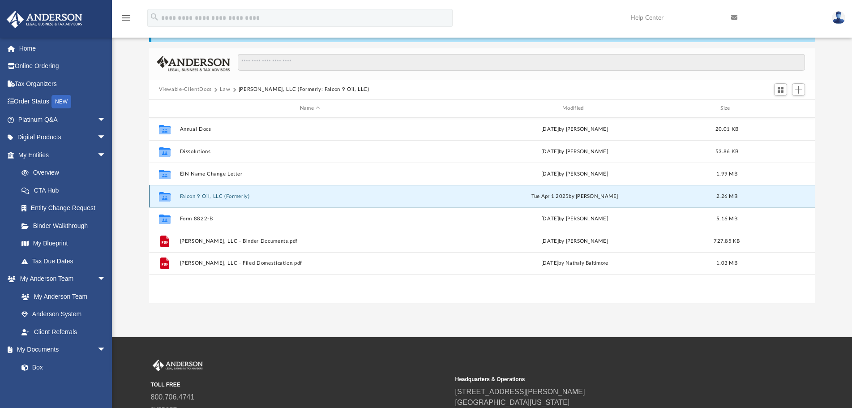
click at [208, 196] on button "Falcon 9 Oil, LLC (Formerly)" at bounding box center [310, 196] width 261 height 6
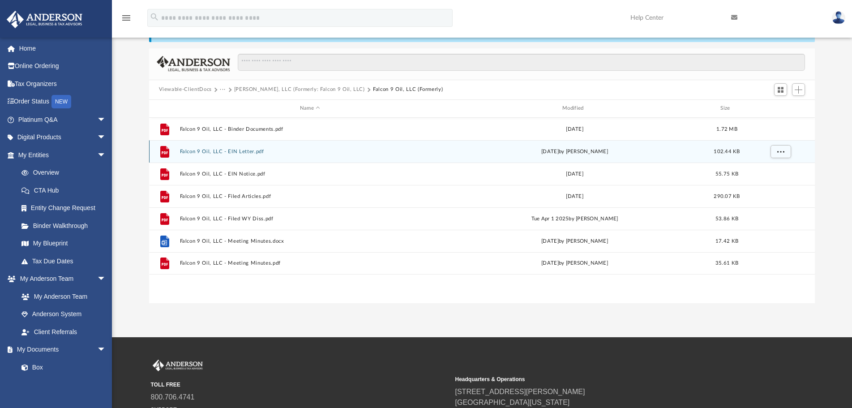
click at [234, 150] on button "Falcon 9 Oil, LLC - EIN Letter.pdf" at bounding box center [310, 152] width 261 height 6
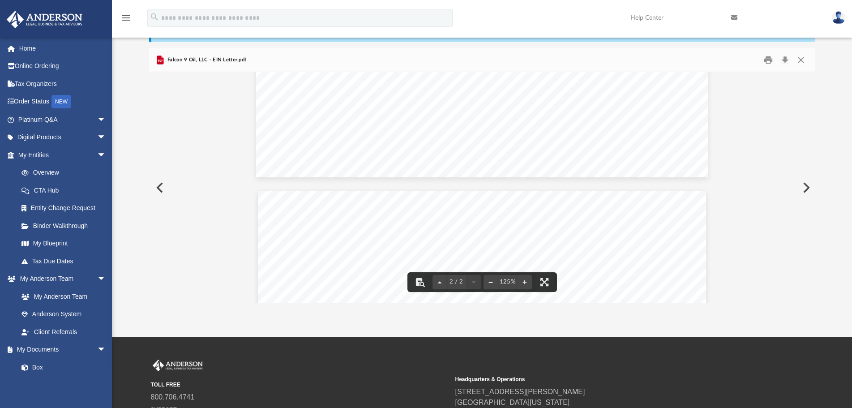
scroll to position [537, 0]
drag, startPoint x: 812, startPoint y: 195, endPoint x: 812, endPoint y: 99, distance: 95.8
click at [812, 99] on div "2 / 2 125%" at bounding box center [482, 187] width 666 height 231
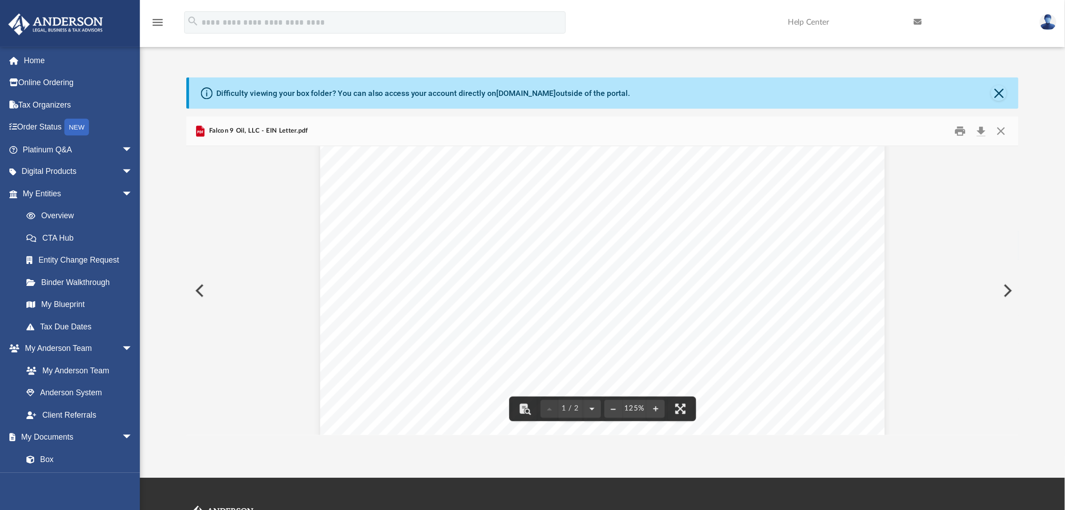
scroll to position [0, 0]
click at [162, 230] on button "Preview" at bounding box center [159, 232] width 20 height 25
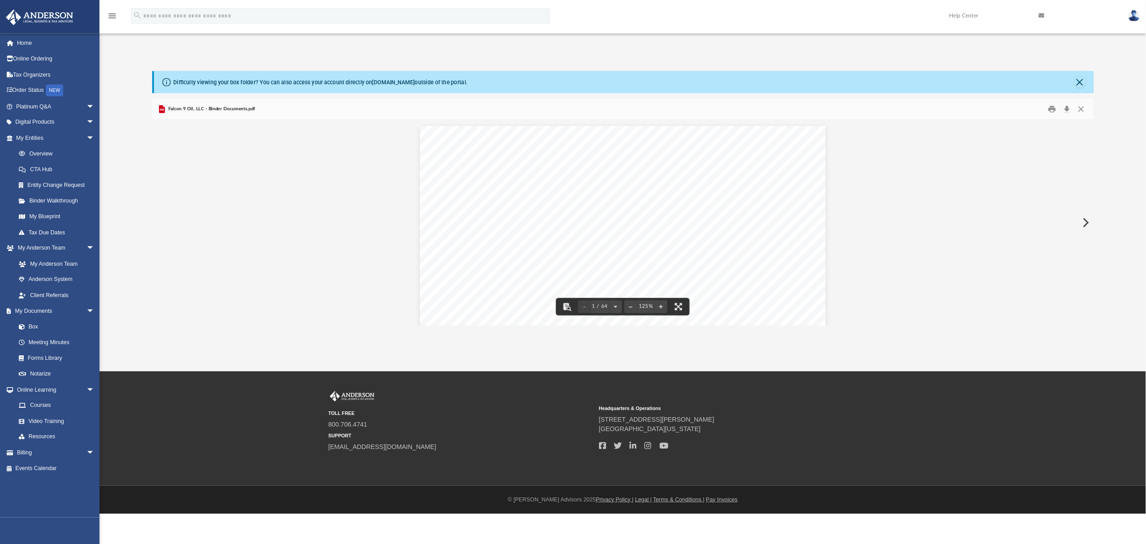
scroll to position [193, 912]
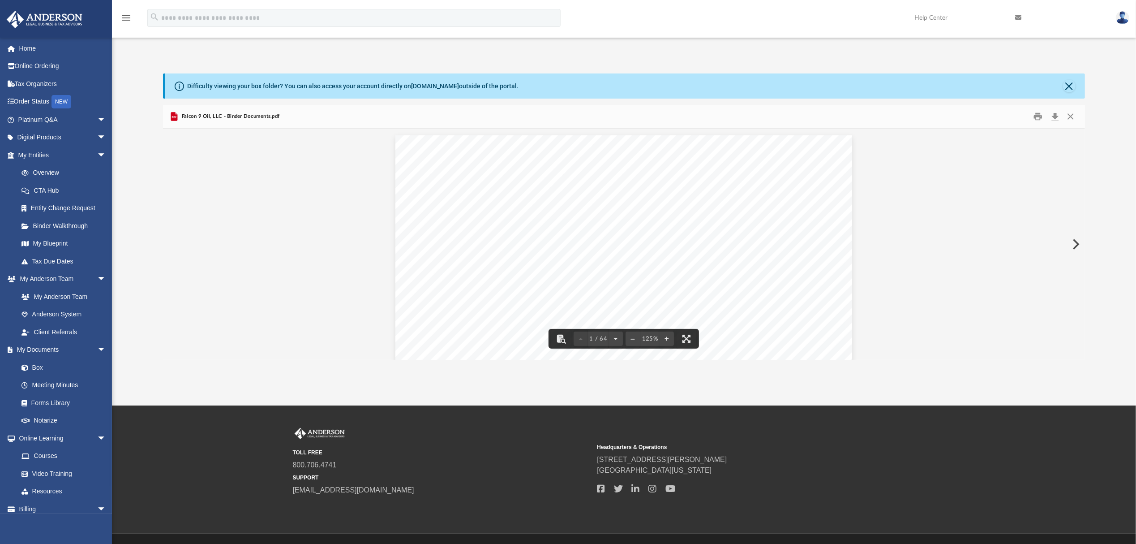
click at [214, 117] on span "Falcon 9 Oil, LLC - Binder Documents.pdf" at bounding box center [230, 116] width 100 height 8
drag, startPoint x: 204, startPoint y: 117, endPoint x: 199, endPoint y: 117, distance: 5.4
click at [202, 117] on span "Falcon 9 Oil, LLC - Binder Documents.pdf" at bounding box center [230, 116] width 100 height 8
click at [199, 117] on span "Falcon 9 Oil, LLC - Binder Documents.pdf" at bounding box center [230, 116] width 100 height 8
click at [190, 116] on span "Falcon 9 Oil, LLC - Binder Documents.pdf" at bounding box center [230, 116] width 100 height 8
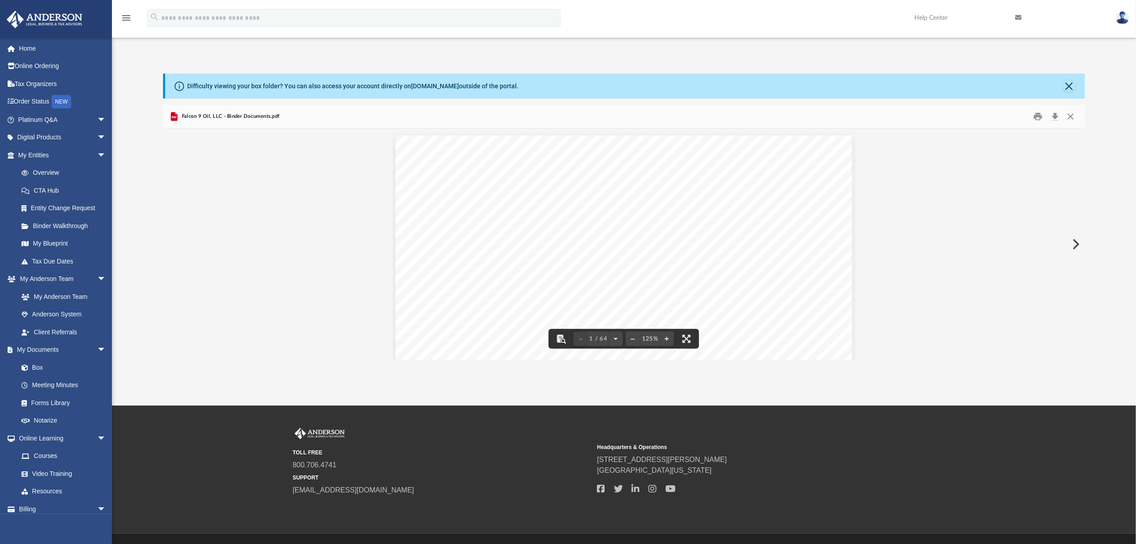
click at [190, 116] on span "Falcon 9 Oil, LLC - Binder Documents.pdf" at bounding box center [230, 116] width 100 height 8
drag, startPoint x: 190, startPoint y: 116, endPoint x: 217, endPoint y: 115, distance: 26.9
click at [217, 115] on span "Falcon 9 Oil, LLC - Binder Documents.pdf" at bounding box center [230, 116] width 100 height 8
click at [859, 87] on button "Close" at bounding box center [1069, 86] width 13 height 13
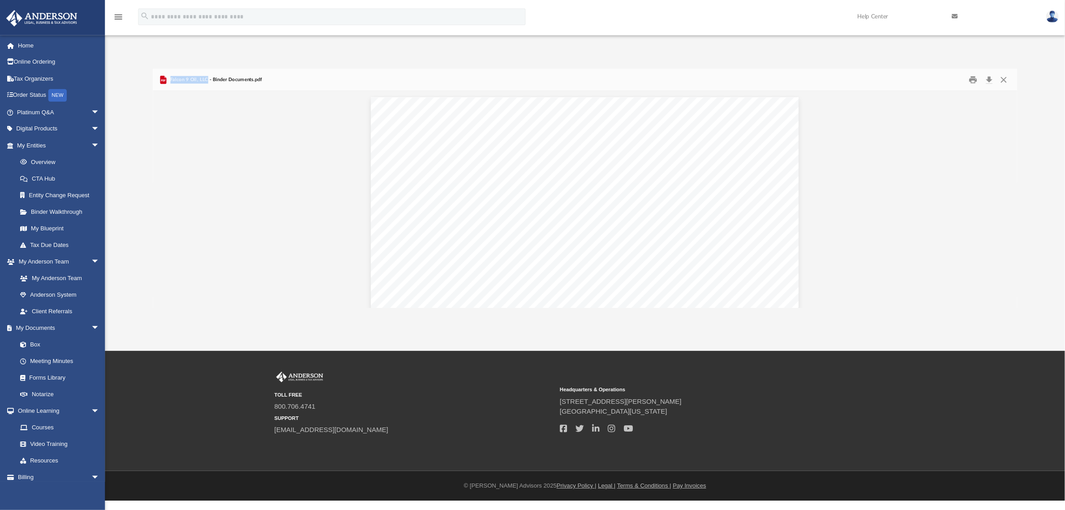
scroll to position [193, 921]
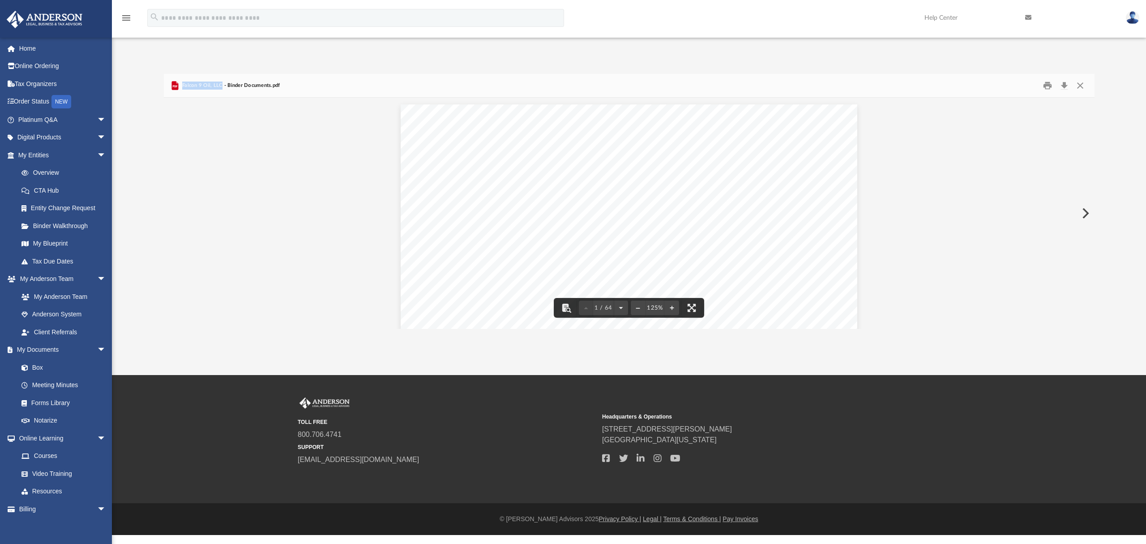
click at [199, 93] on div "Falcon 9 Oil, LLC - Binder Documents.pdf" at bounding box center [629, 86] width 931 height 24
click at [262, 81] on div "Falcon 9 Oil, LLC - Binder Documents.pdf" at bounding box center [225, 85] width 111 height 11
click at [859, 85] on button "Close" at bounding box center [1081, 86] width 16 height 14
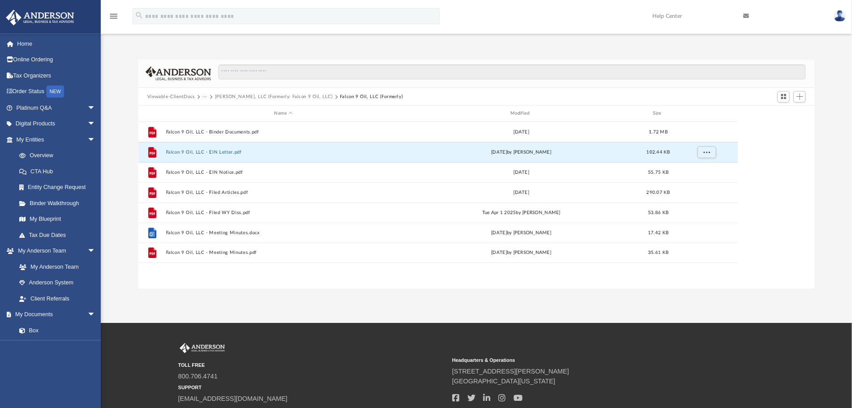
scroll to position [196, 658]
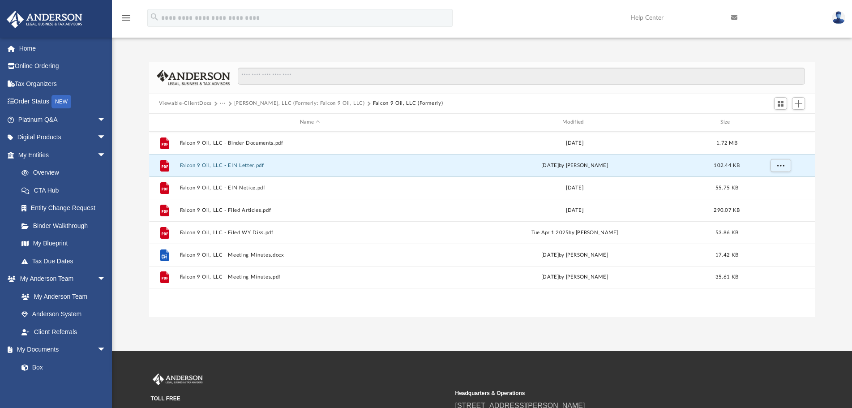
click at [329, 100] on button "Steven Rubright, LLC (Formerly: Falcon 9 Oil, LLC)" at bounding box center [299, 103] width 131 height 8
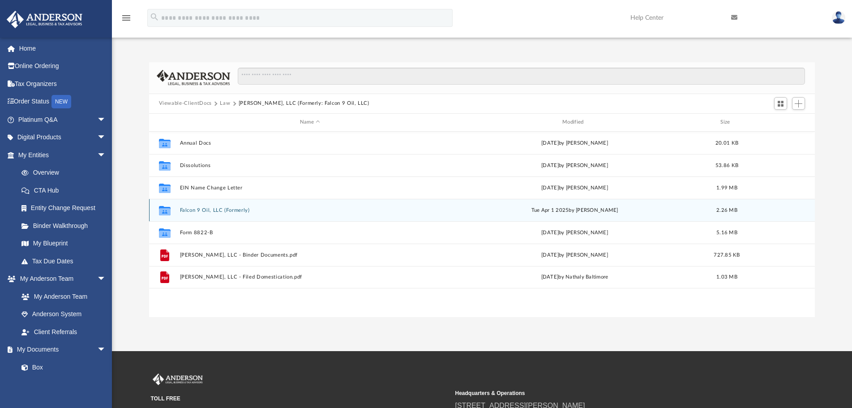
click at [209, 212] on button "Falcon 9 Oil, LLC (Formerly)" at bounding box center [310, 210] width 261 height 6
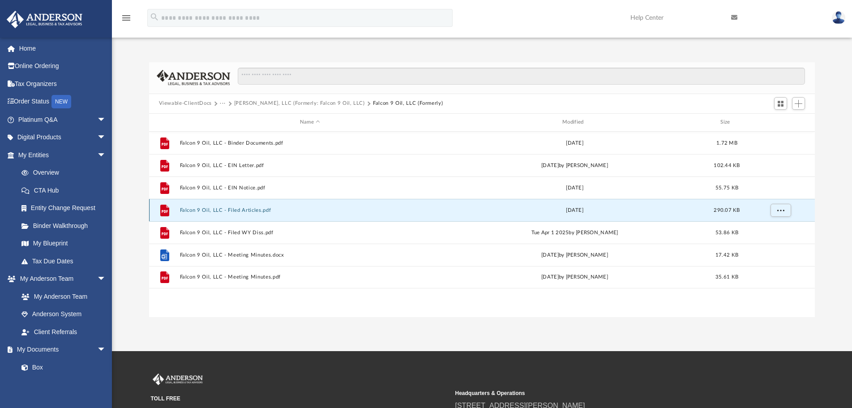
click at [205, 212] on button "Falcon 9 Oil, LLC - Filed Articles.pdf" at bounding box center [310, 210] width 261 height 6
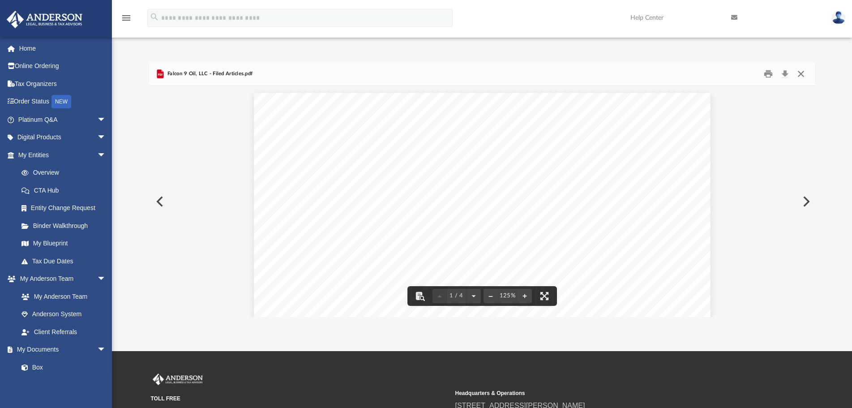
click at [800, 75] on button "Close" at bounding box center [801, 74] width 16 height 14
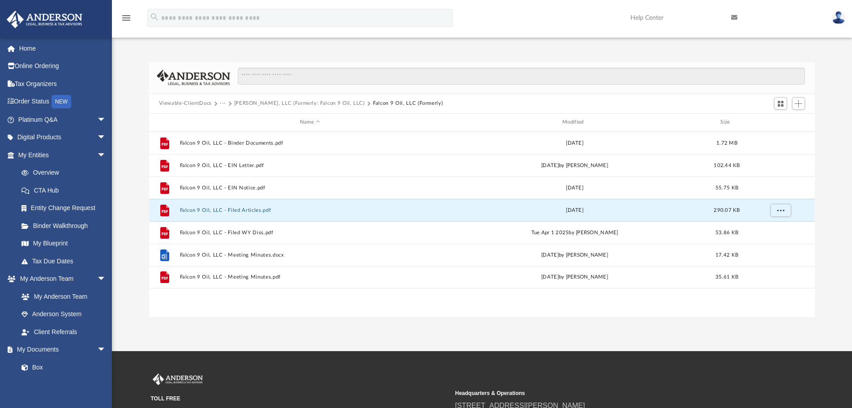
click at [313, 102] on button "Steven Rubright, LLC (Formerly: Falcon 9 Oil, LLC)" at bounding box center [299, 103] width 131 height 8
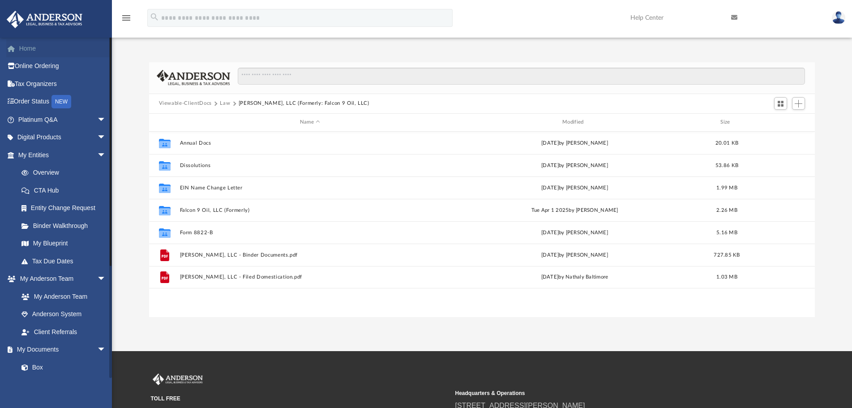
click at [52, 47] on link "Home" at bounding box center [62, 48] width 113 height 18
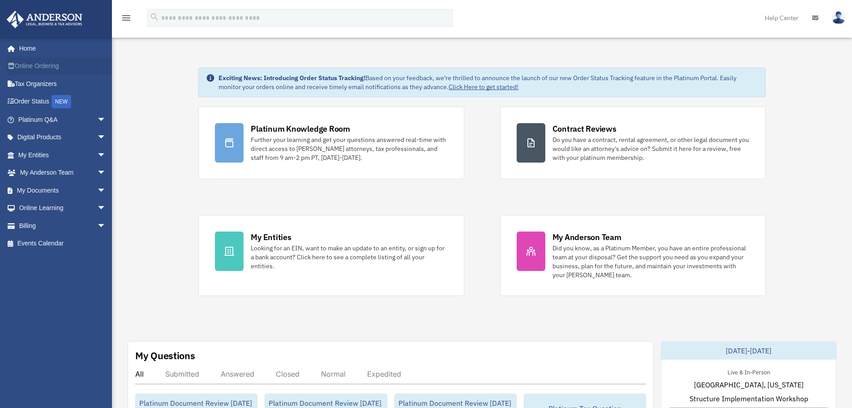
click at [46, 64] on link "Online Ordering" at bounding box center [62, 66] width 113 height 18
click at [34, 49] on link "Home" at bounding box center [62, 48] width 113 height 18
click at [25, 69] on link "Online Ordering" at bounding box center [62, 66] width 113 height 18
click at [23, 53] on link "Home" at bounding box center [62, 48] width 113 height 18
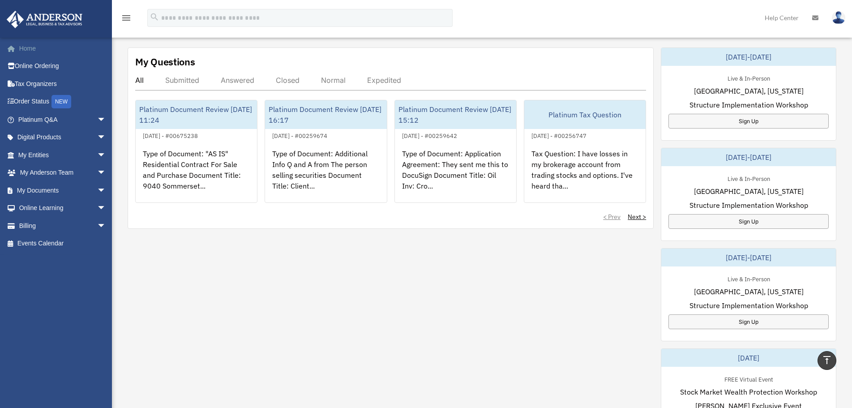
scroll to position [204, 0]
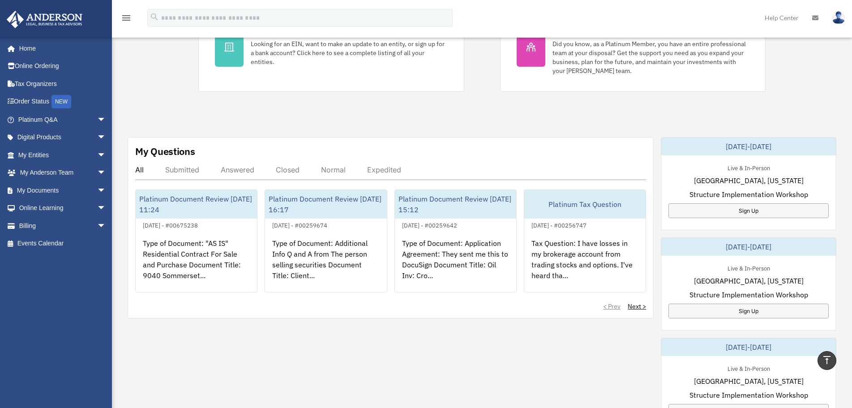
click at [46, 21] on img at bounding box center [44, 19] width 81 height 17
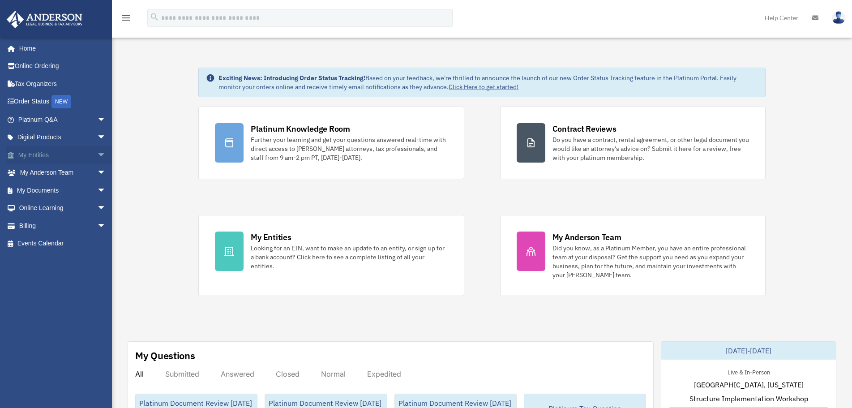
click at [97, 155] on span "arrow_drop_down" at bounding box center [106, 155] width 18 height 18
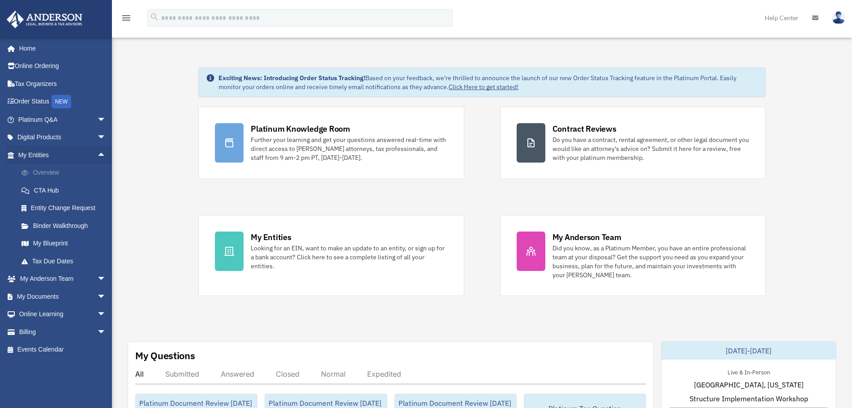
click at [65, 171] on link "Overview" at bounding box center [66, 173] width 107 height 18
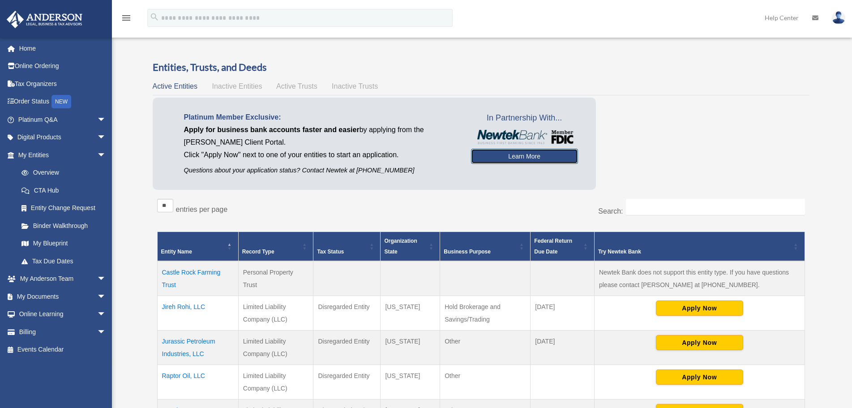
click at [518, 155] on link "Learn More" at bounding box center [524, 156] width 107 height 15
